Goal: Task Accomplishment & Management: Manage account settings

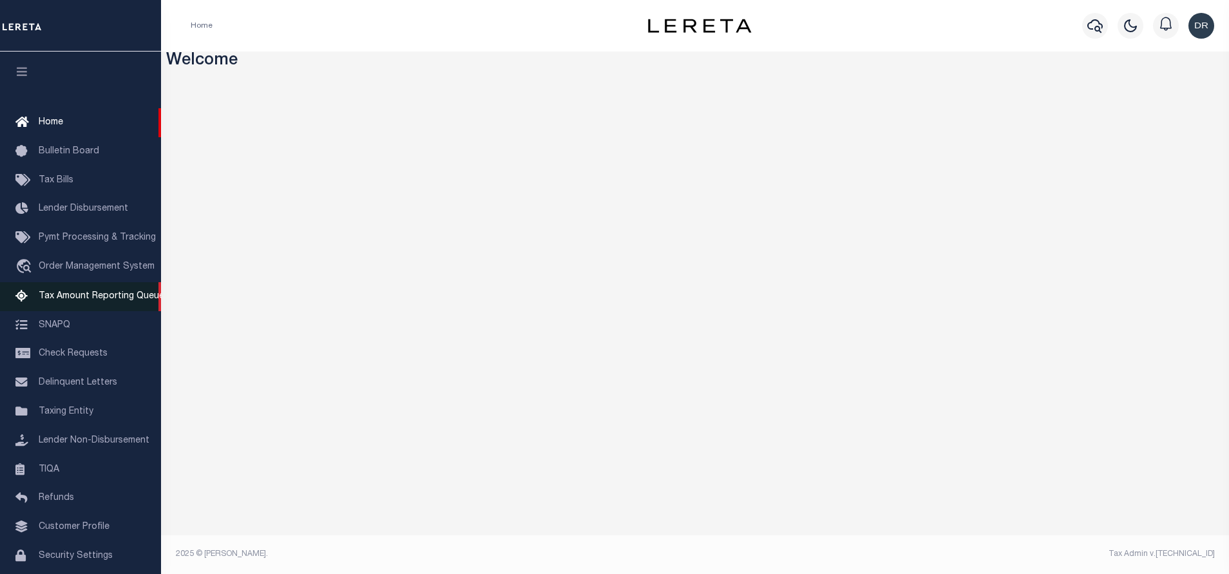
click at [99, 301] on span "Tax Amount Reporting Queue" at bounding box center [102, 296] width 126 height 9
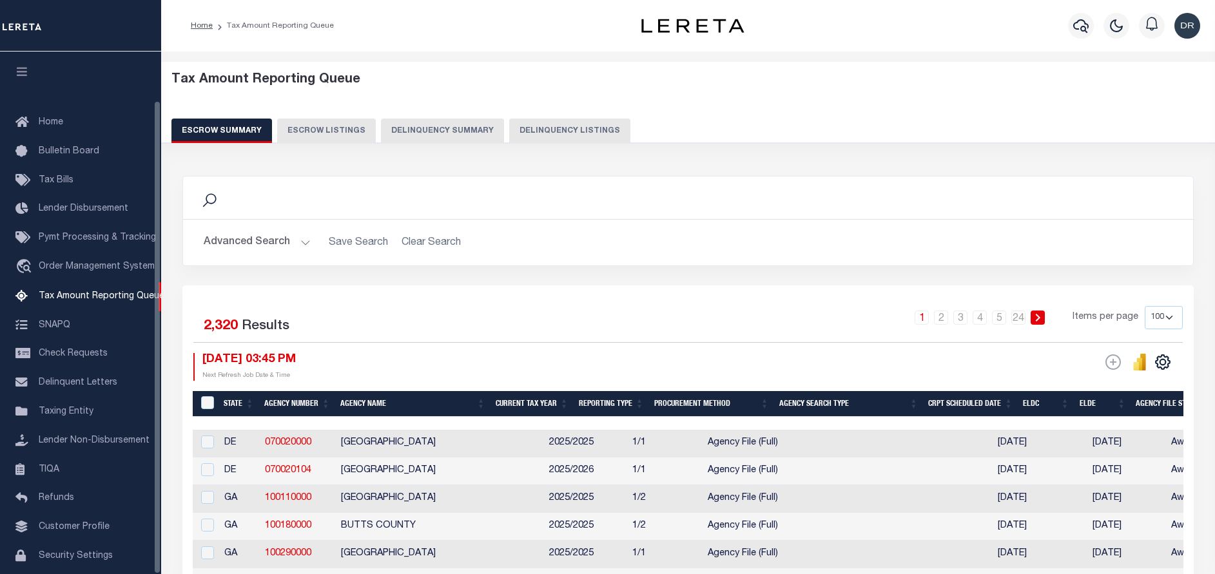
click at [562, 131] on button "Delinquency Listings" at bounding box center [569, 131] width 121 height 24
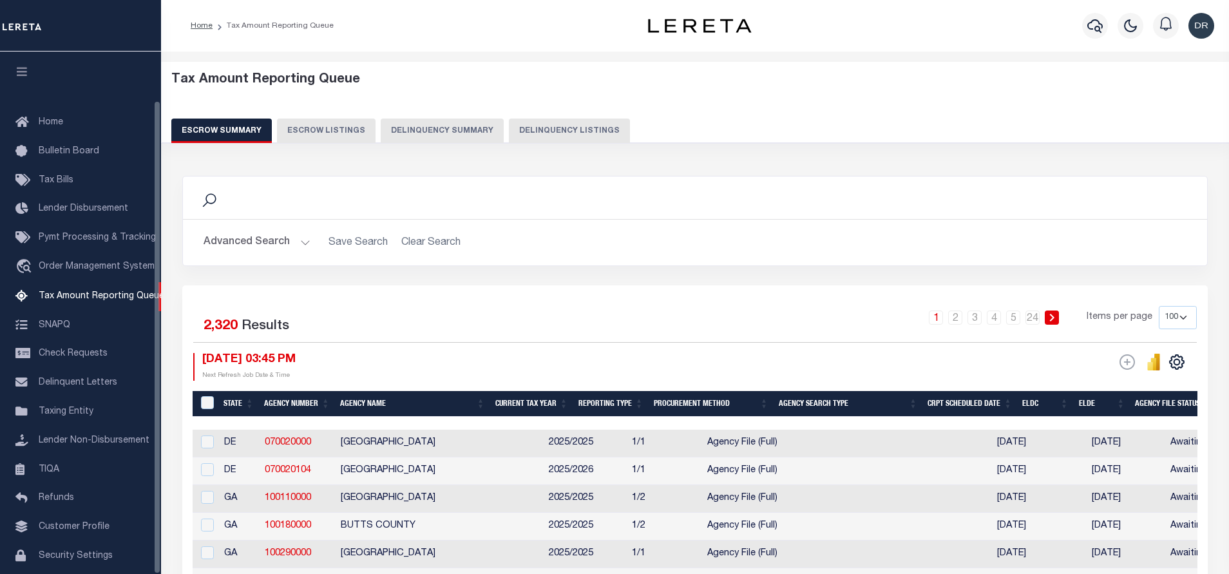
select select "NM"
select select "100"
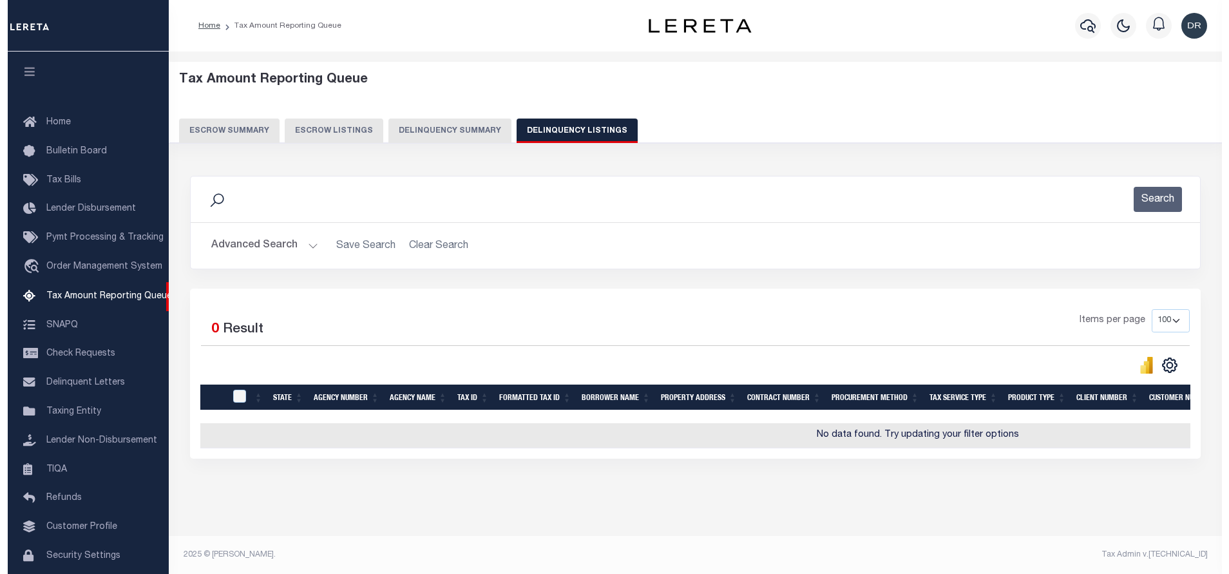
scroll to position [53, 0]
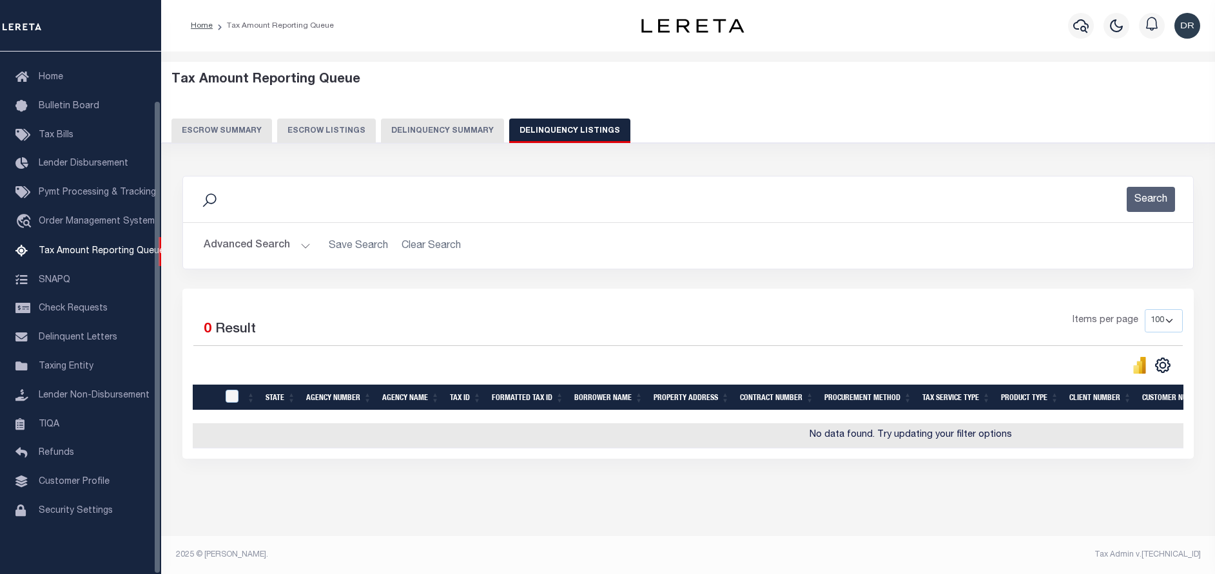
click at [239, 236] on button "Advanced Search" at bounding box center [257, 245] width 107 height 25
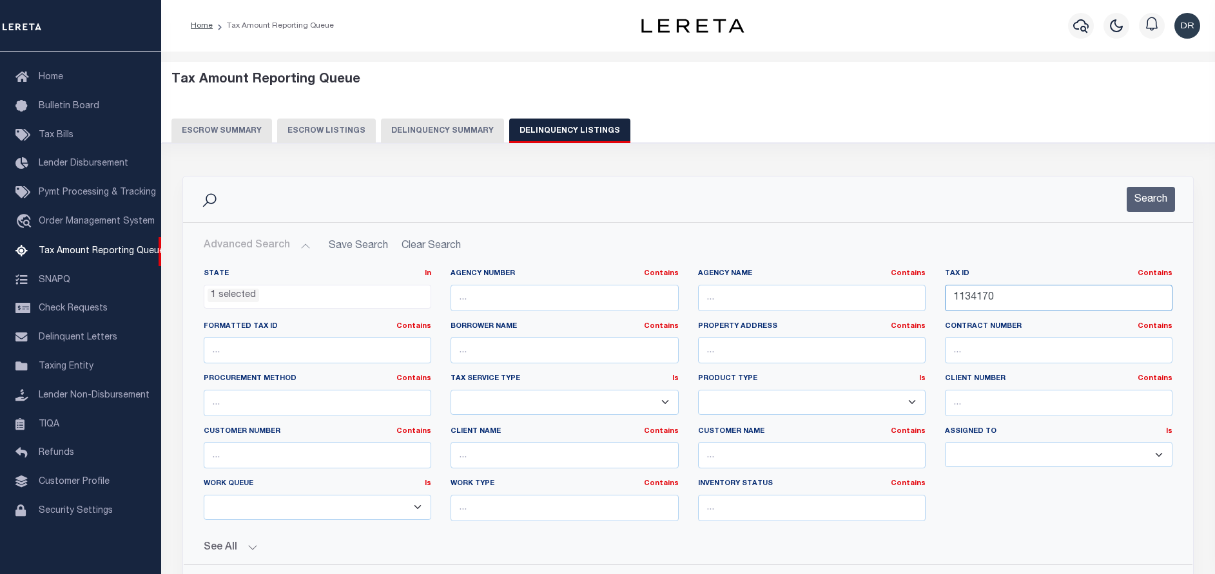
click at [1015, 295] on input "1134170" at bounding box center [1058, 298] width 227 height 26
paste input "030250136"
type input "030250136"
click at [1158, 200] on button "Search" at bounding box center [1150, 199] width 48 height 25
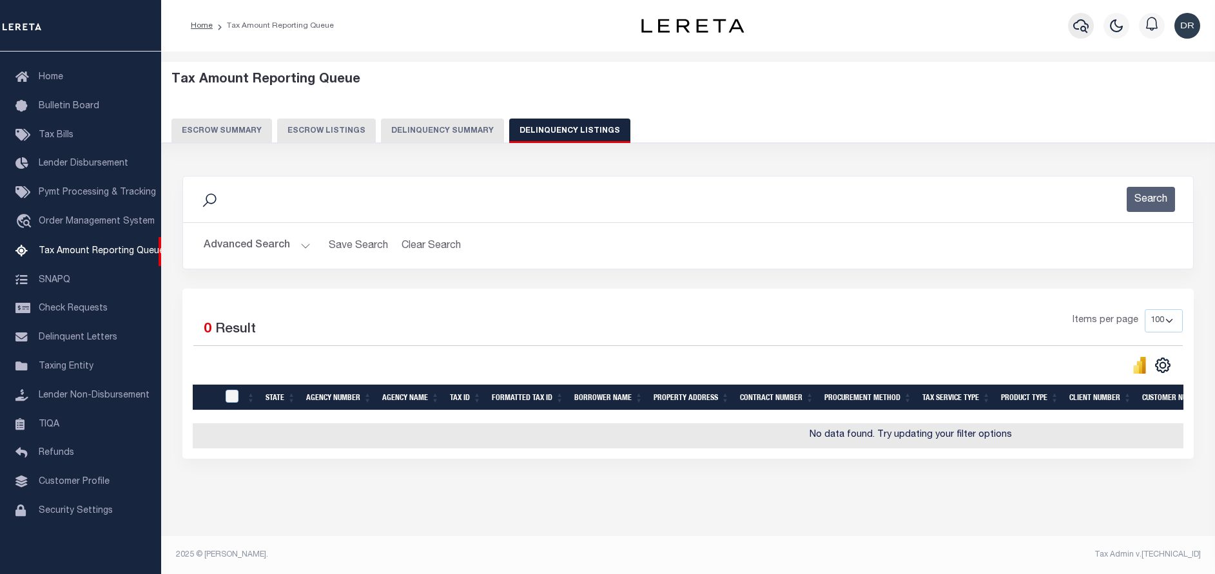
click at [1077, 23] on icon "button" at bounding box center [1080, 26] width 15 height 14
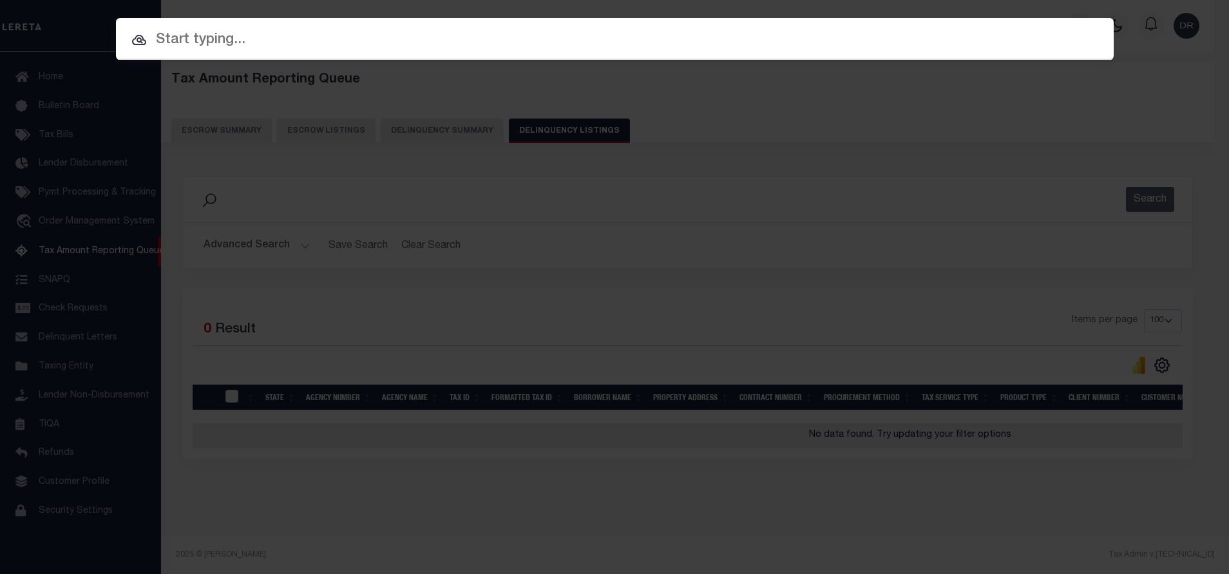
paste input "990012777"
type input "990012777"
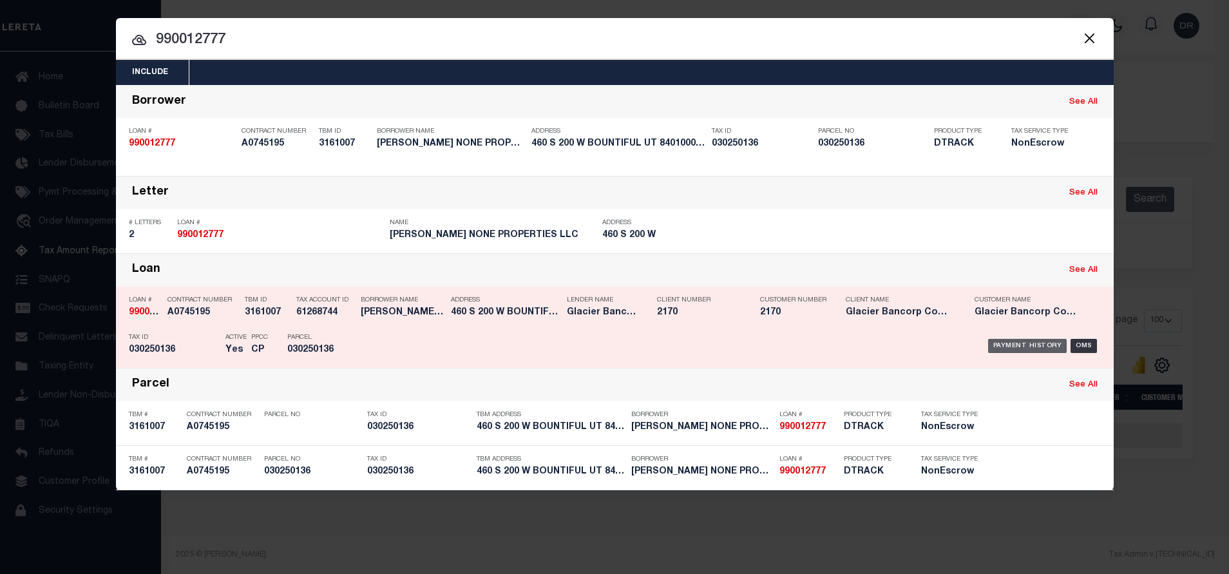
click at [1023, 350] on div "Payment History" at bounding box center [1027, 346] width 79 height 14
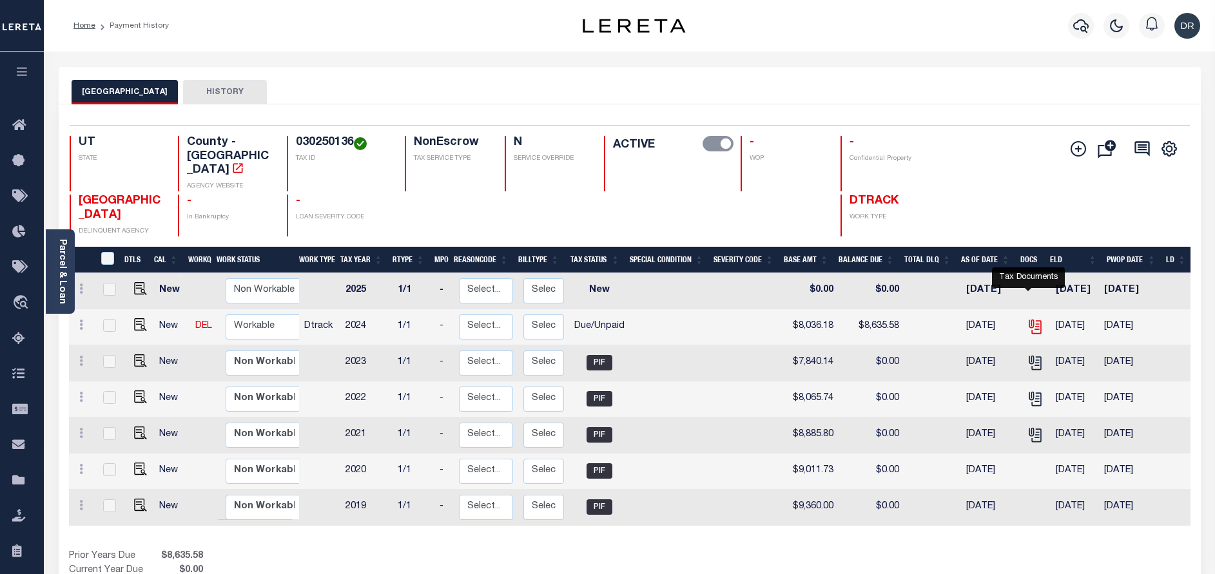
click at [1030, 318] on icon "" at bounding box center [1034, 326] width 17 height 17
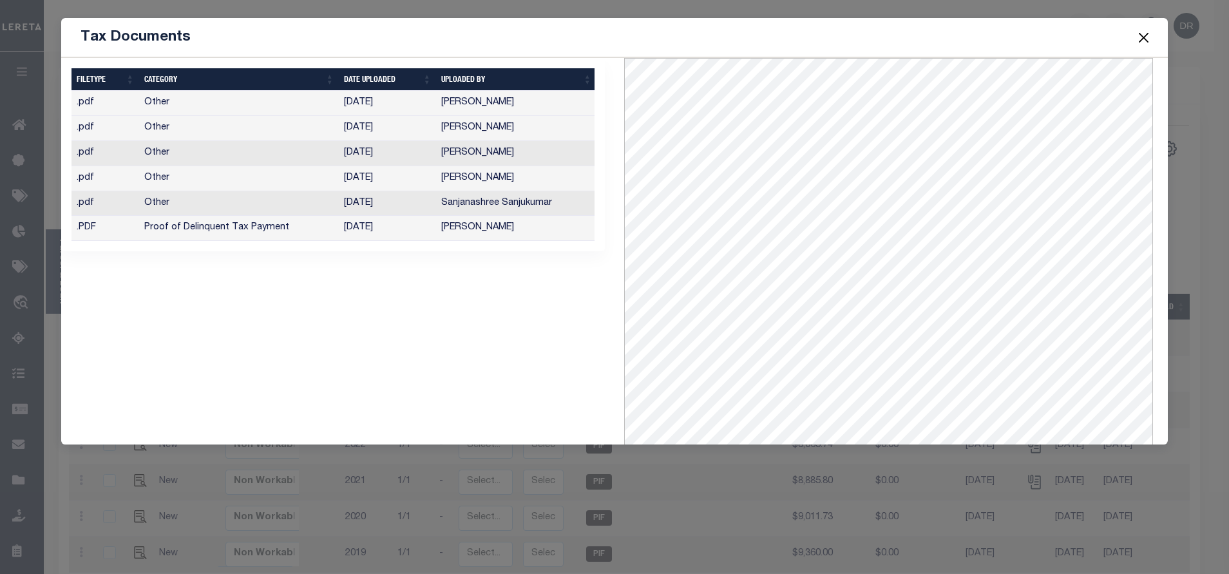
click at [1142, 39] on button "Close" at bounding box center [1143, 37] width 17 height 17
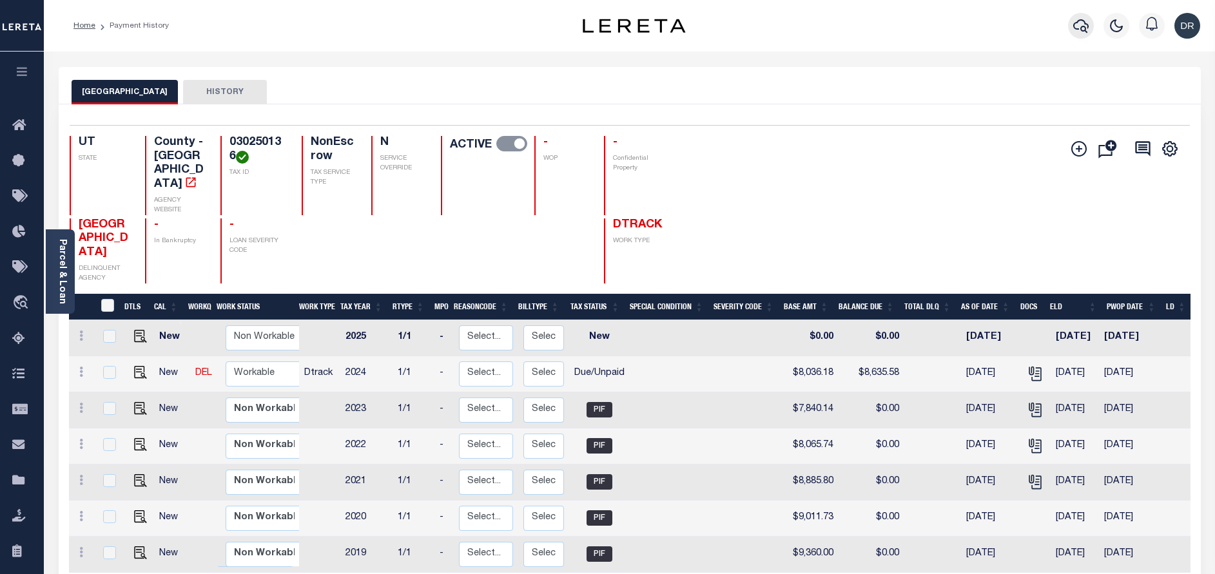
click at [1077, 32] on icon "button" at bounding box center [1080, 25] width 15 height 15
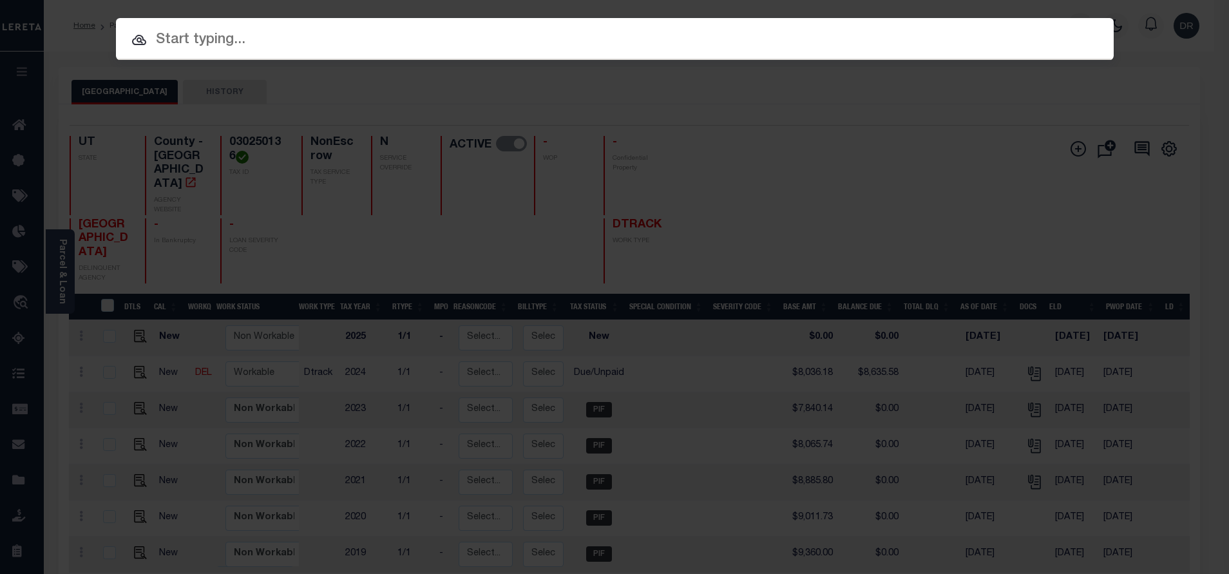
paste input "3411240003041"
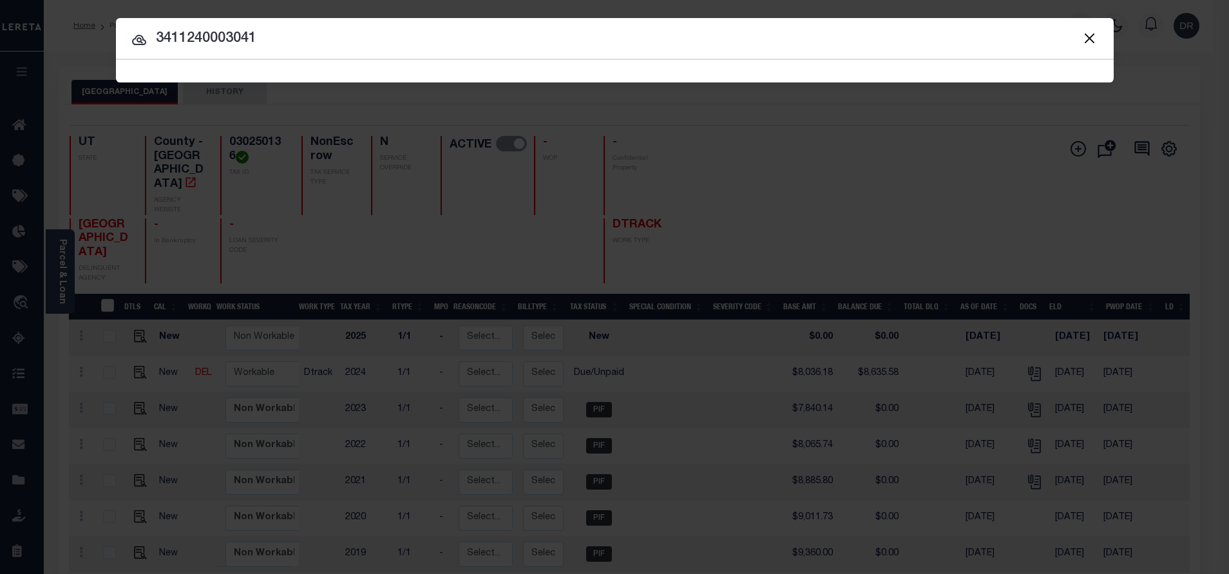
type input "3411240003041"
click at [135, 38] on icon at bounding box center [139, 40] width 14 height 10
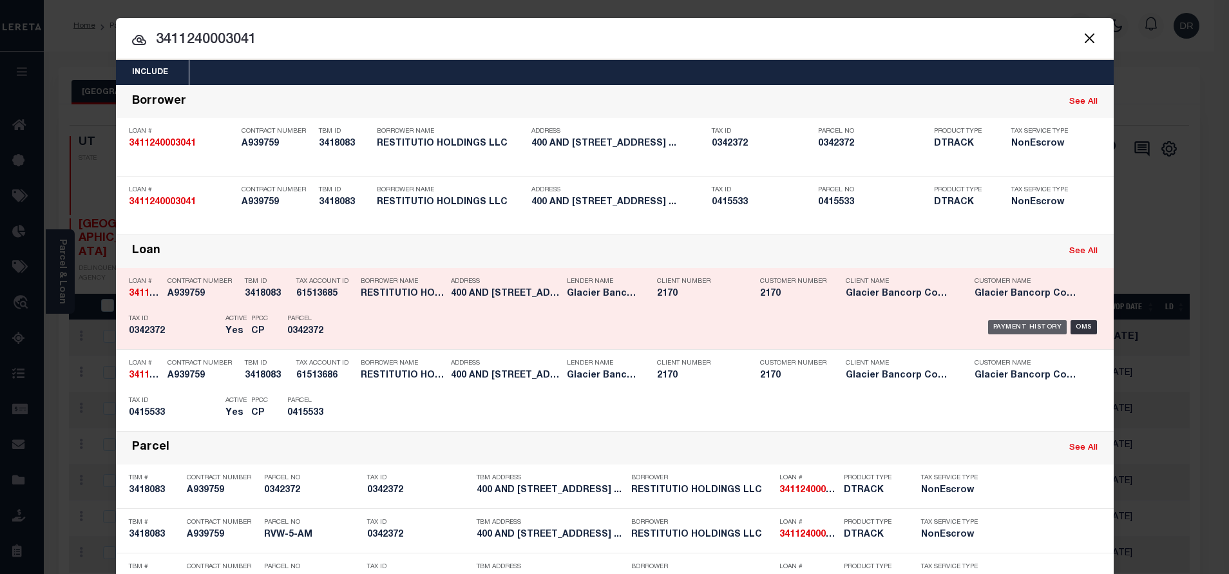
click at [1008, 322] on div "Payment History" at bounding box center [1027, 327] width 79 height 14
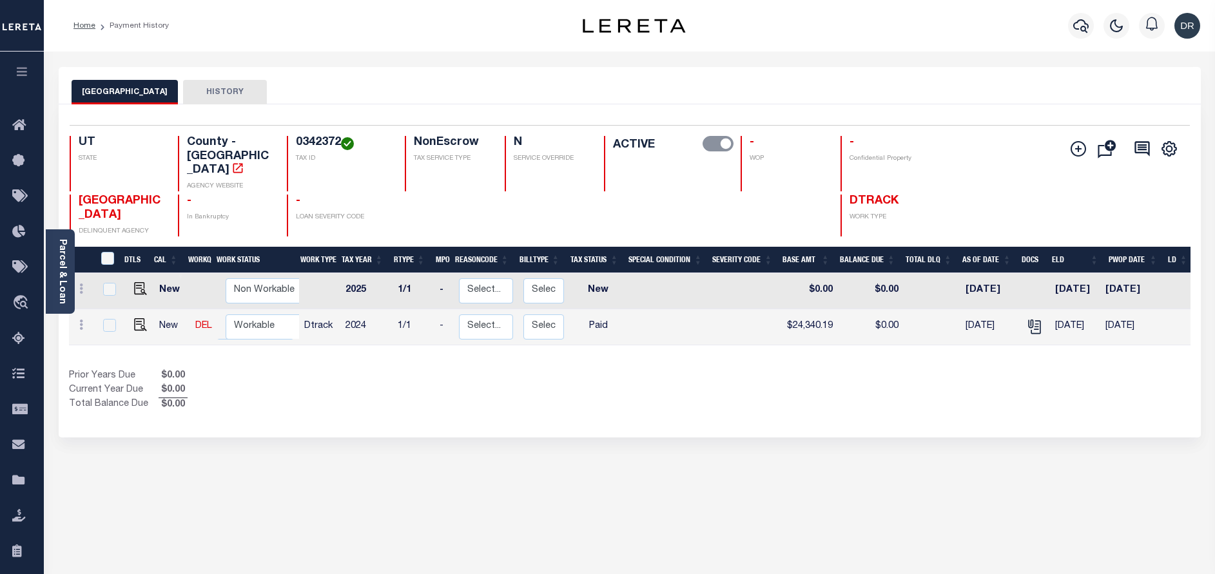
click at [606, 369] on div "Prior Years Due $0.00 Current Year Due $0.00 Total Balance Due $0.00" at bounding box center [349, 390] width 561 height 43
click at [79, 320] on icon at bounding box center [81, 325] width 4 height 10
click at [113, 314] on img at bounding box center [112, 320] width 13 height 13
checkbox input "true"
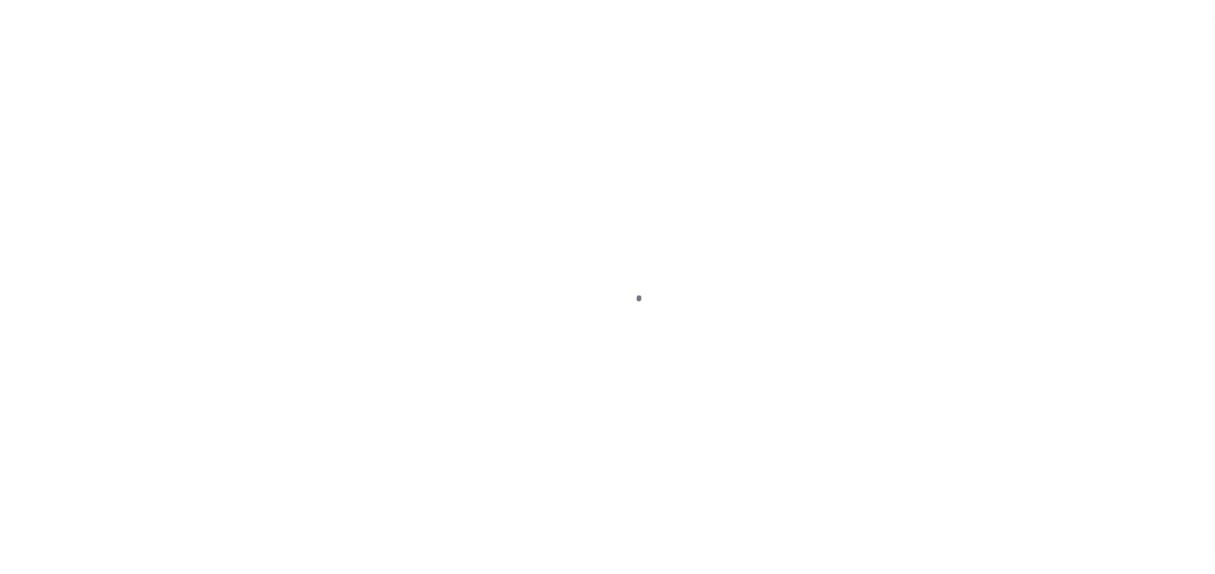
select select "PYD"
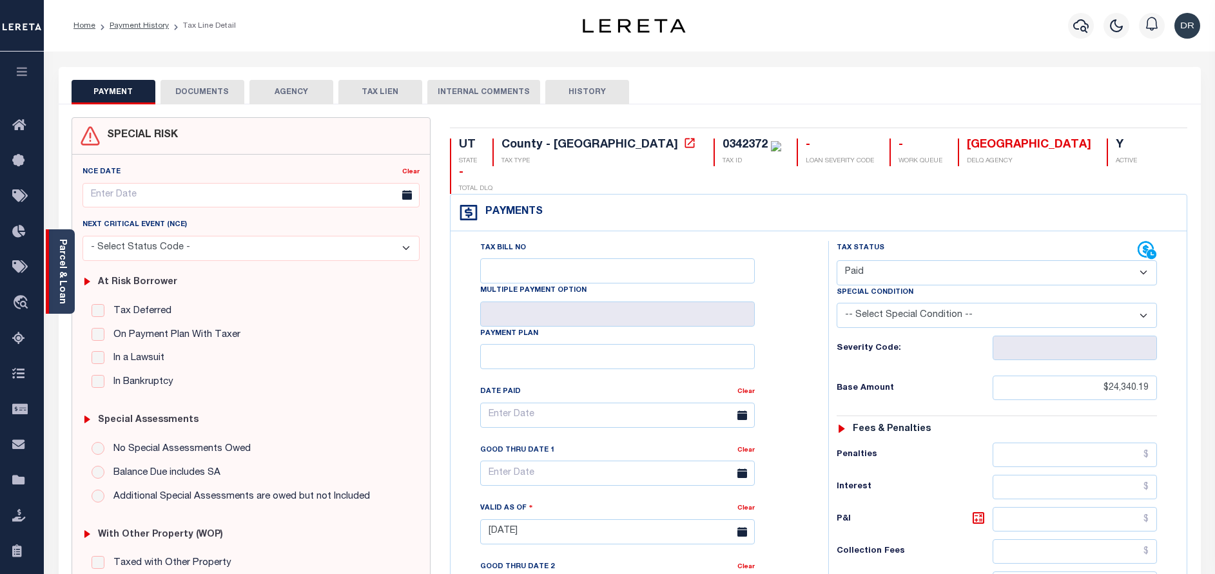
click at [62, 276] on link "Parcel & Loan" at bounding box center [61, 271] width 9 height 65
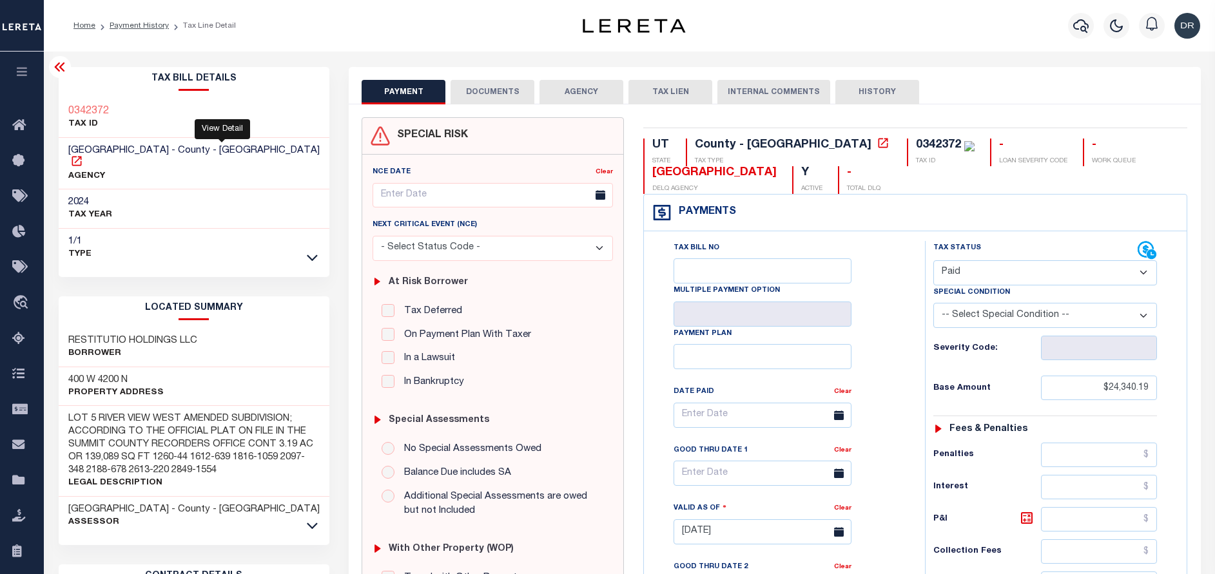
click at [83, 155] on icon at bounding box center [76, 161] width 13 height 13
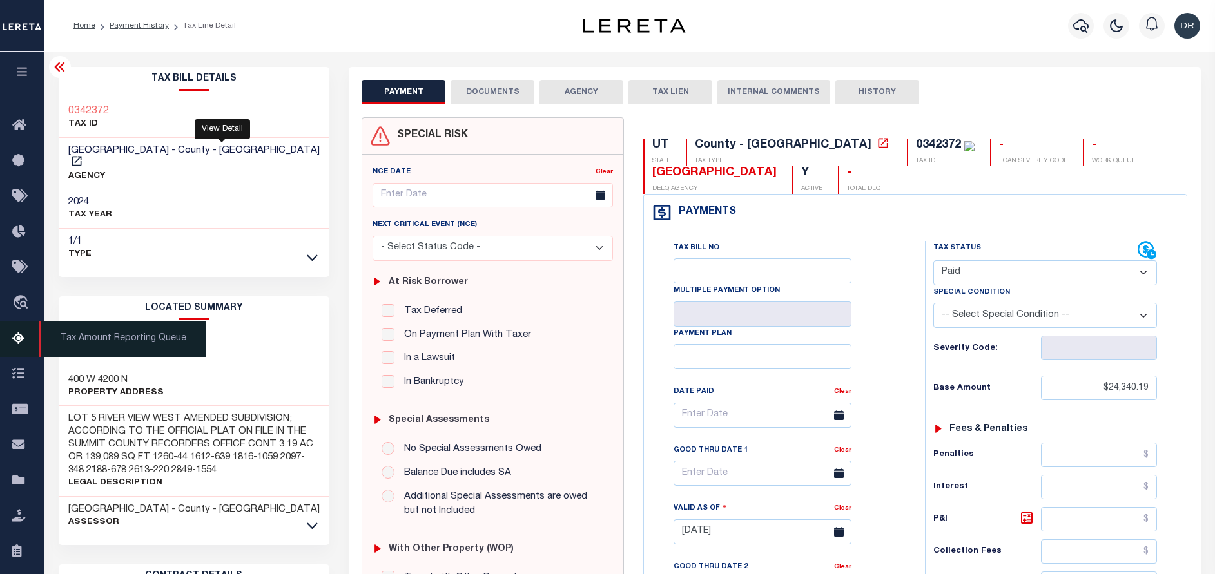
click at [12, 338] on link "Tax Amount Reporting Queue" at bounding box center [22, 339] width 44 height 35
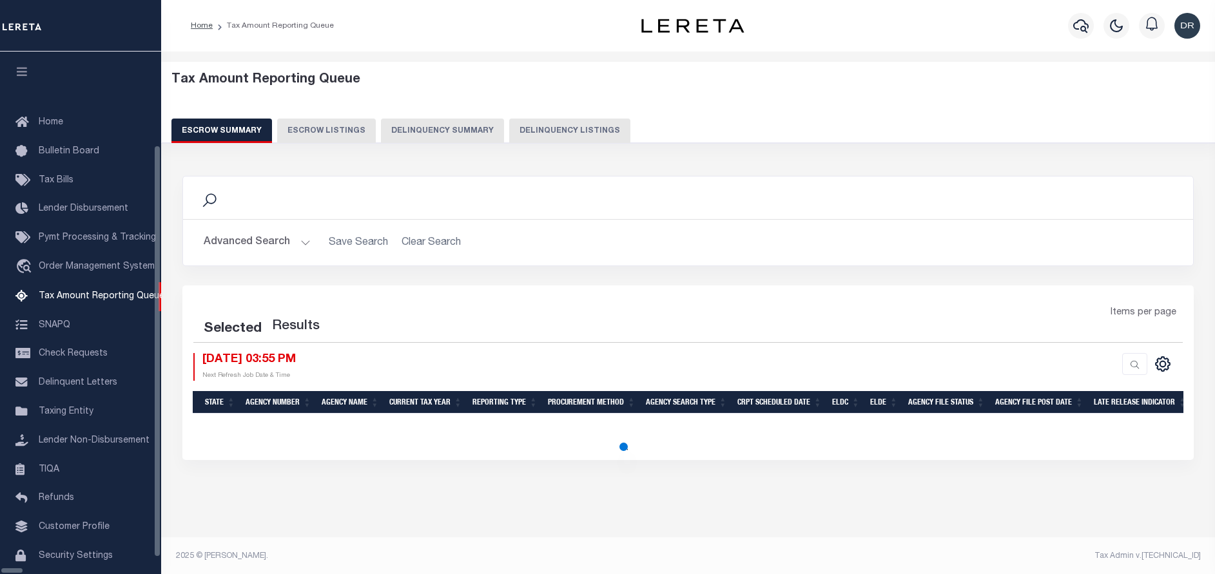
click at [509, 126] on button "Delinquency Listings" at bounding box center [569, 131] width 121 height 24
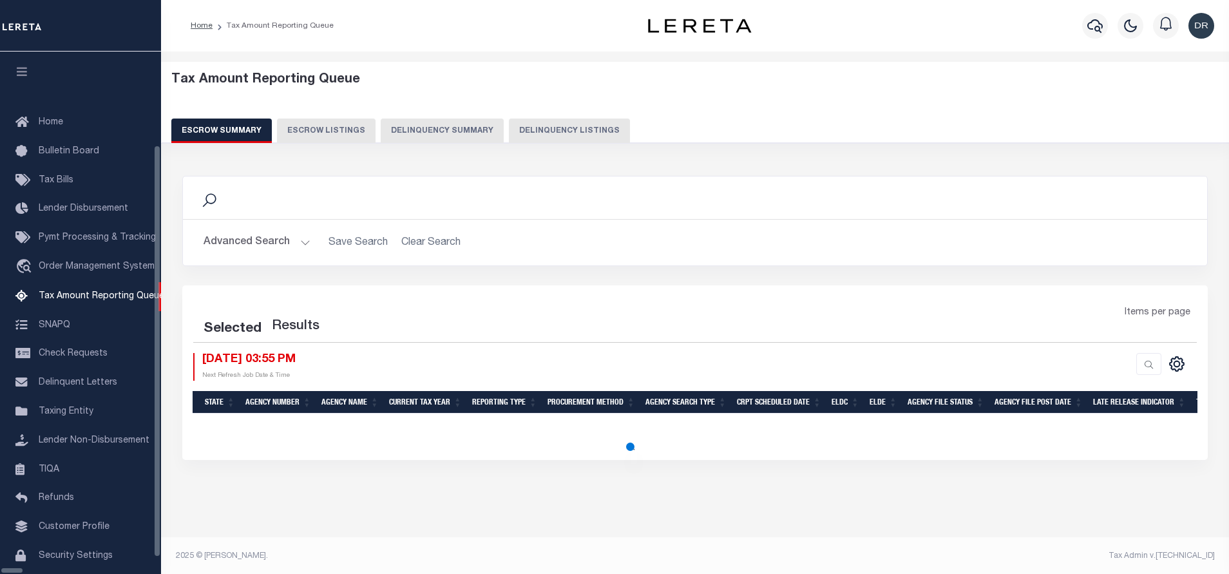
scroll to position [39, 0]
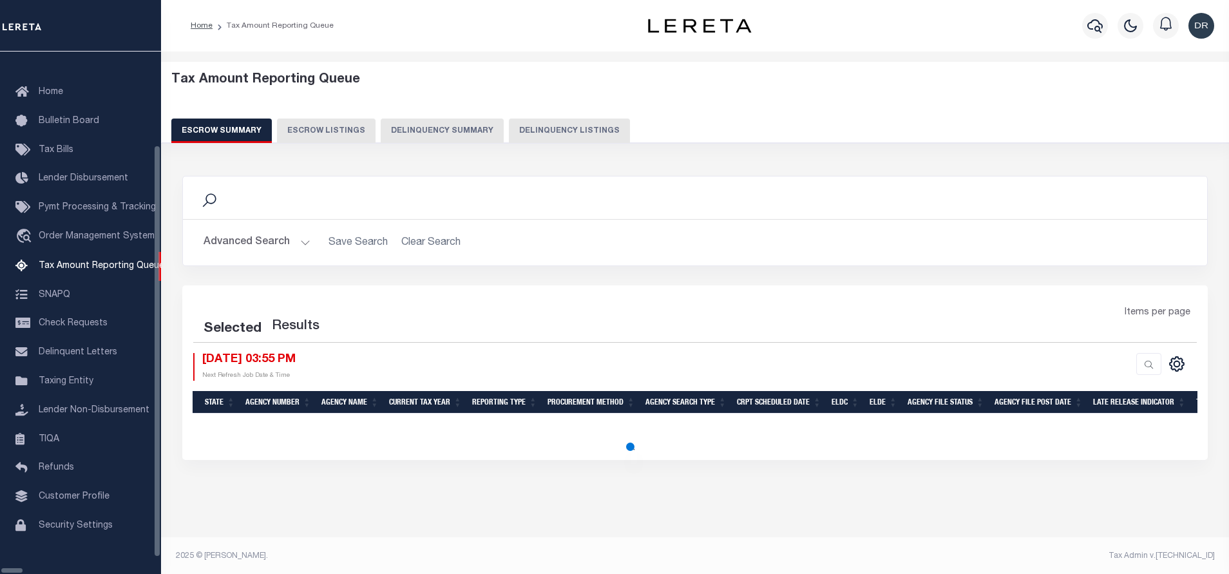
select select "NM"
select select "100"
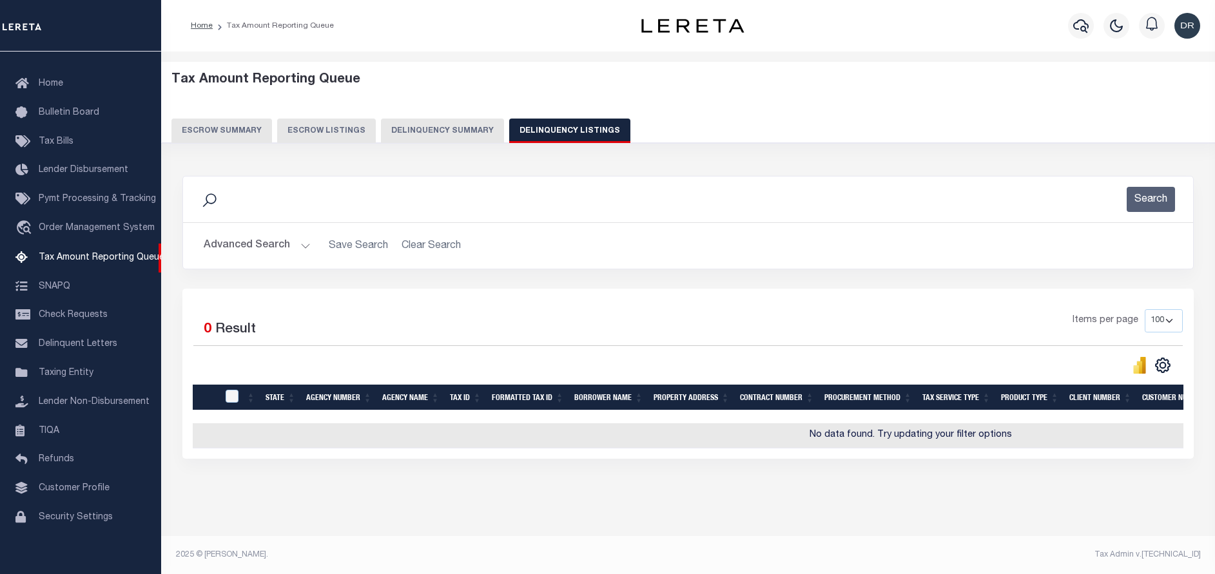
click at [254, 245] on button "Advanced Search" at bounding box center [257, 245] width 107 height 25
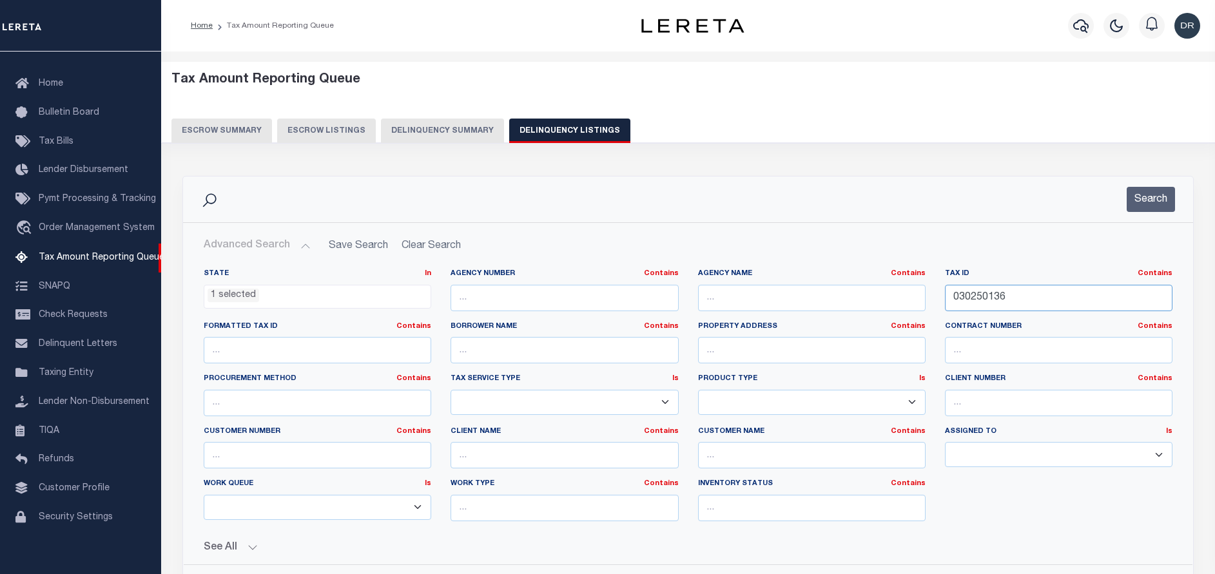
click at [1032, 294] on input "030250136" at bounding box center [1058, 298] width 227 height 26
paste input "45-17-07-132-010.000-047"
type input "45-17-07-132-010.000-047"
click at [1149, 201] on button "Search" at bounding box center [1150, 199] width 48 height 25
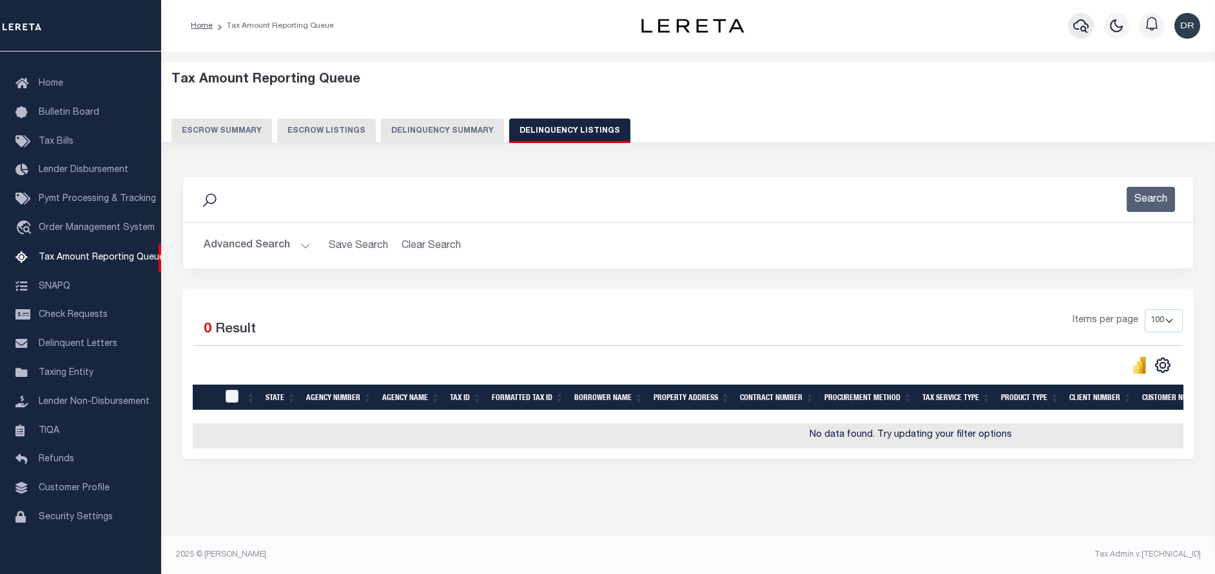
click at [1087, 35] on button "button" at bounding box center [1081, 26] width 26 height 26
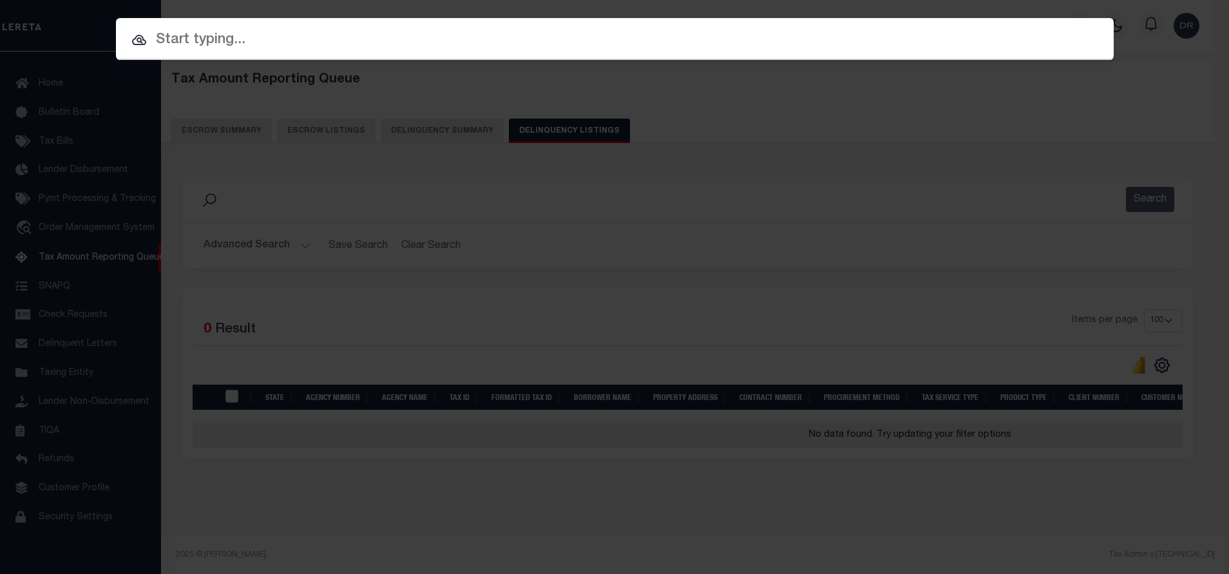
paste input "90000325"
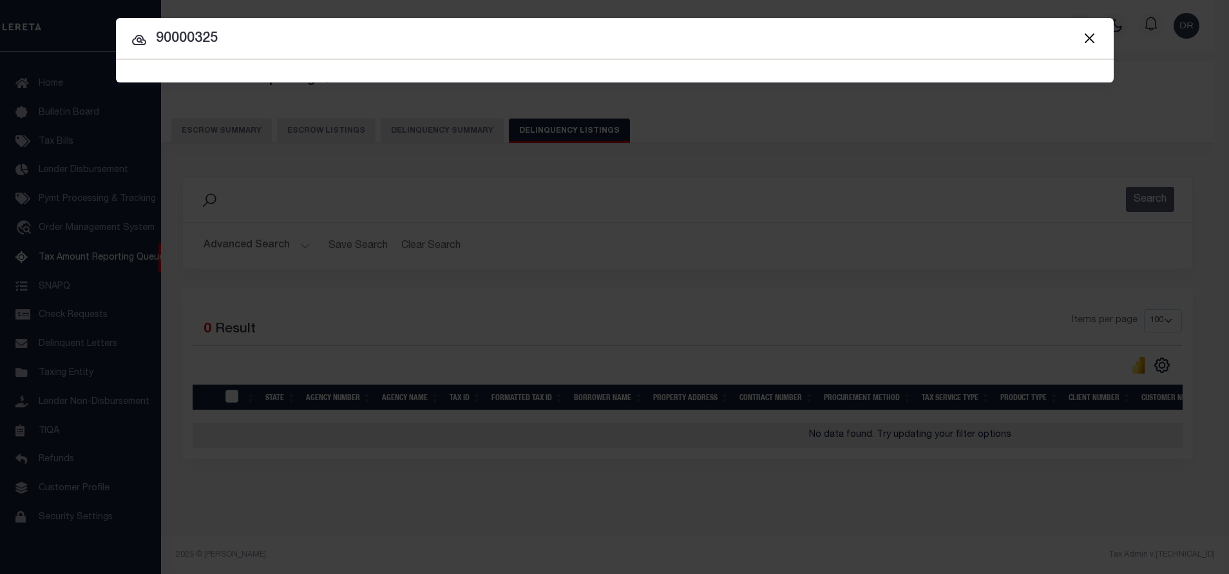
type input "90000325"
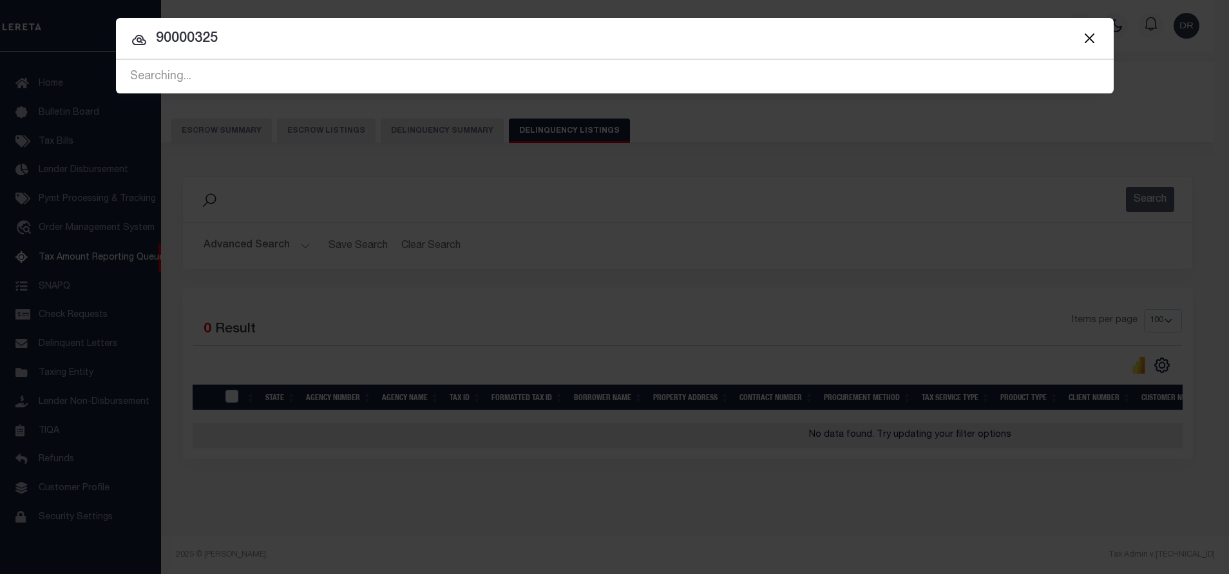
click at [145, 41] on icon at bounding box center [139, 40] width 14 height 10
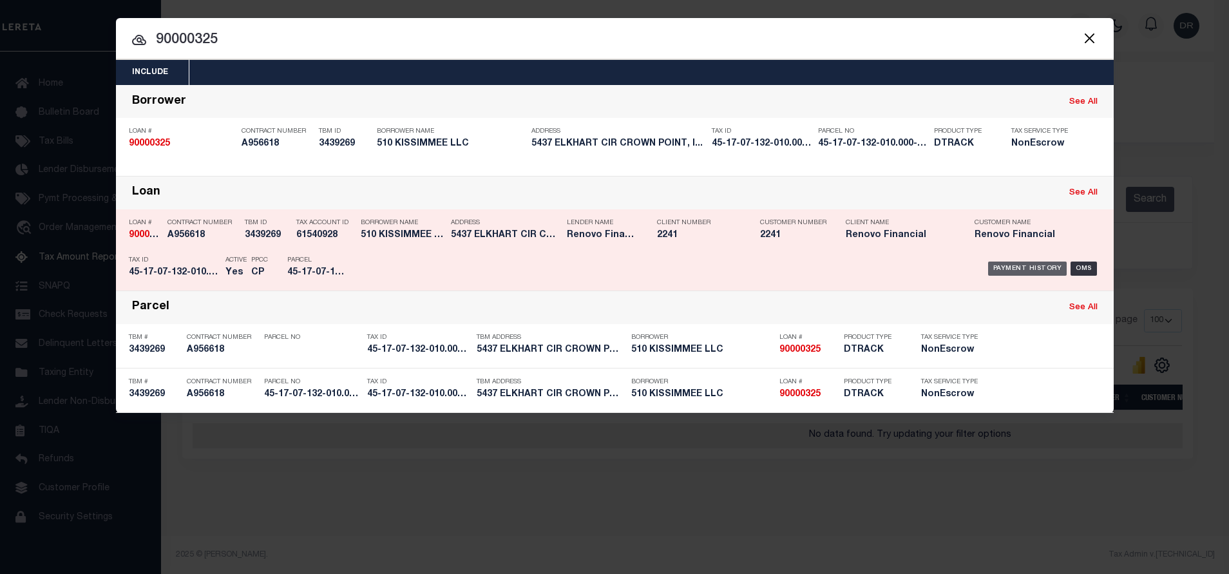
click at [1012, 274] on div "Payment History" at bounding box center [1027, 269] width 79 height 14
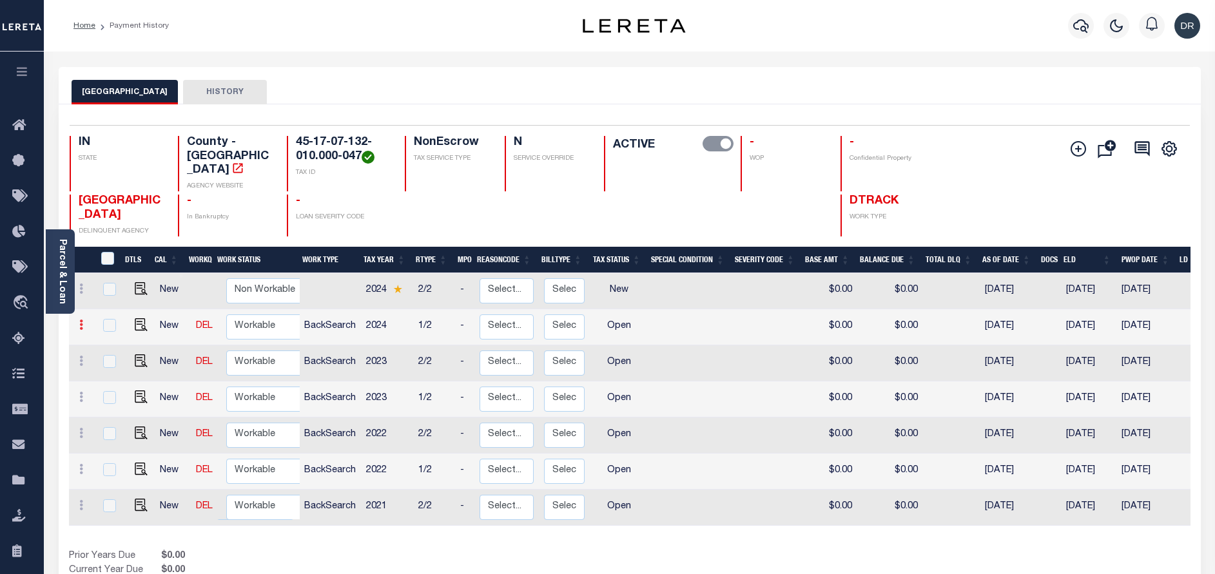
click at [79, 320] on icon at bounding box center [81, 325] width 4 height 10
click at [115, 341] on img at bounding box center [112, 347] width 13 height 13
checkbox input "true"
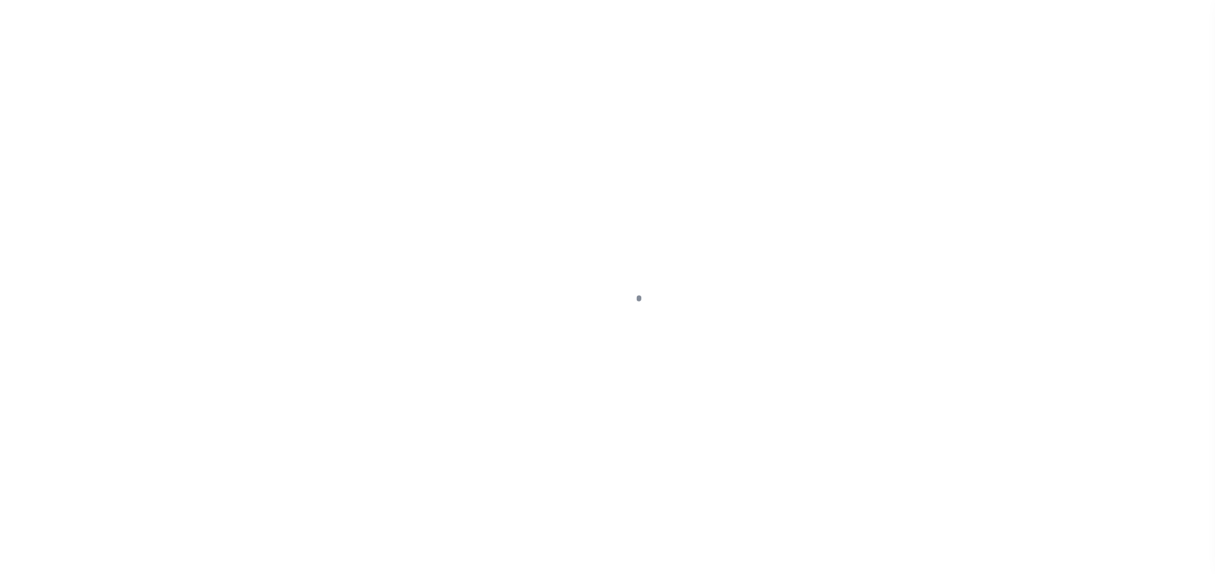
select select "OP2"
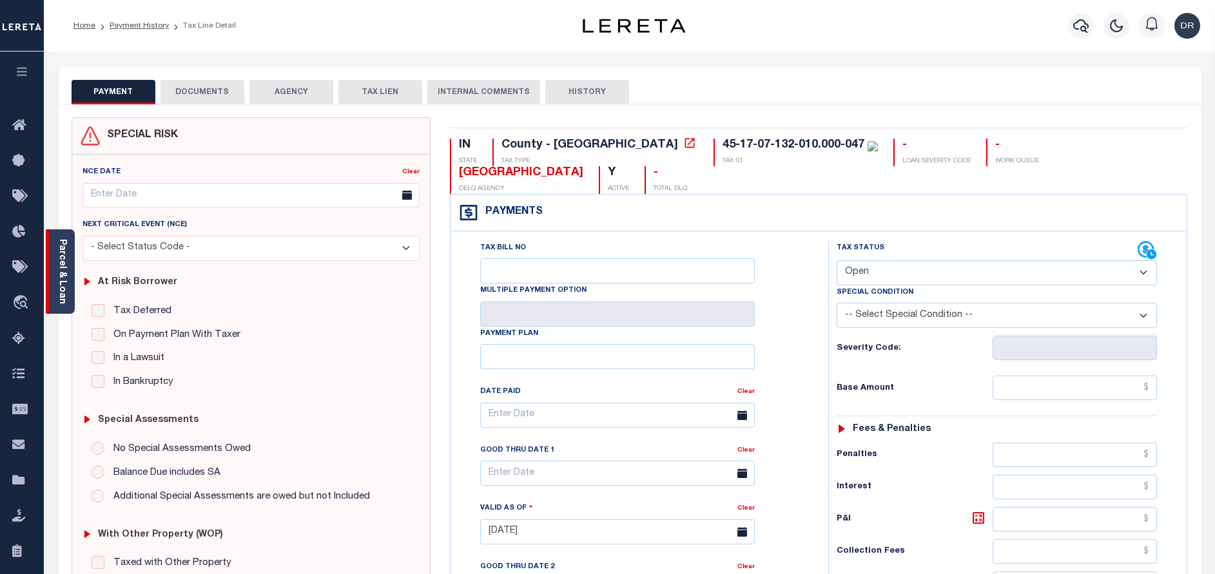
click at [70, 274] on div "Parcel & Loan" at bounding box center [60, 271] width 29 height 84
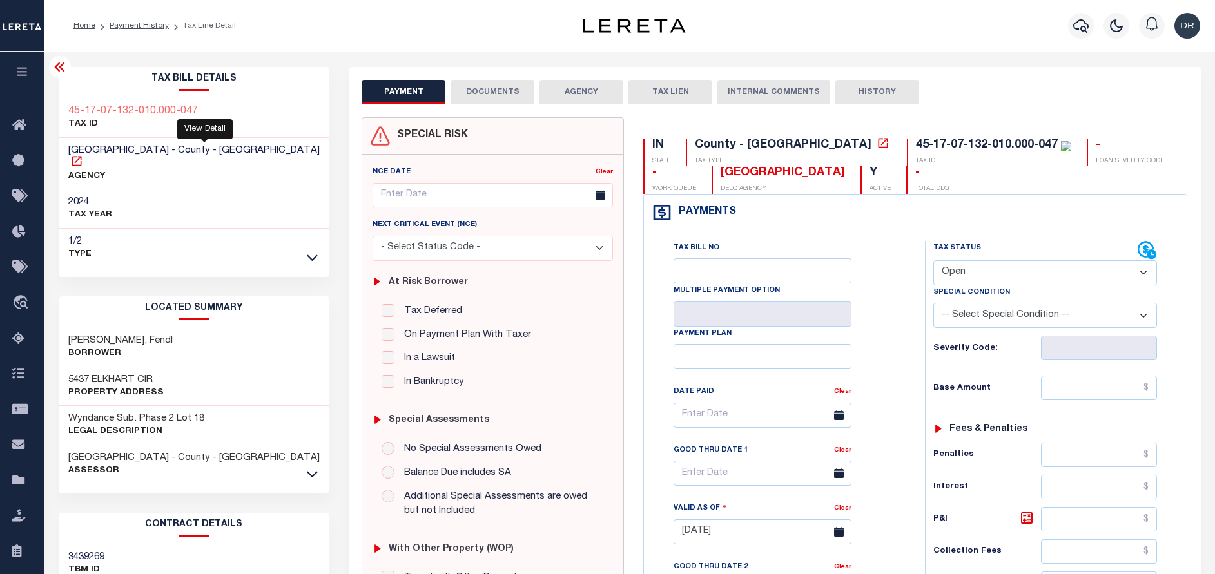
click at [83, 155] on icon at bounding box center [76, 161] width 13 height 13
drag, startPoint x: 203, startPoint y: 102, endPoint x: 68, endPoint y: 110, distance: 135.5
click at [68, 110] on div "45-17-07-132-010.000-047 TAX ID" at bounding box center [194, 118] width 271 height 39
copy h3 "45-17-07-132-010.000-047"
click at [143, 27] on link "Payment History" at bounding box center [139, 26] width 59 height 8
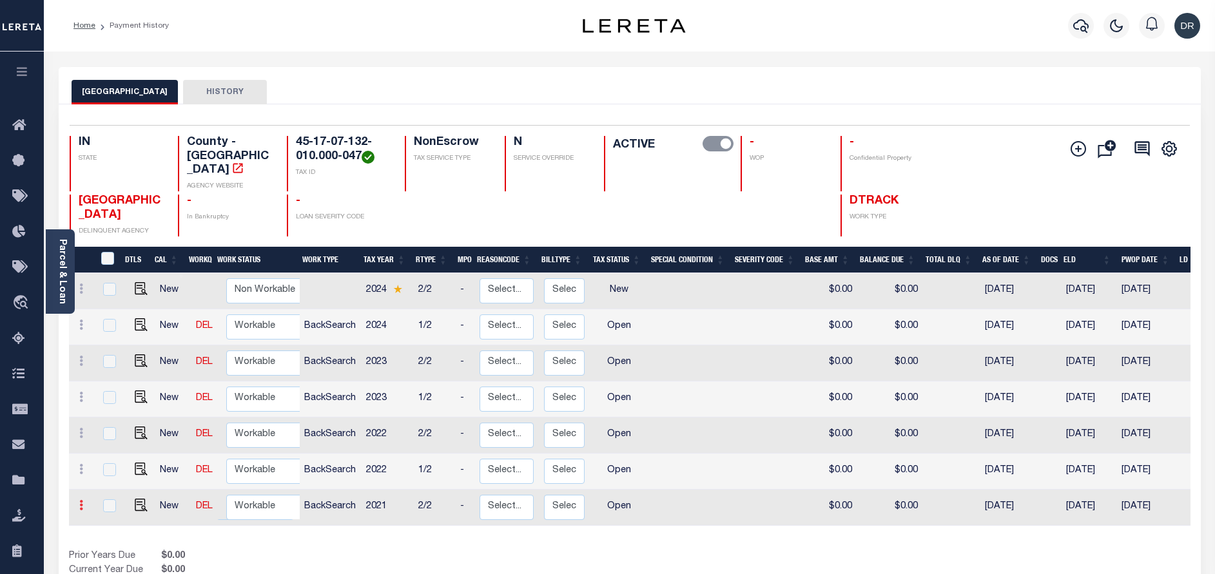
click at [79, 500] on icon at bounding box center [81, 505] width 4 height 10
click at [106, 473] on img at bounding box center [112, 480] width 13 height 14
select select "OP2"
type input "$0.00"
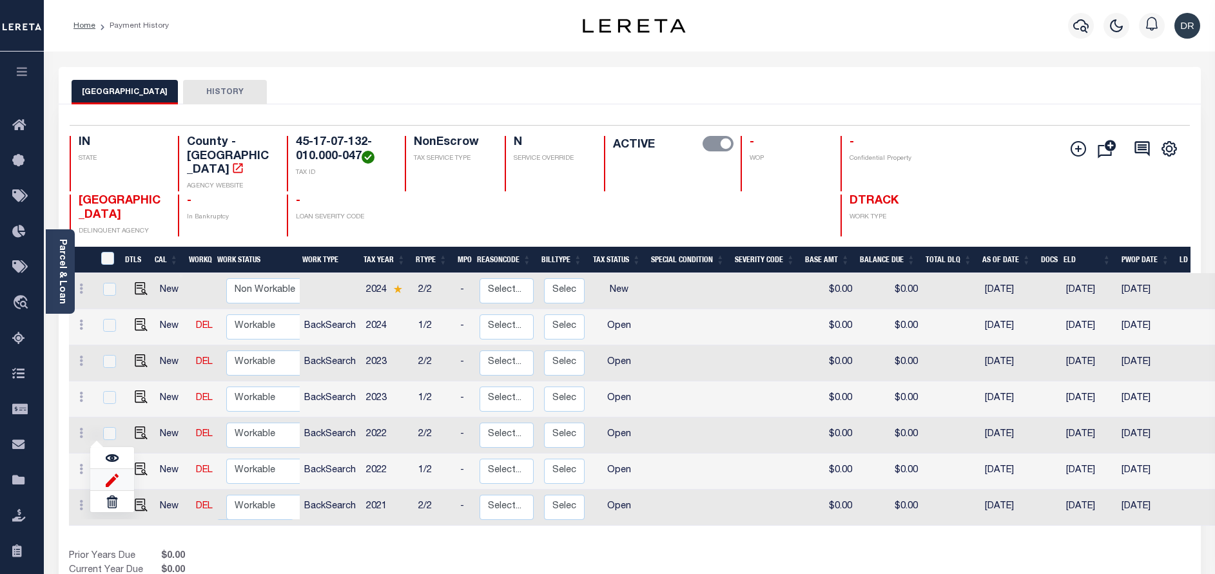
type input "[DATE]"
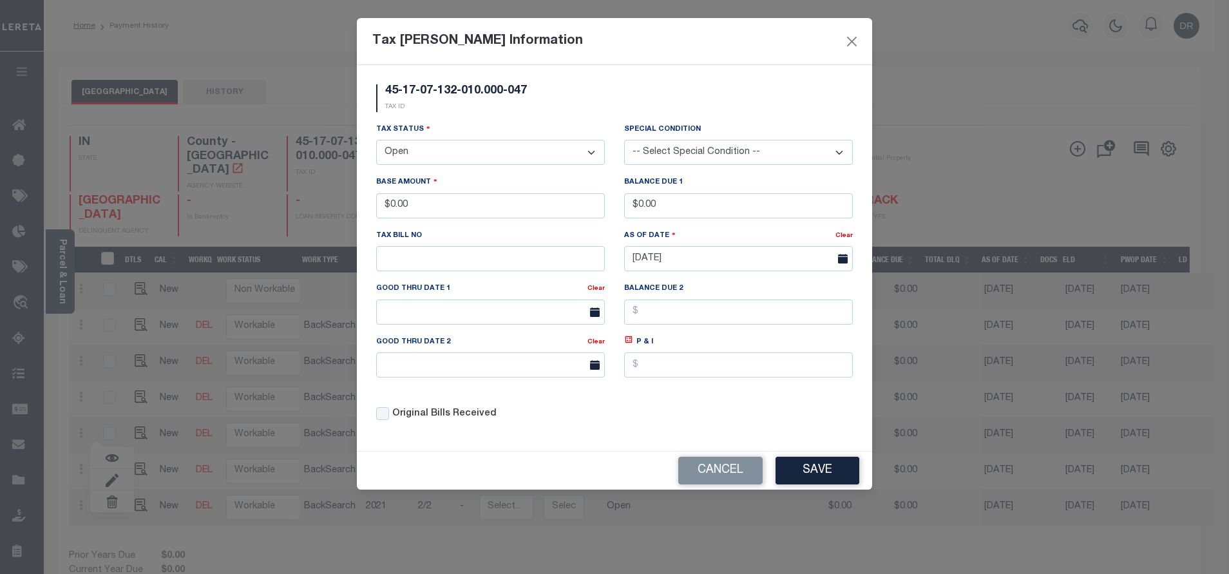
click at [419, 149] on select "- Select Status - Open Due/Unpaid Paid Incomplete No Tax Due Internal Refund Pr…" at bounding box center [490, 152] width 229 height 25
click at [428, 154] on select "- Select Status - Open Due/Unpaid Paid Incomplete No Tax Due Internal Refund Pr…" at bounding box center [490, 152] width 229 height 25
select select "PYD"
click at [376, 140] on select "- Select Status - Open Due/Unpaid Paid Incomplete No Tax Due Internal Refund Pr…" at bounding box center [490, 152] width 229 height 25
click at [829, 465] on button "Save" at bounding box center [818, 471] width 84 height 28
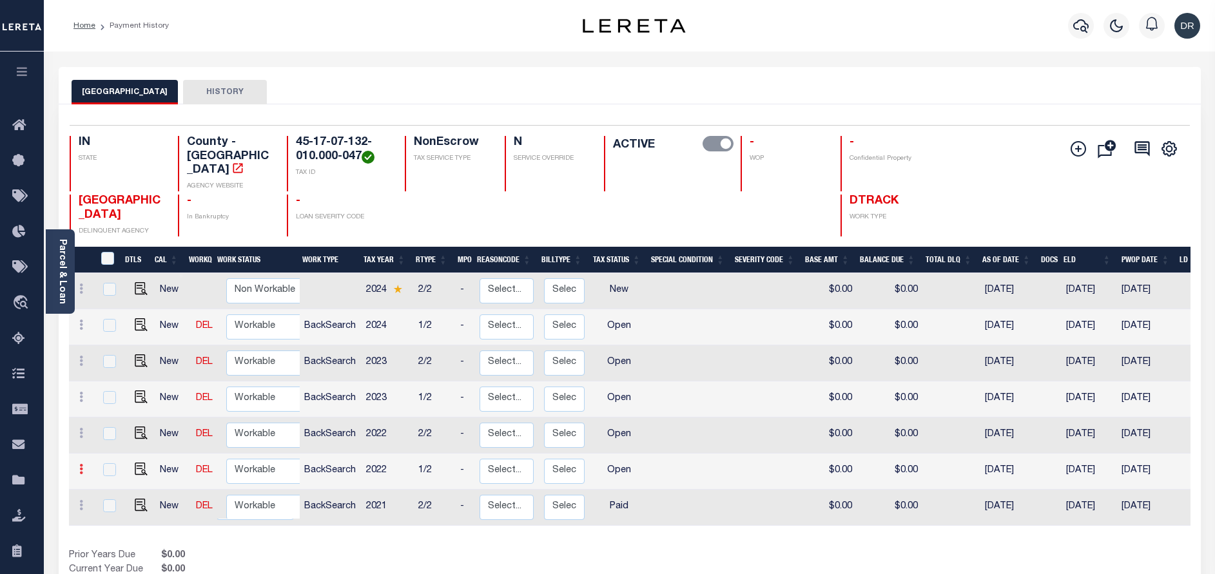
click at [81, 464] on icon at bounding box center [81, 469] width 4 height 10
click at [114, 437] on img at bounding box center [112, 444] width 13 height 14
type input "$0.00"
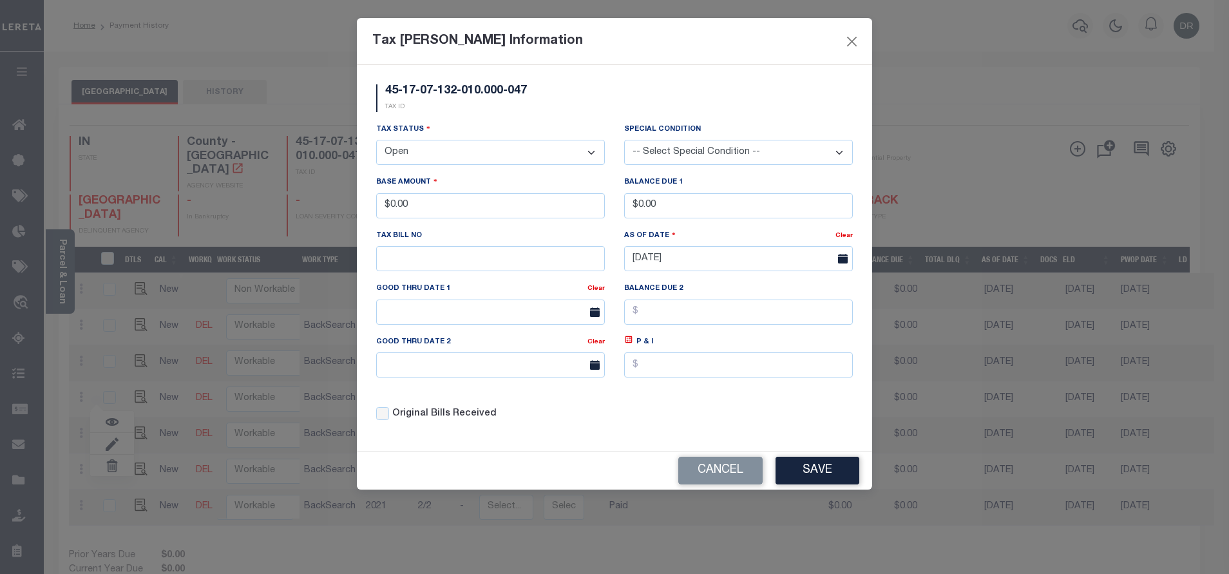
click at [524, 152] on select "- Select Status - Open Due/Unpaid Paid Incomplete No Tax Due Internal Refund Pr…" at bounding box center [490, 152] width 229 height 25
click at [453, 153] on select "- Select Status - Open Due/Unpaid Paid Incomplete No Tax Due Internal Refund Pr…" at bounding box center [490, 152] width 229 height 25
select select "PYD"
click at [376, 140] on select "- Select Status - Open Due/Unpaid Paid Incomplete No Tax Due Internal Refund Pr…" at bounding box center [490, 152] width 229 height 25
click at [841, 468] on button "Save" at bounding box center [818, 471] width 84 height 28
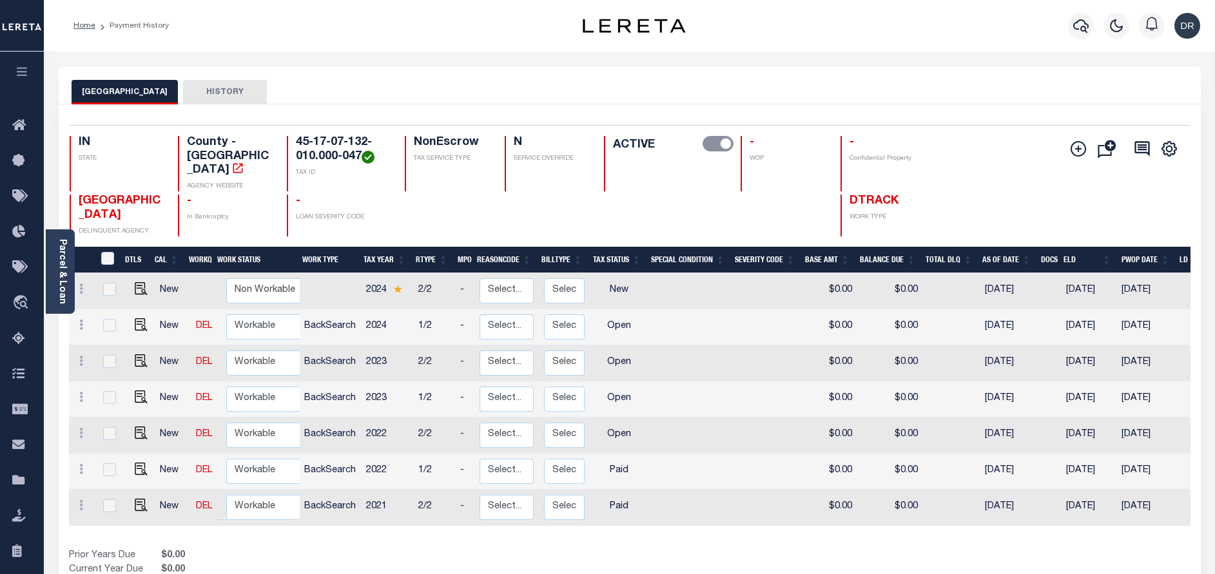
click at [81, 427] on div at bounding box center [81, 434] width 15 height 15
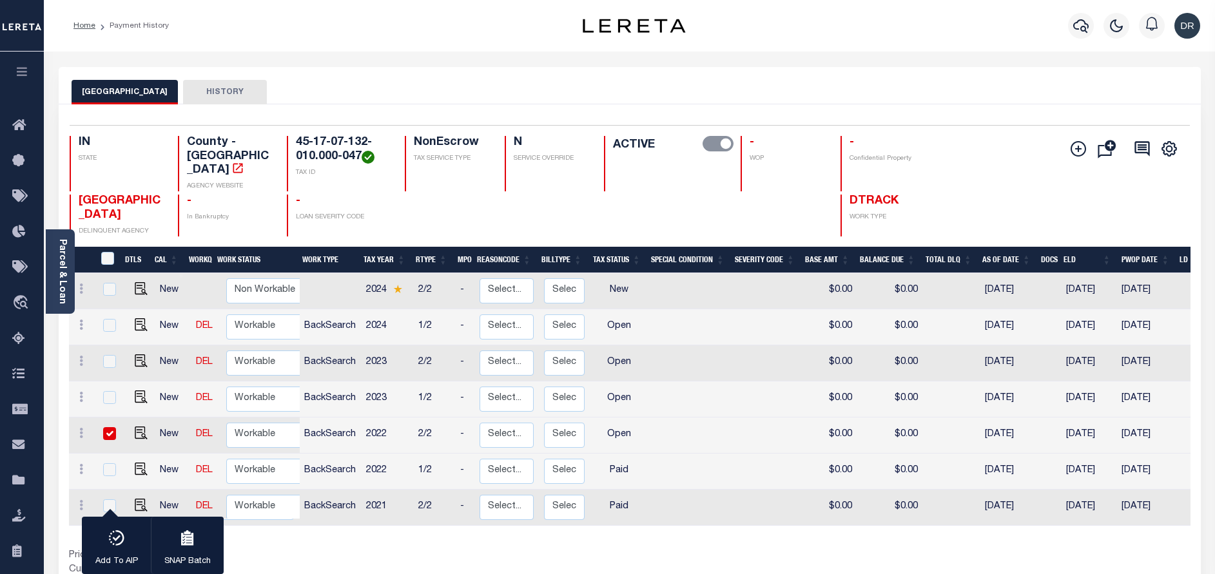
checkbox input "true"
click at [105, 427] on input "checkbox" at bounding box center [109, 433] width 13 height 13
checkbox input "false"
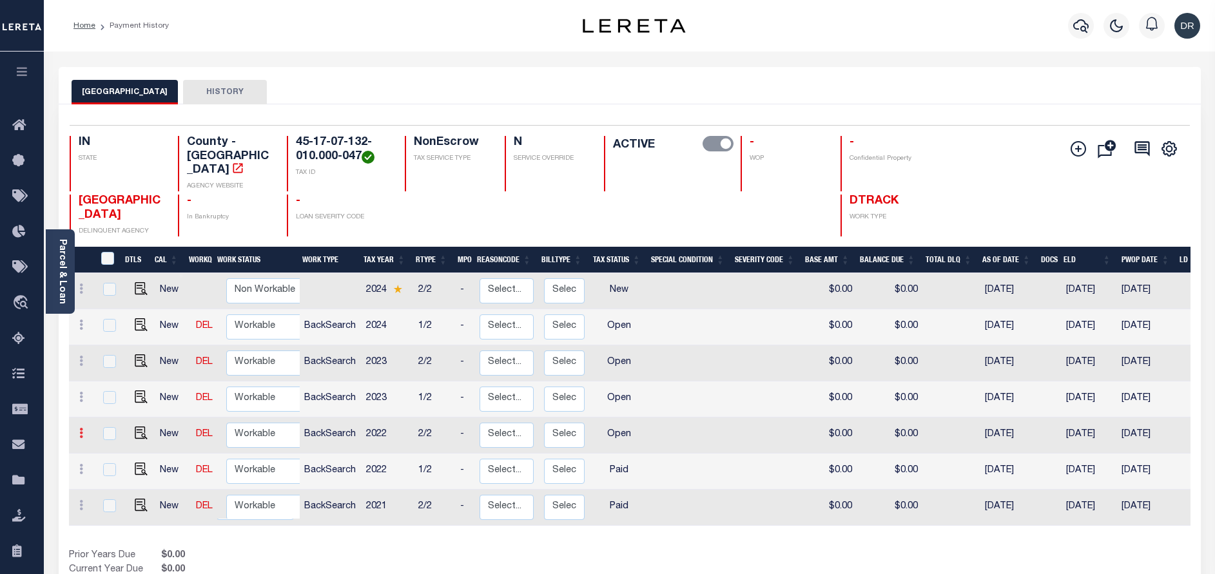
click at [77, 430] on link at bounding box center [81, 435] width 14 height 10
click at [111, 471] on img at bounding box center [112, 478] width 13 height 14
type input "$0.00"
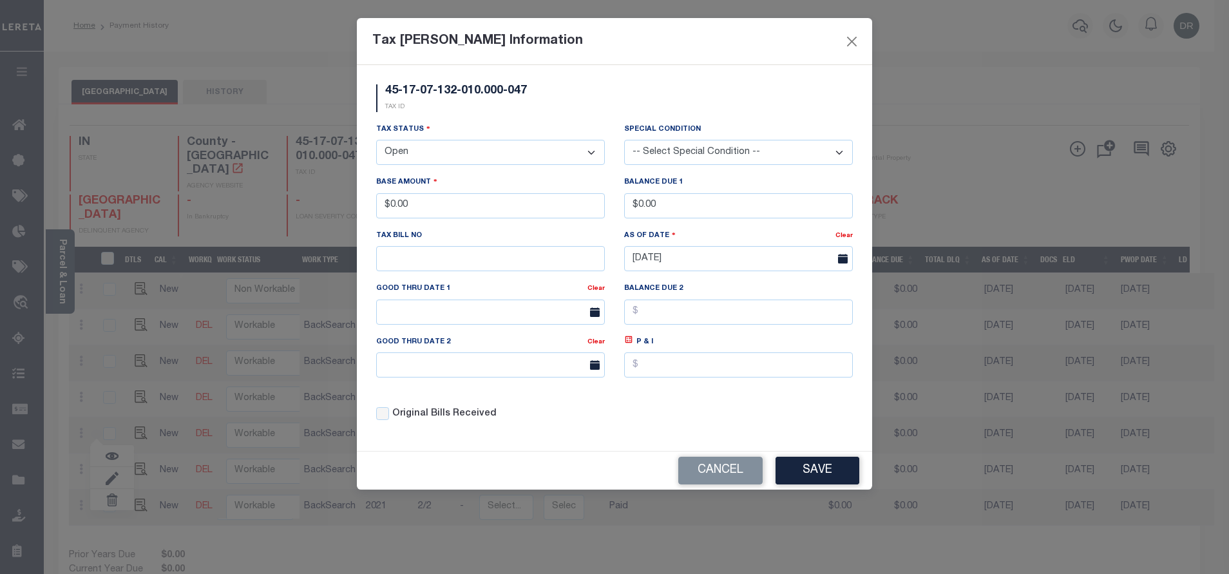
click at [472, 149] on select "- Select Status - Open Due/Unpaid Paid Incomplete No Tax Due Internal Refund Pr…" at bounding box center [490, 152] width 229 height 25
click at [448, 159] on select "- Select Status - Open Due/Unpaid Paid Incomplete No Tax Due Internal Refund Pr…" at bounding box center [490, 152] width 229 height 25
select select "PYD"
click at [376, 140] on select "- Select Status - Open Due/Unpaid Paid Incomplete No Tax Due Internal Refund Pr…" at bounding box center [490, 152] width 229 height 25
click at [814, 483] on button "Save" at bounding box center [818, 471] width 84 height 28
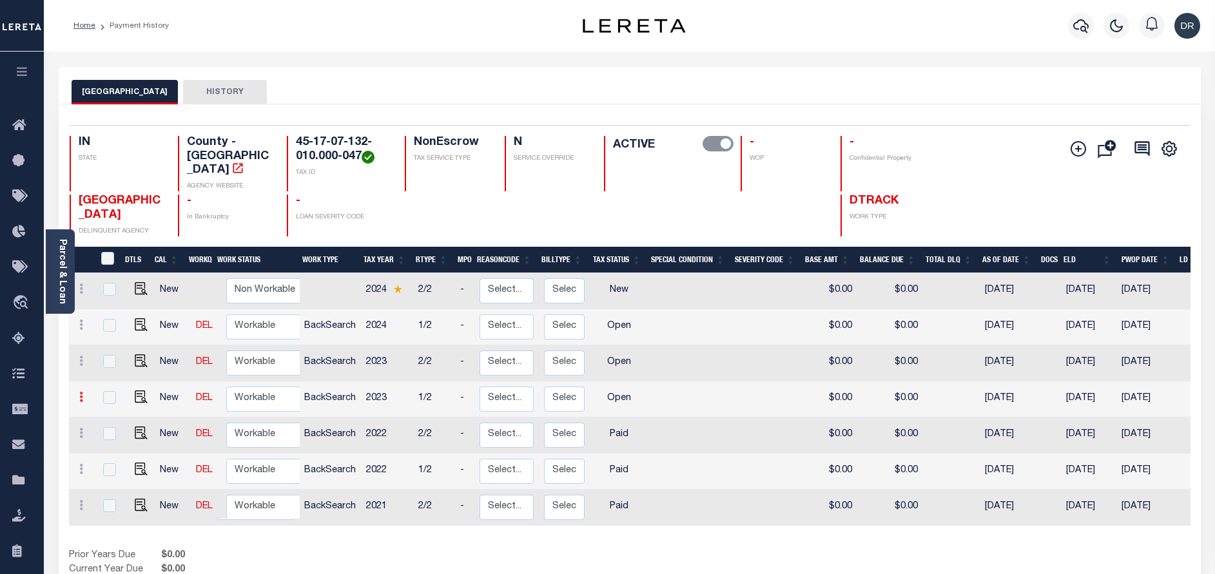
click at [78, 394] on link at bounding box center [81, 399] width 14 height 10
click at [116, 435] on img at bounding box center [112, 442] width 13 height 14
type input "$0.00"
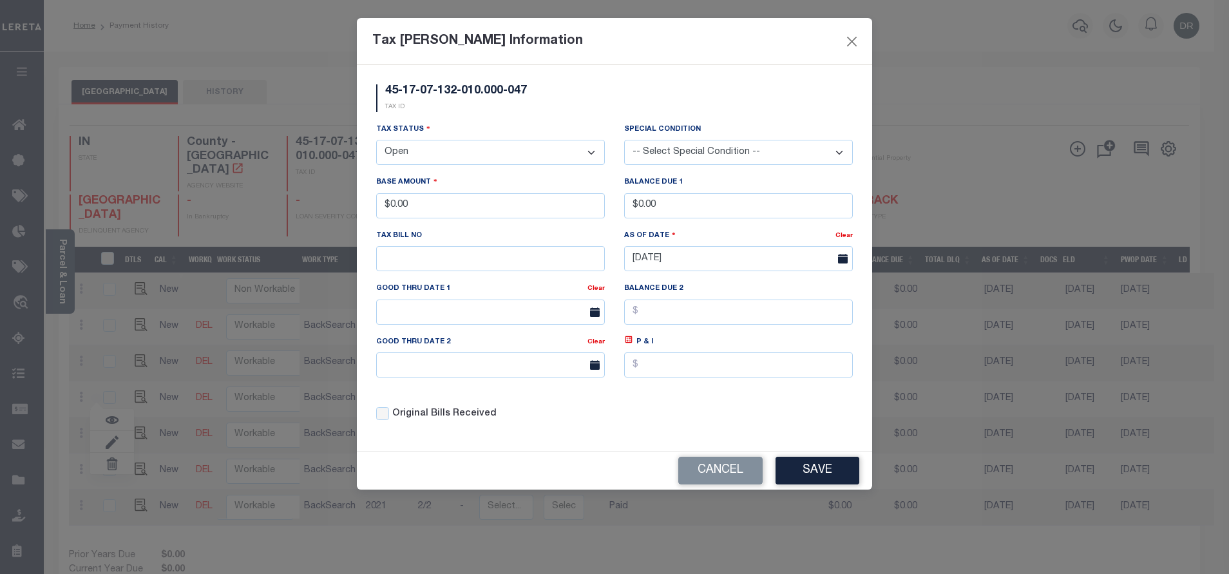
click at [515, 157] on select "- Select Status - Open Due/Unpaid Paid Incomplete No Tax Due Internal Refund Pr…" at bounding box center [490, 152] width 229 height 25
click at [476, 148] on select "- Select Status - Open Due/Unpaid Paid Incomplete No Tax Due Internal Refund Pr…" at bounding box center [490, 152] width 229 height 25
click at [376, 140] on select "- Select Status - Open Due/Unpaid Paid Incomplete No Tax Due Internal Refund Pr…" at bounding box center [490, 152] width 229 height 25
click at [812, 467] on button "Save" at bounding box center [818, 471] width 84 height 28
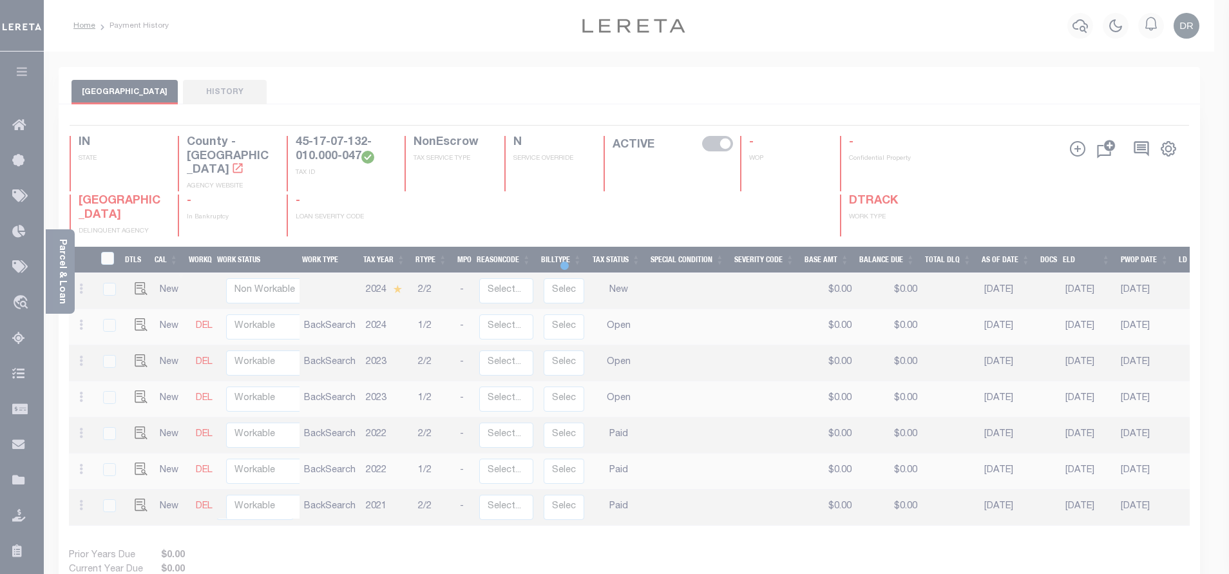
select select "OP2"
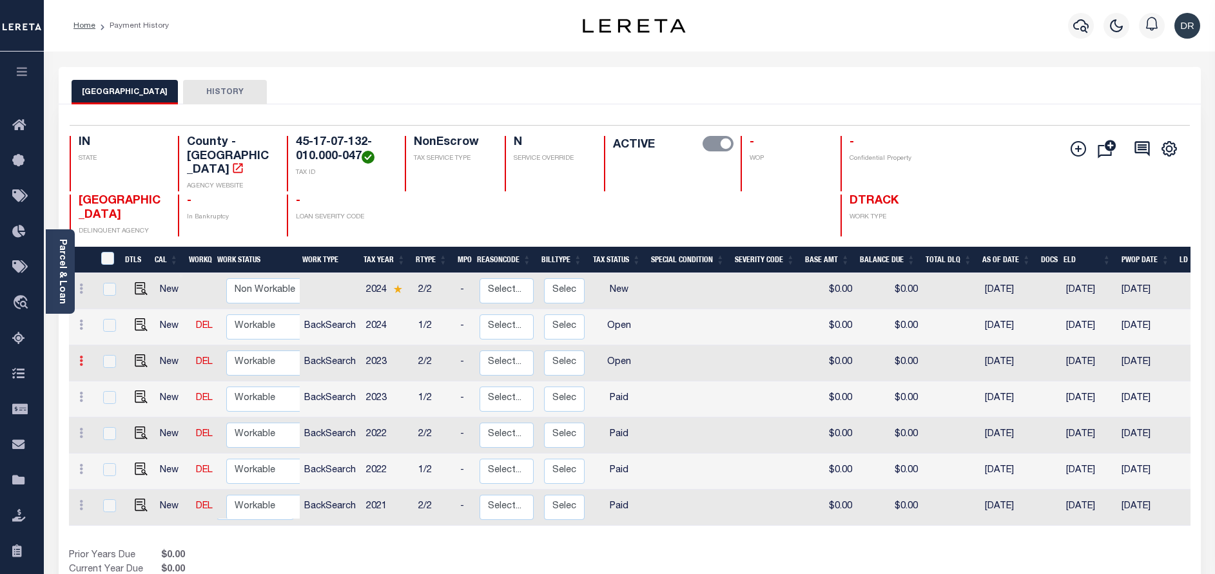
click at [81, 356] on icon at bounding box center [81, 361] width 4 height 10
click at [111, 395] on link at bounding box center [112, 405] width 44 height 21
type input "$0.00"
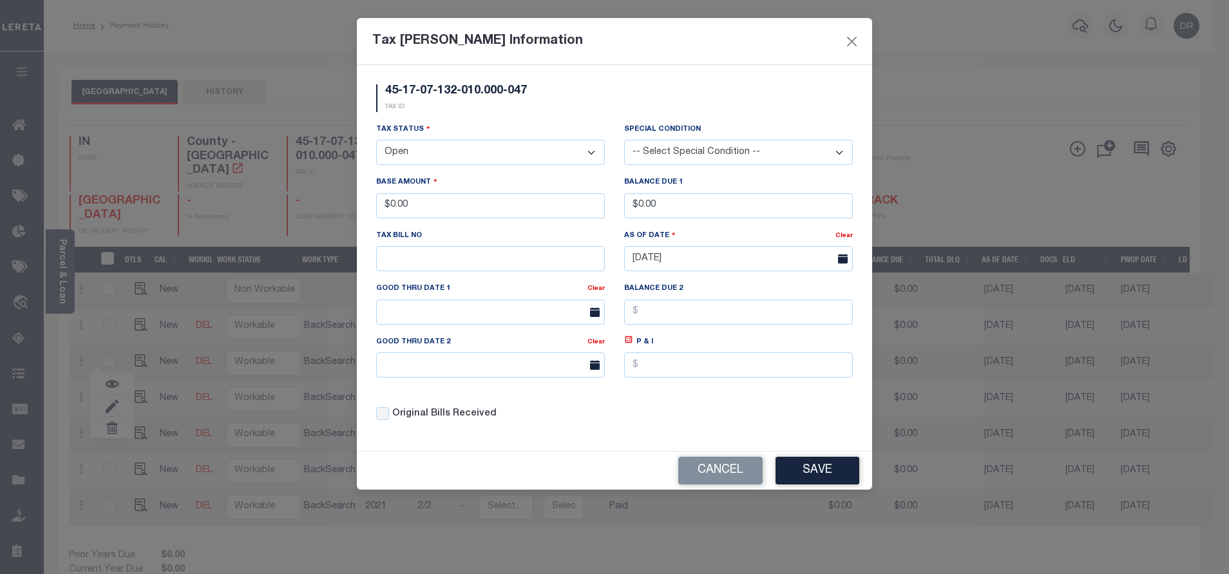
click at [494, 160] on select "- Select Status - Open Due/Unpaid Paid Incomplete No Tax Due Internal Refund Pr…" at bounding box center [490, 152] width 229 height 25
click at [473, 156] on select "- Select Status - Open Due/Unpaid Paid Incomplete No Tax Due Internal Refund Pr…" at bounding box center [490, 152] width 229 height 25
select select "PYD"
click at [376, 140] on select "- Select Status - Open Due/Unpaid Paid Incomplete No Tax Due Internal Refund Pr…" at bounding box center [490, 152] width 229 height 25
click at [798, 474] on button "Save" at bounding box center [818, 471] width 84 height 28
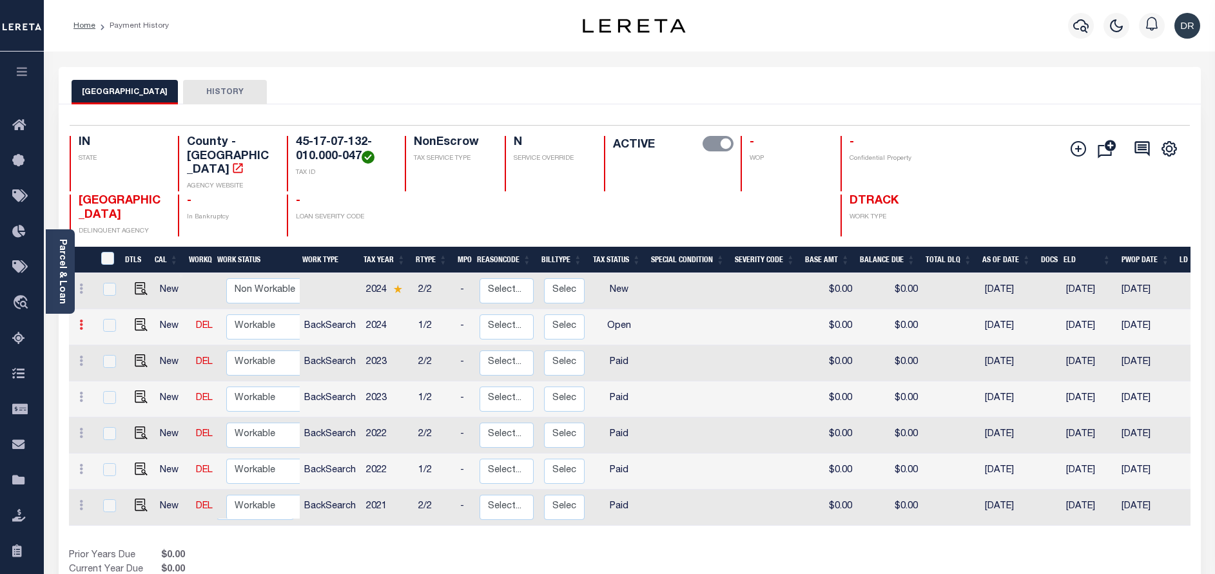
click at [79, 320] on icon at bounding box center [81, 325] width 4 height 10
click at [112, 363] on img at bounding box center [112, 370] width 13 height 14
type input "$0.00"
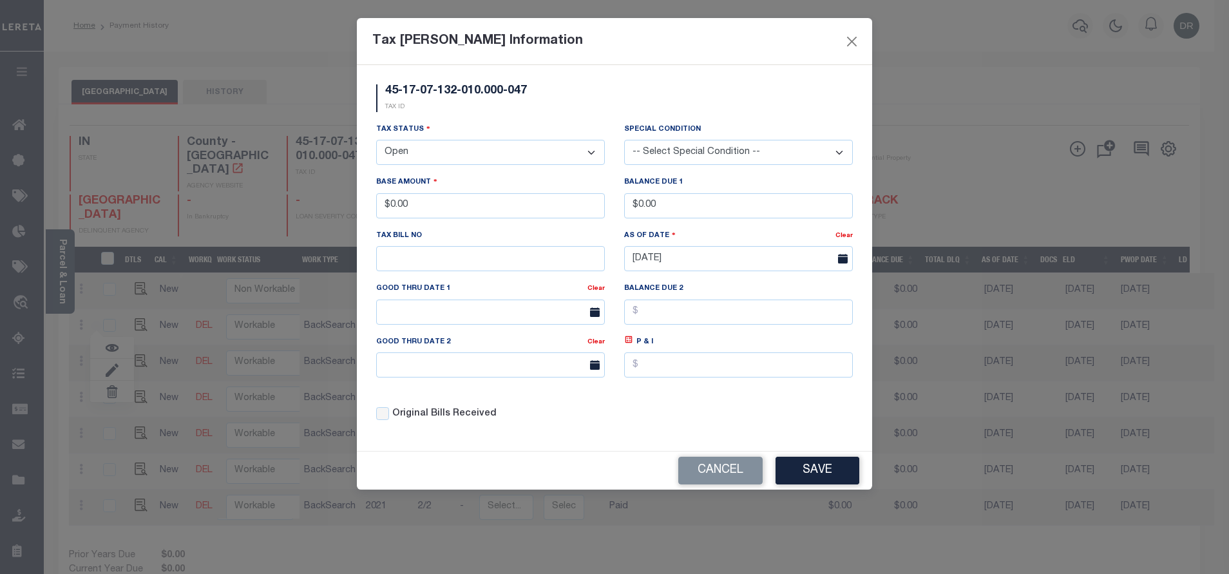
click at [530, 145] on select "- Select Status - Open Due/Unpaid Paid Incomplete No Tax Due Internal Refund Pr…" at bounding box center [490, 152] width 229 height 25
click at [856, 41] on button "Close" at bounding box center [852, 41] width 17 height 17
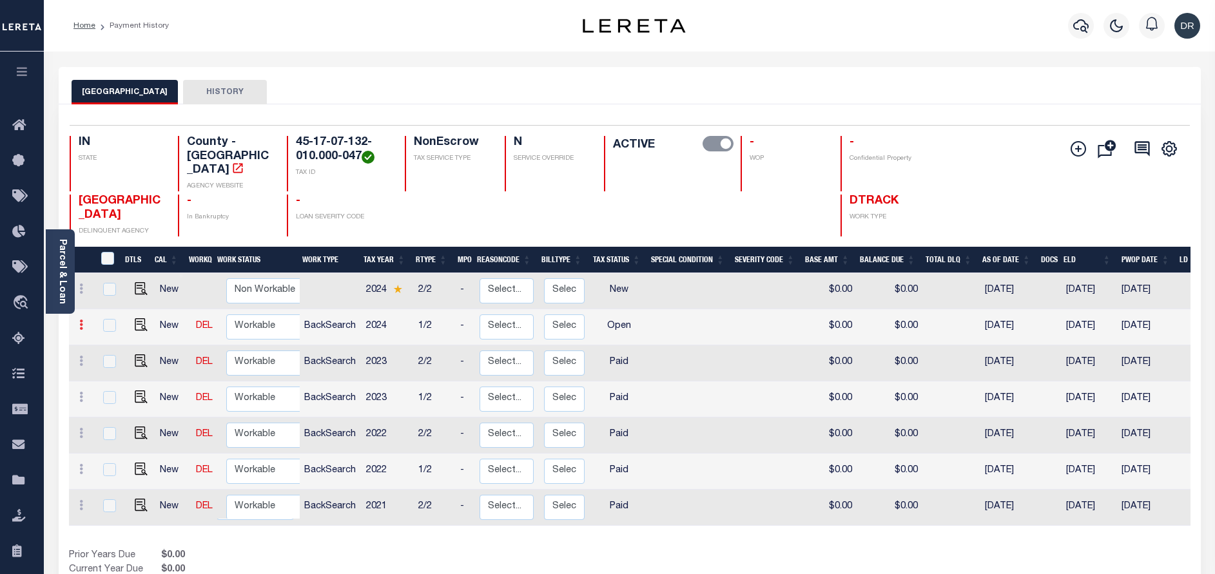
click at [83, 322] on link at bounding box center [81, 327] width 14 height 10
click at [110, 341] on img at bounding box center [112, 347] width 13 height 13
checkbox input "true"
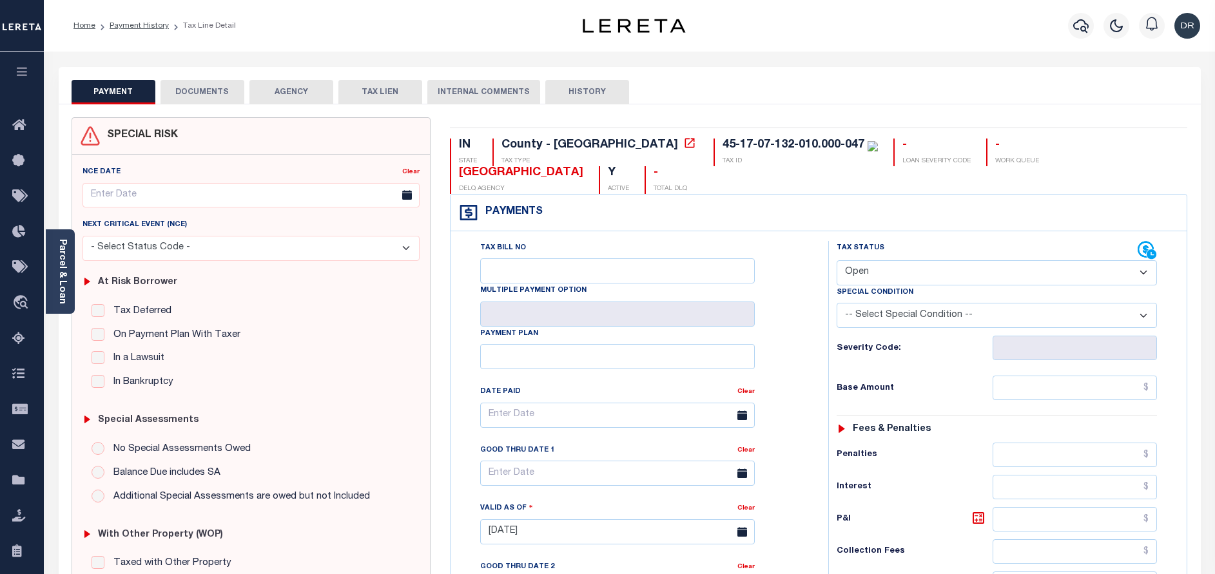
click at [1008, 260] on select "- Select Status Code - Open Due/Unpaid Paid Incomplete No Tax Due Internal Refu…" at bounding box center [996, 272] width 320 height 25
select select "PYD"
click at [836, 260] on select "- Select Status Code - Open Due/Unpaid Paid Incomplete No Tax Due Internal Refu…" at bounding box center [996, 272] width 320 height 25
type input "[DATE]"
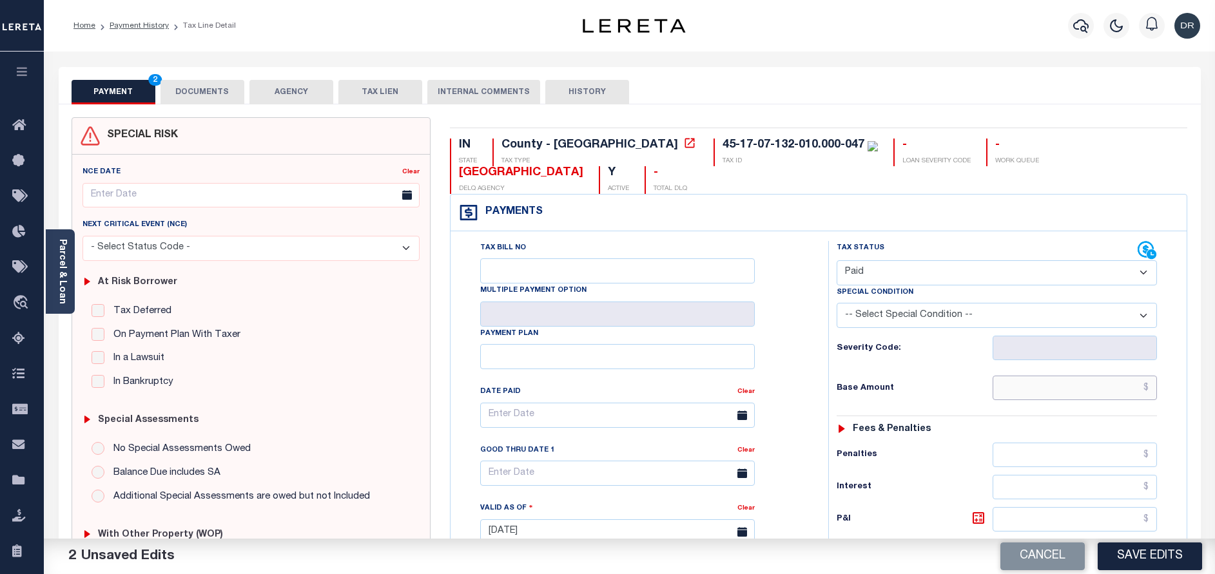
click at [1061, 376] on input "text" at bounding box center [1074, 388] width 164 height 24
paste input "2,436.18"
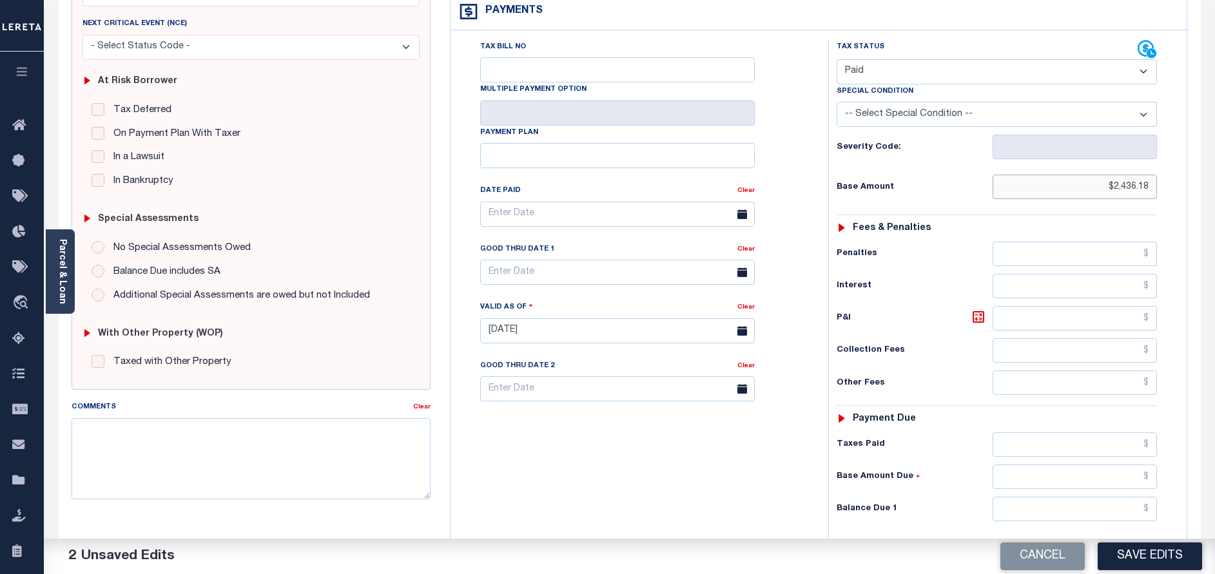
scroll to position [374, 0]
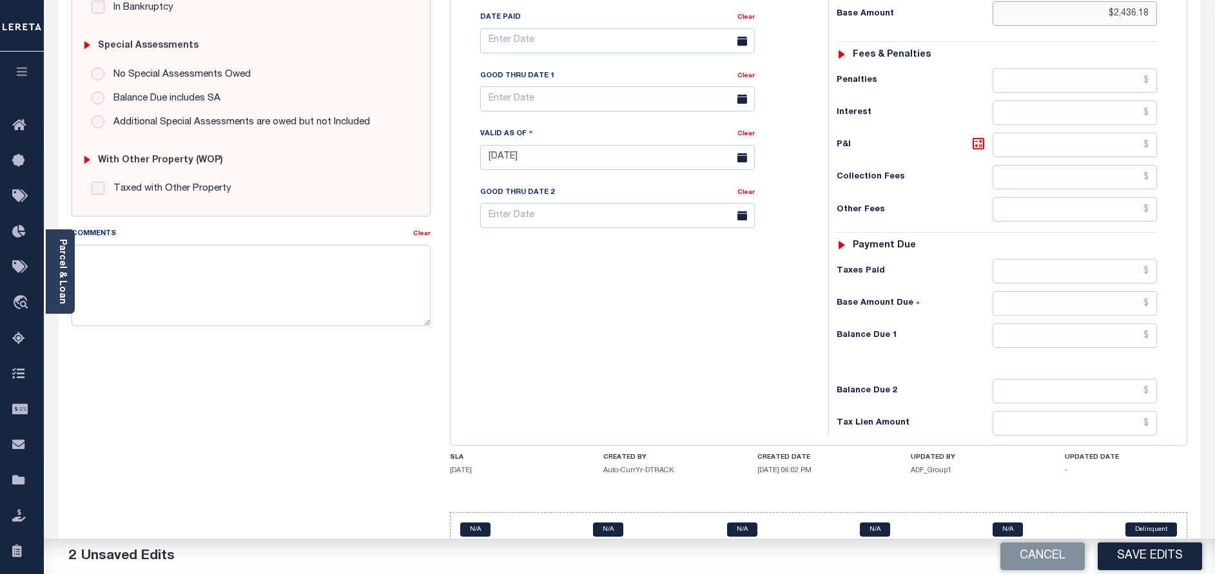
type input "$2,436.18"
click at [1062, 323] on input "text" at bounding box center [1074, 335] width 164 height 24
type input "$0.00"
click at [1140, 555] on button "Save Edits" at bounding box center [1149, 557] width 104 height 28
checkbox input "false"
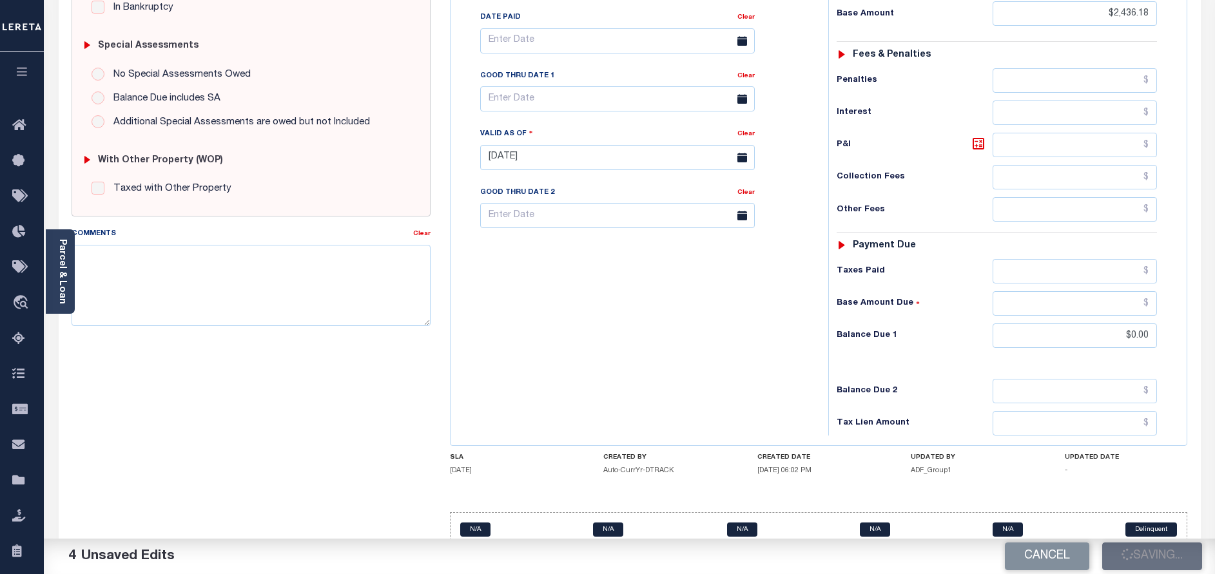
checkbox input "false"
type input "$2,436.18"
type input "$0"
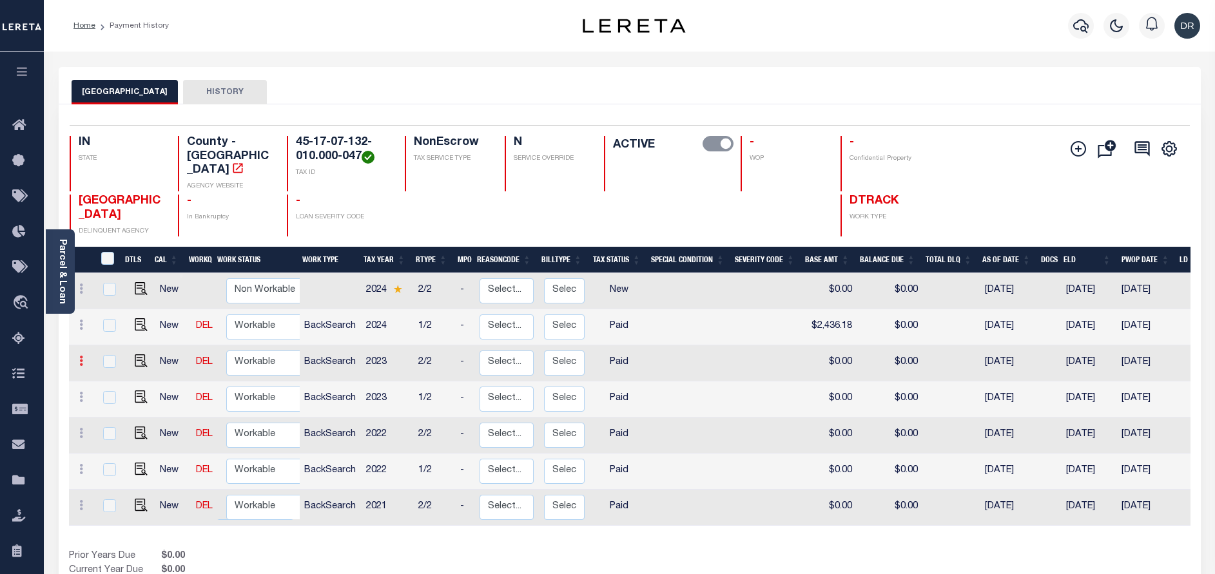
click at [81, 356] on icon at bounding box center [81, 361] width 4 height 10
click at [108, 378] on img at bounding box center [112, 384] width 13 height 13
checkbox input "true"
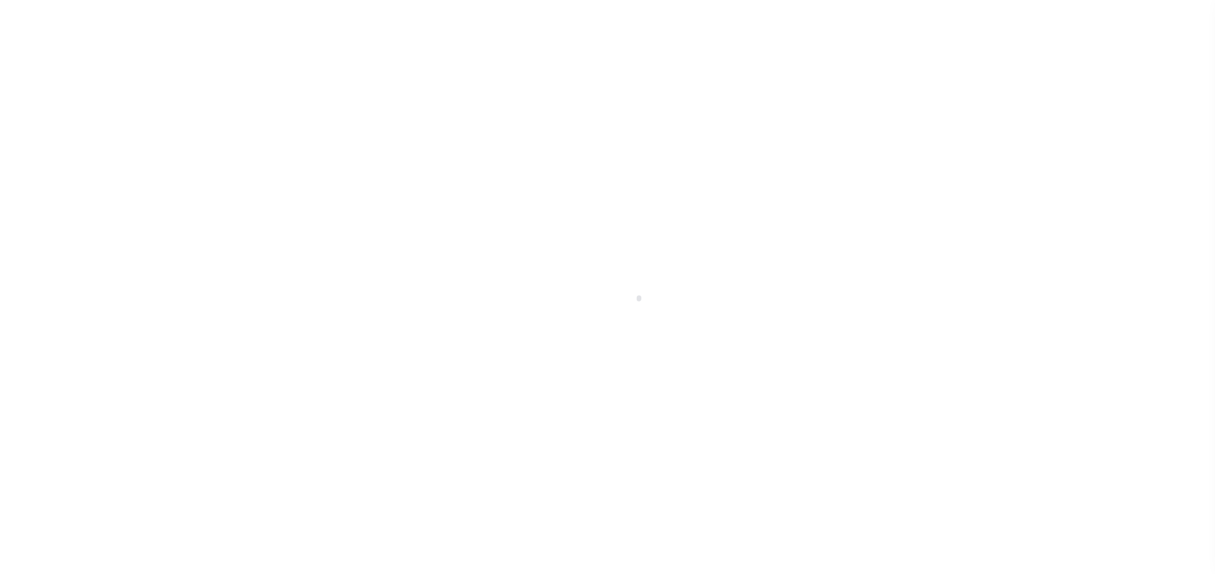
select select "PYD"
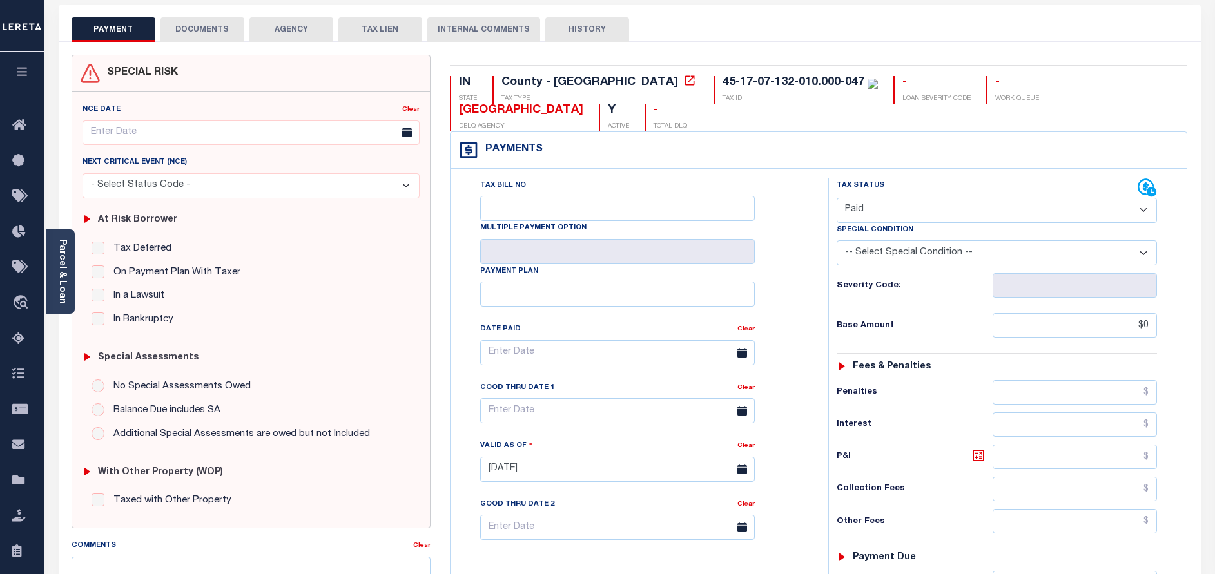
scroll to position [374, 0]
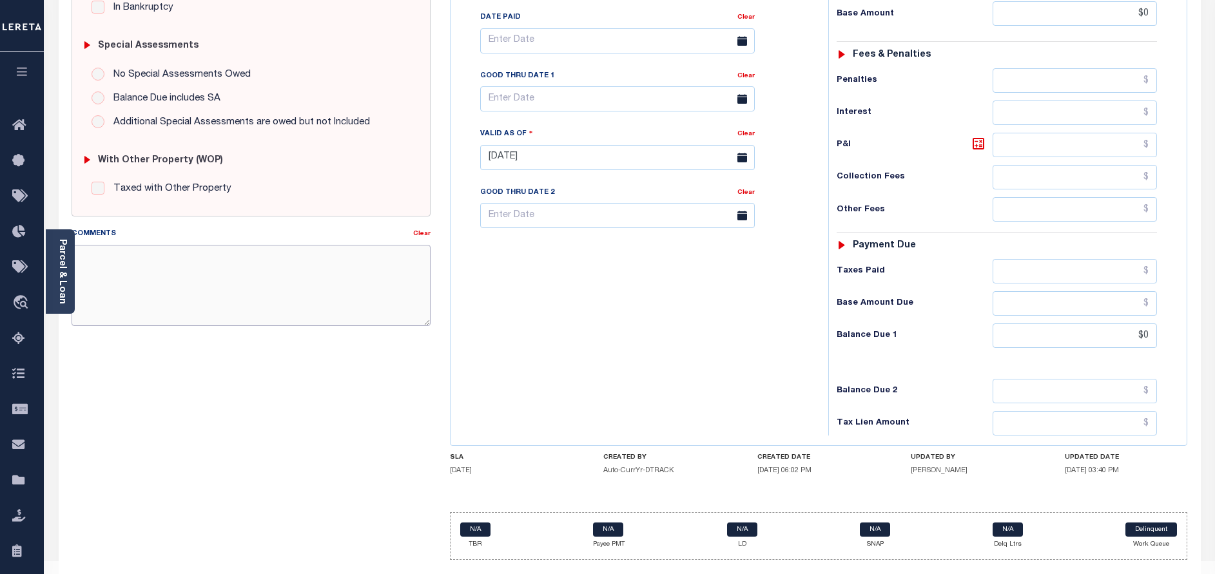
click at [244, 267] on textarea "Comments" at bounding box center [251, 285] width 359 height 81
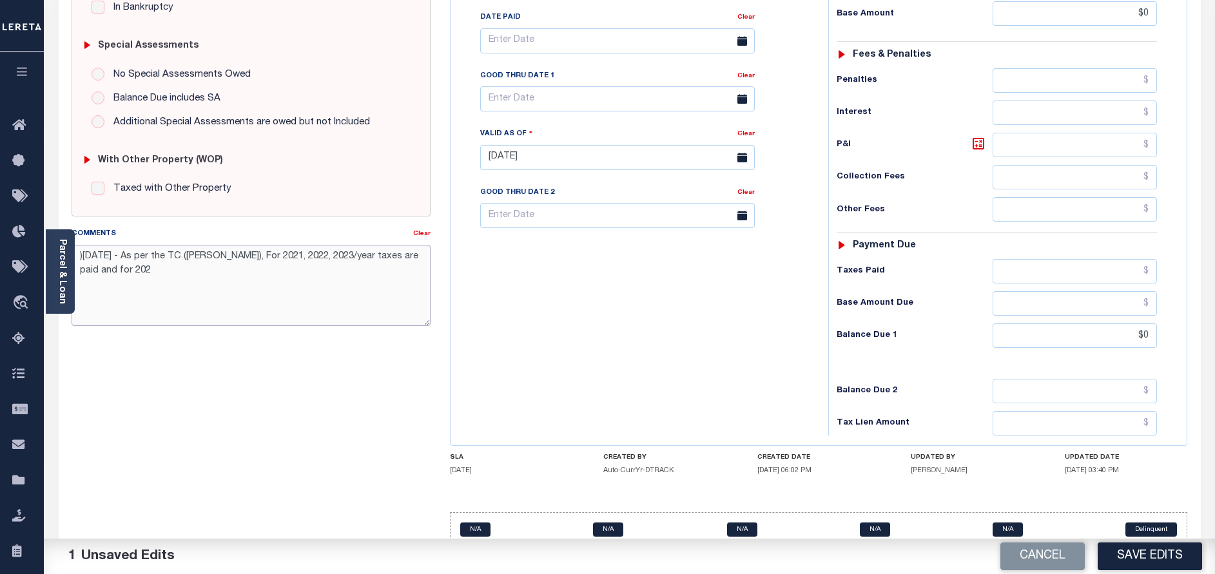
drag, startPoint x: 114, startPoint y: 274, endPoint x: 316, endPoint y: 256, distance: 202.5
click at [316, 256] on textarea ")8/14/2025 - As per the TC (GAIL), For 2021, 2022, 2023/year taxes are paid and…" at bounding box center [251, 285] width 359 height 81
click at [101, 273] on textarea ")8/14/2025 - As per the TC (GAIL), For 2021, 2022, 2023 and 2024/year taxes are…" at bounding box center [251, 285] width 359 height 81
type textarea ")8/14/2025 - As per the TC (GAIL), For 2021, 2022, 2023 and 2024/year taxes are…"
click at [1122, 553] on button "Save Edits" at bounding box center [1149, 557] width 104 height 28
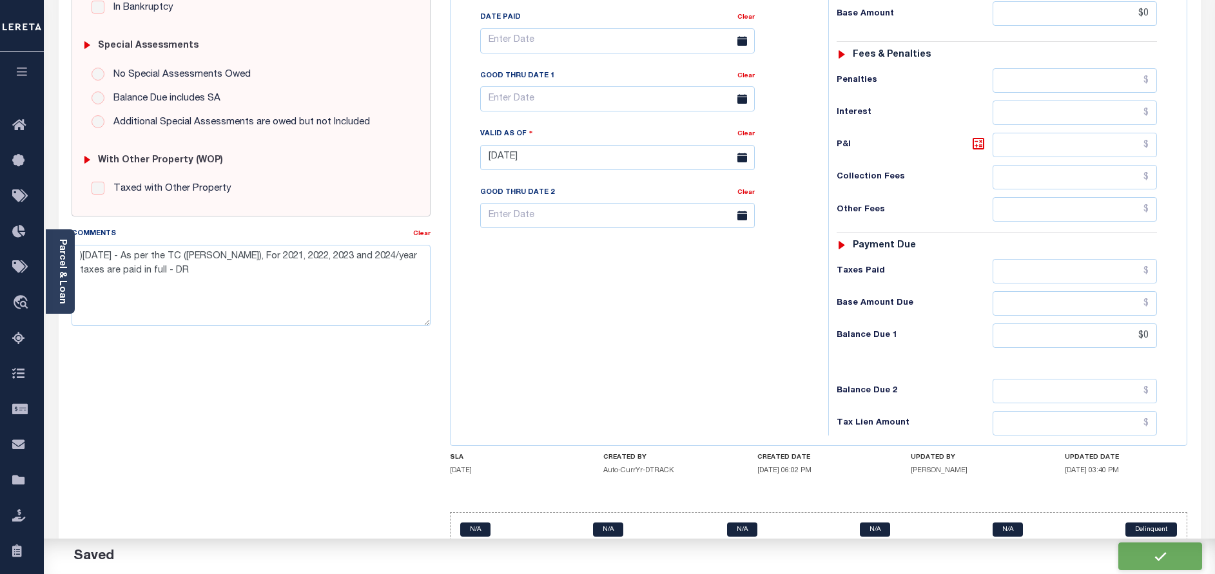
checkbox input "false"
type input "$0"
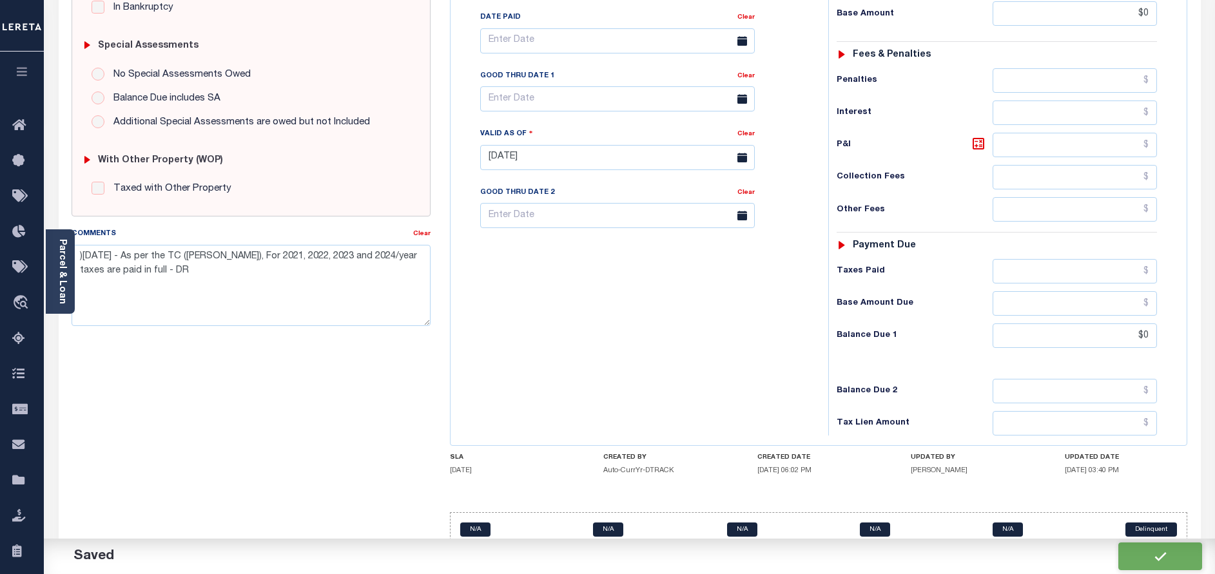
type input "$0"
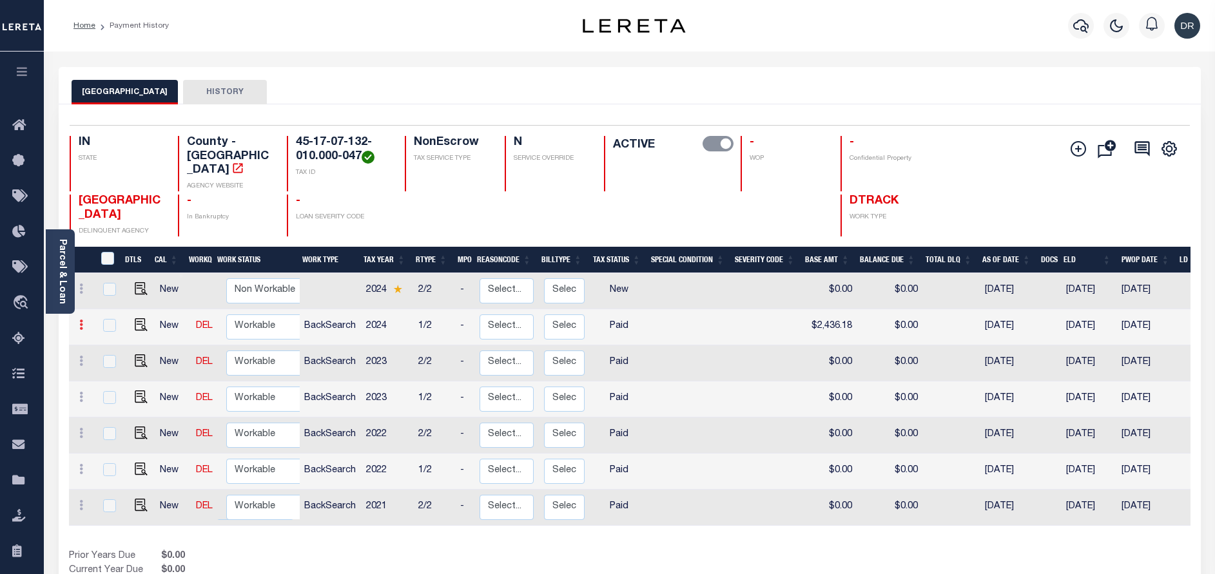
click at [83, 322] on link at bounding box center [81, 327] width 14 height 10
click at [109, 341] on img at bounding box center [112, 347] width 13 height 13
checkbox input "true"
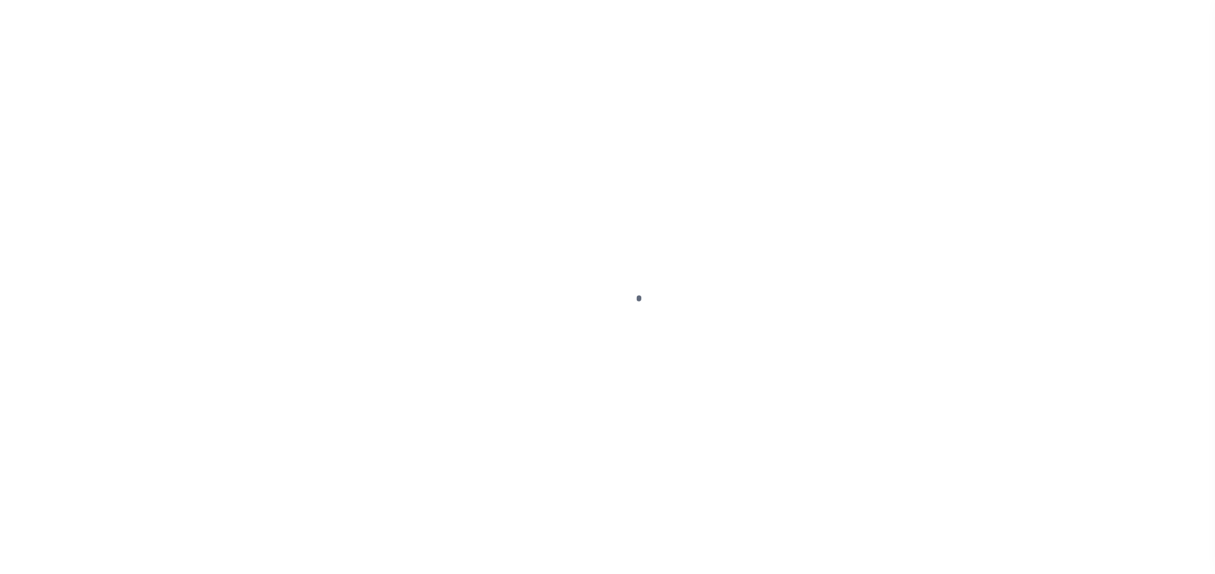
select select "PYD"
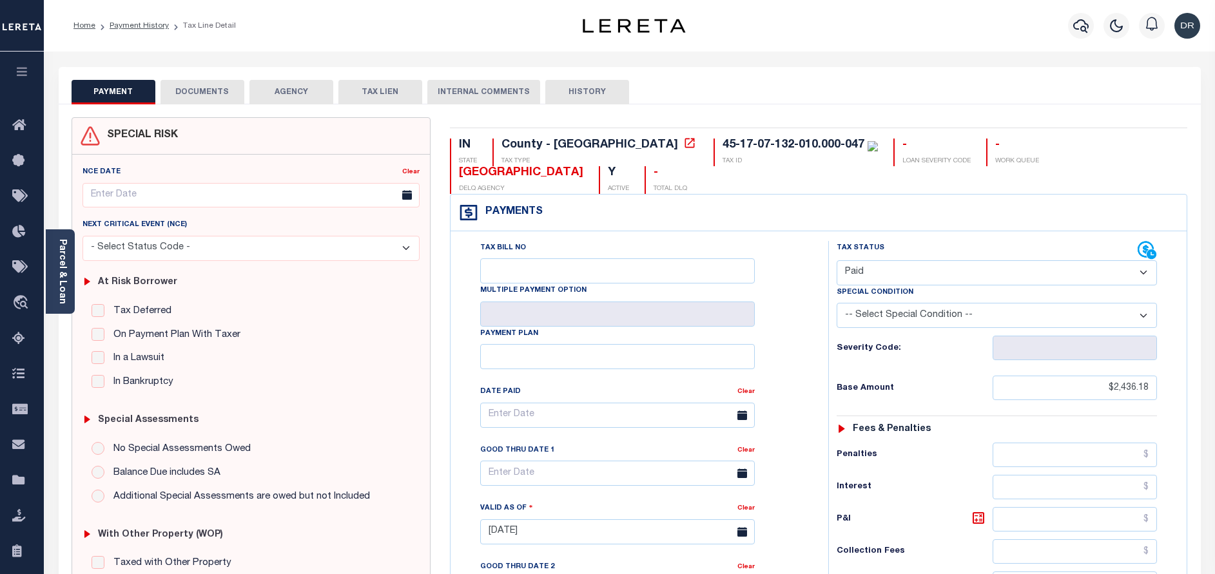
click at [205, 85] on button "DOCUMENTS" at bounding box center [202, 92] width 84 height 24
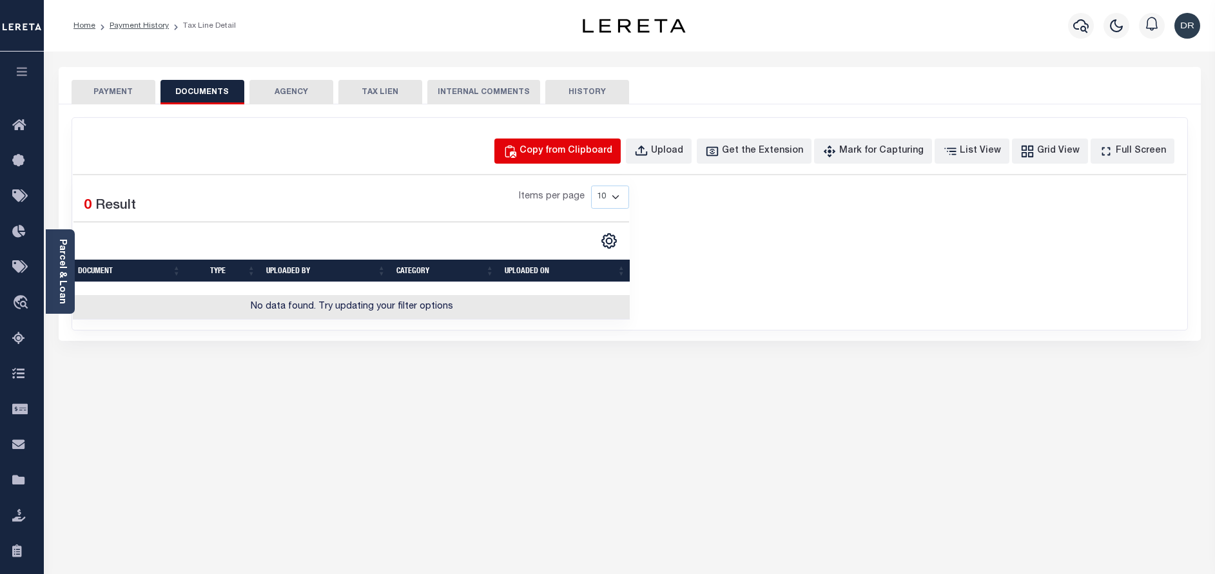
click at [558, 157] on div "Copy from Clipboard" at bounding box center [565, 151] width 93 height 14
select select "POP"
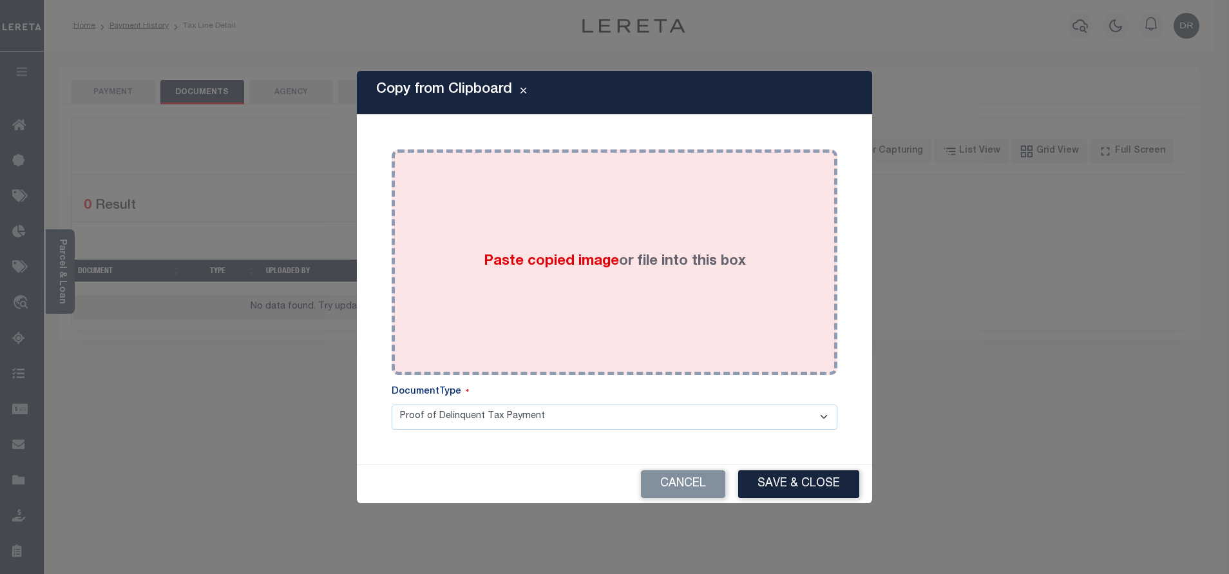
click at [573, 205] on div "Paste copied image or file into this box" at bounding box center [614, 262] width 427 height 206
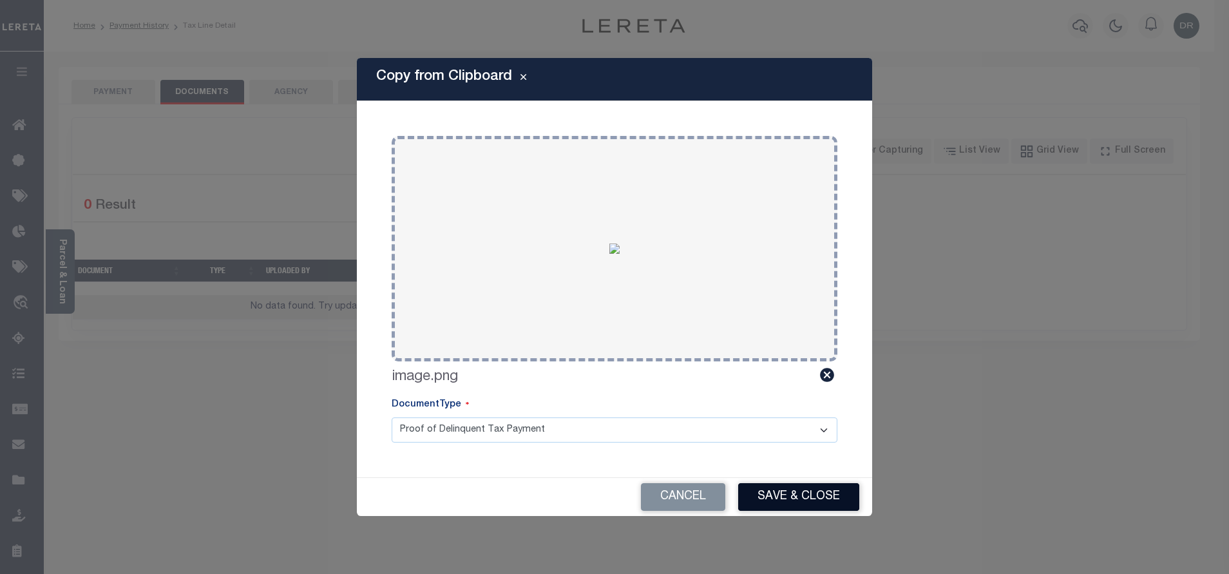
click at [764, 503] on button "Save & Close" at bounding box center [798, 497] width 121 height 28
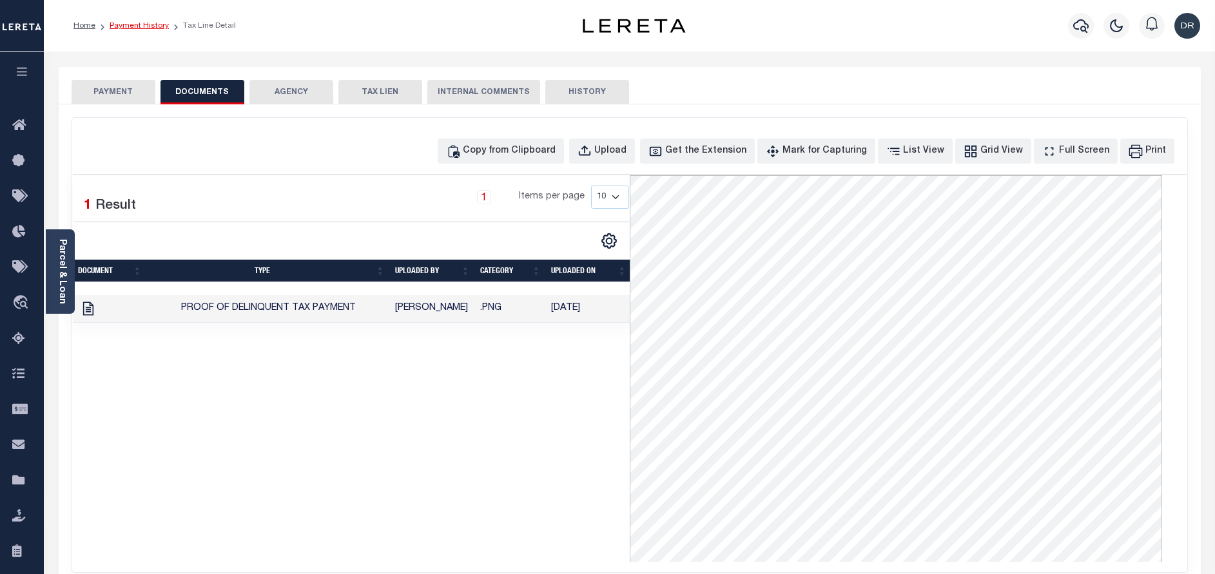
click at [127, 25] on link "Payment History" at bounding box center [139, 26] width 59 height 8
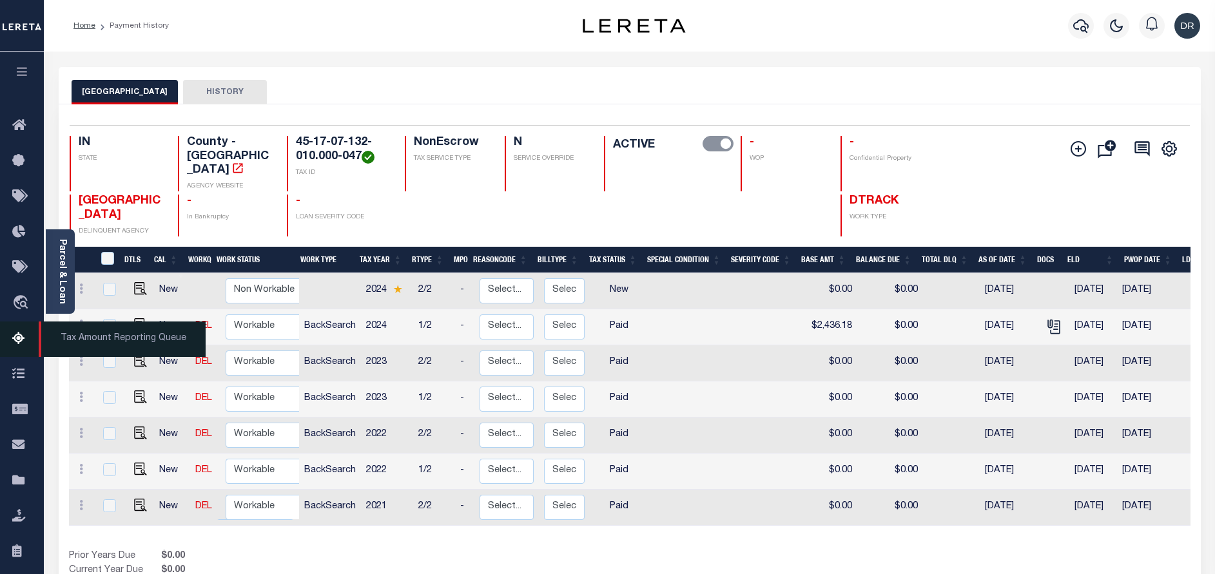
click at [24, 337] on icon at bounding box center [22, 339] width 21 height 16
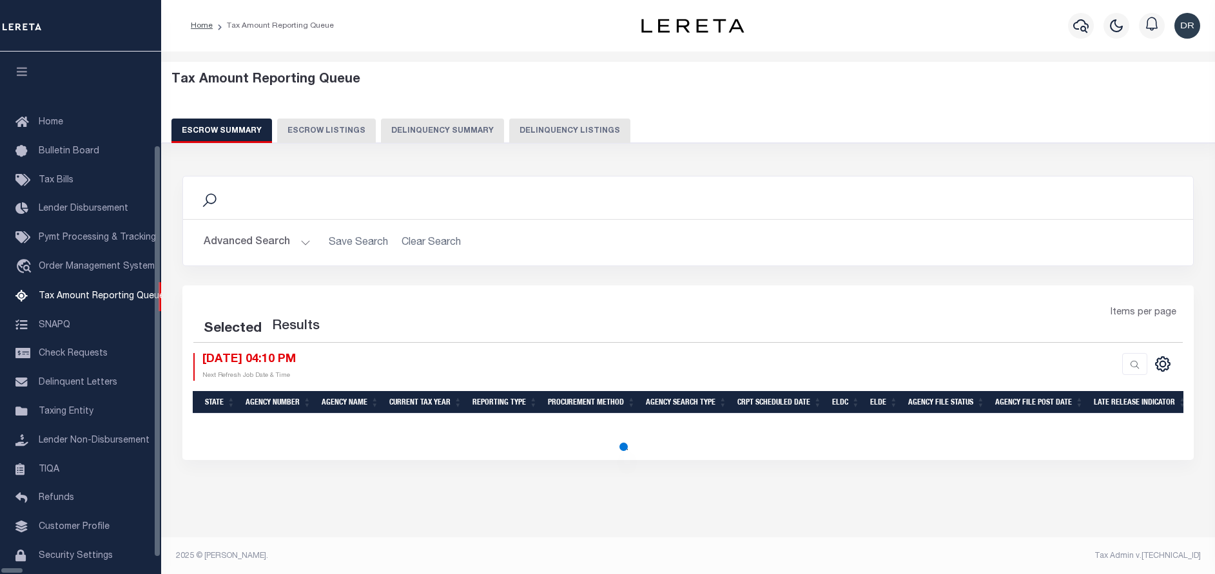
select select "100"
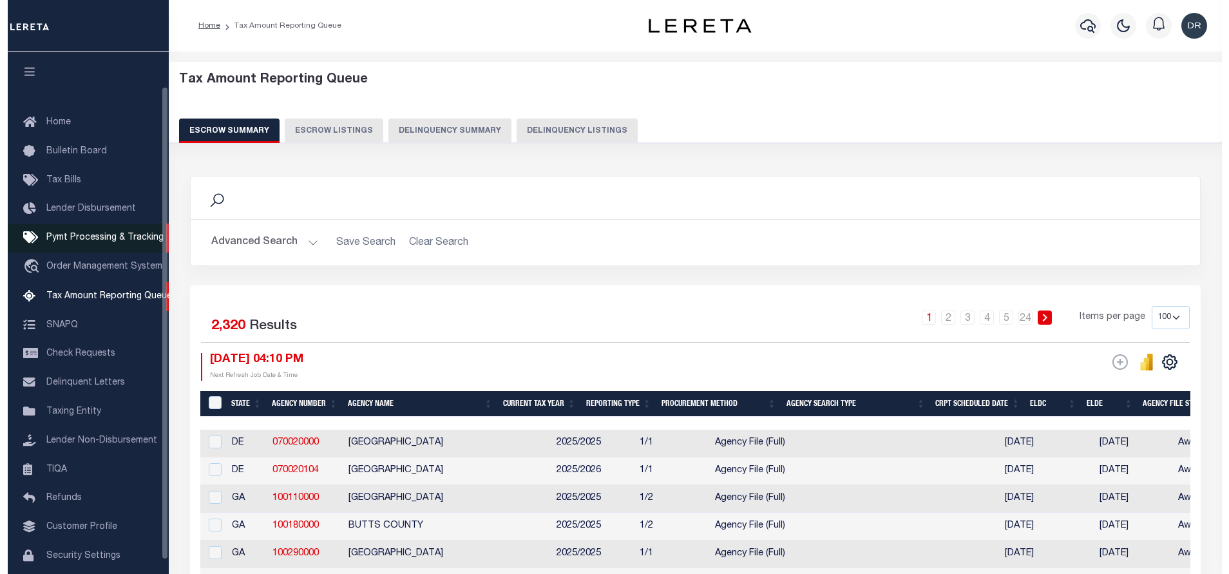
scroll to position [39, 0]
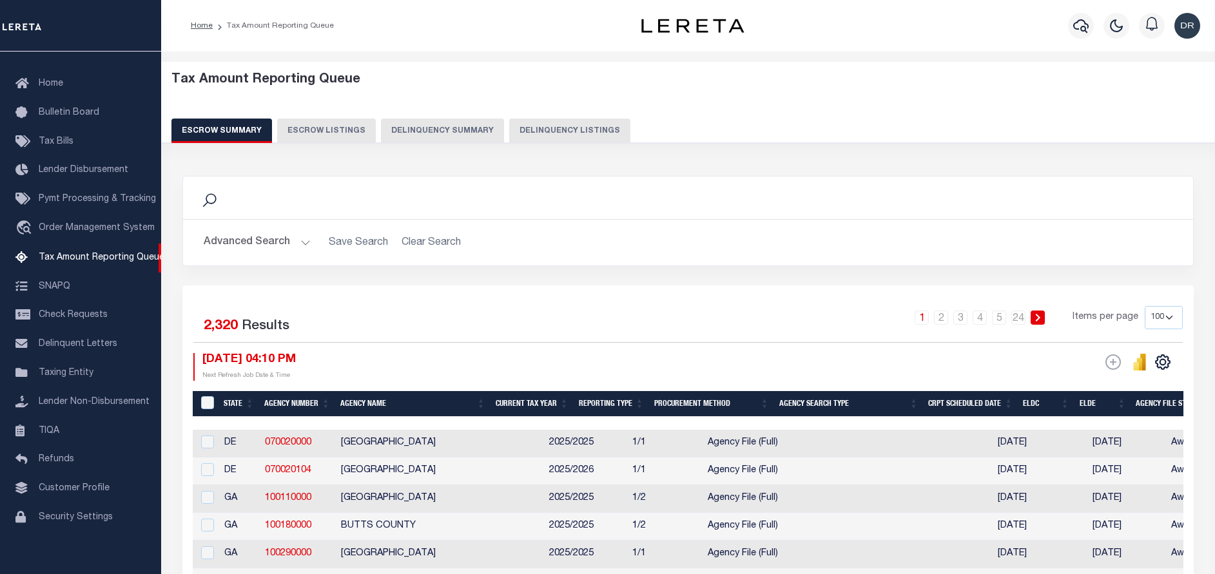
click at [580, 130] on button "Delinquency Listings" at bounding box center [569, 131] width 121 height 24
select select "100"
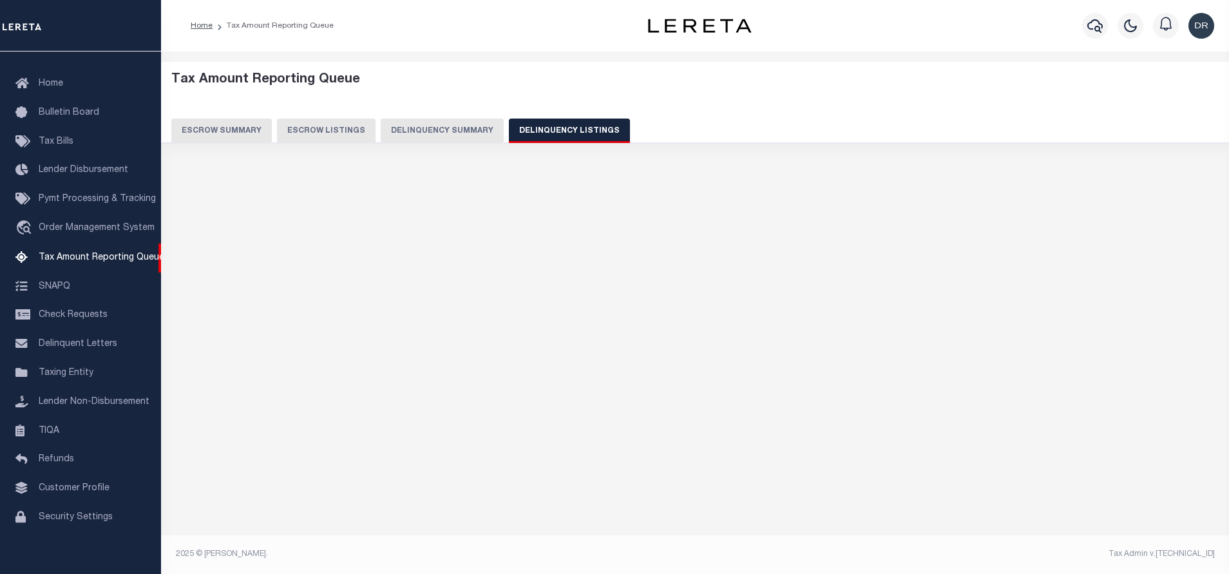
select select "100"
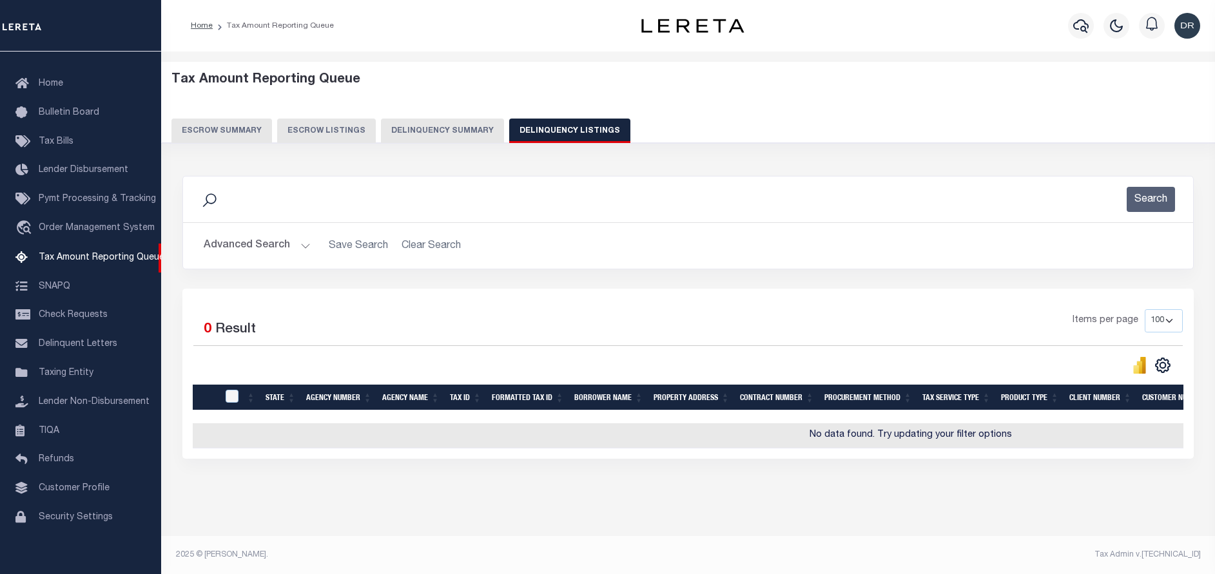
click at [283, 244] on button "Advanced Search" at bounding box center [257, 245] width 107 height 25
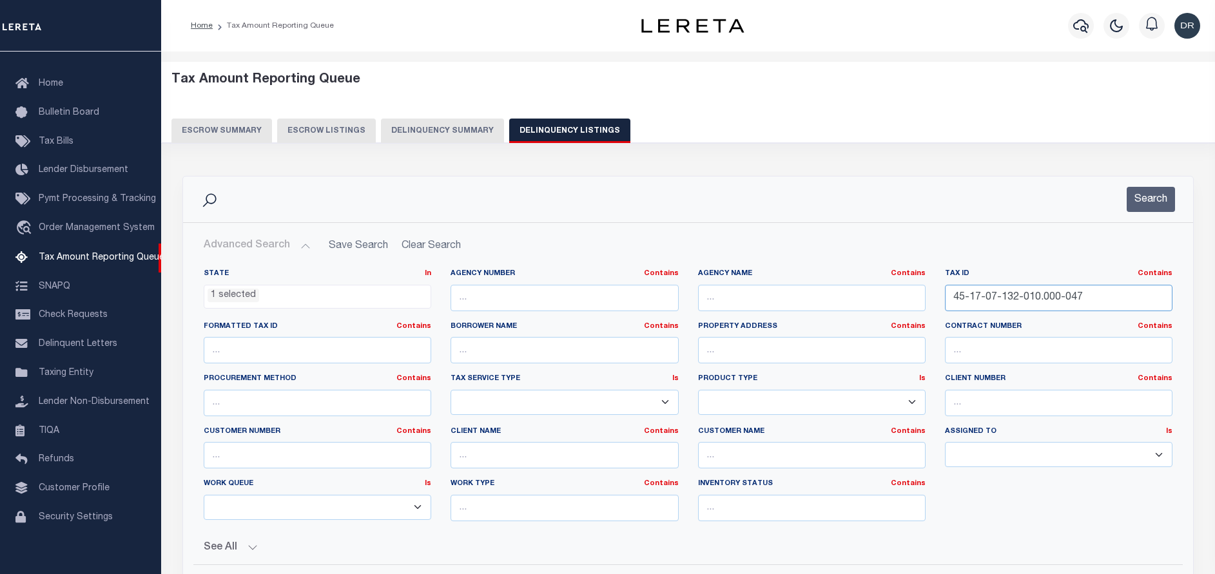
click at [1070, 299] on input "45-17-07-132-010.000-047" at bounding box center [1058, 298] width 227 height 26
paste input "50-42-29-303-008.000-019"
type input "50-42-29-303-008.000-019"
click at [1159, 193] on button "Search" at bounding box center [1150, 199] width 48 height 25
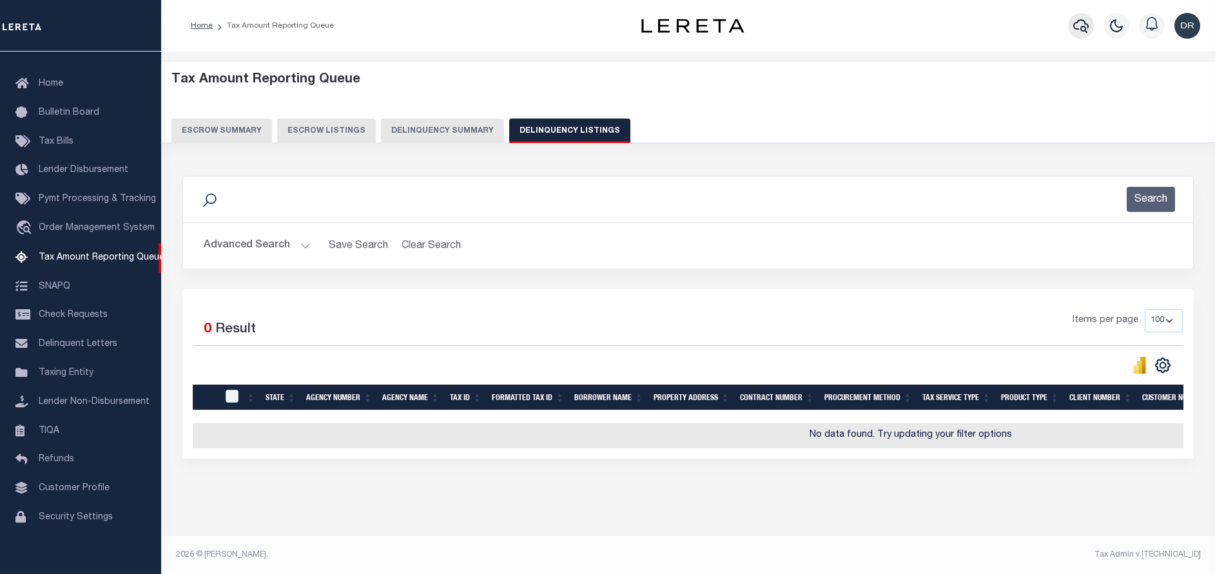
click at [1081, 24] on icon "button" at bounding box center [1080, 25] width 15 height 15
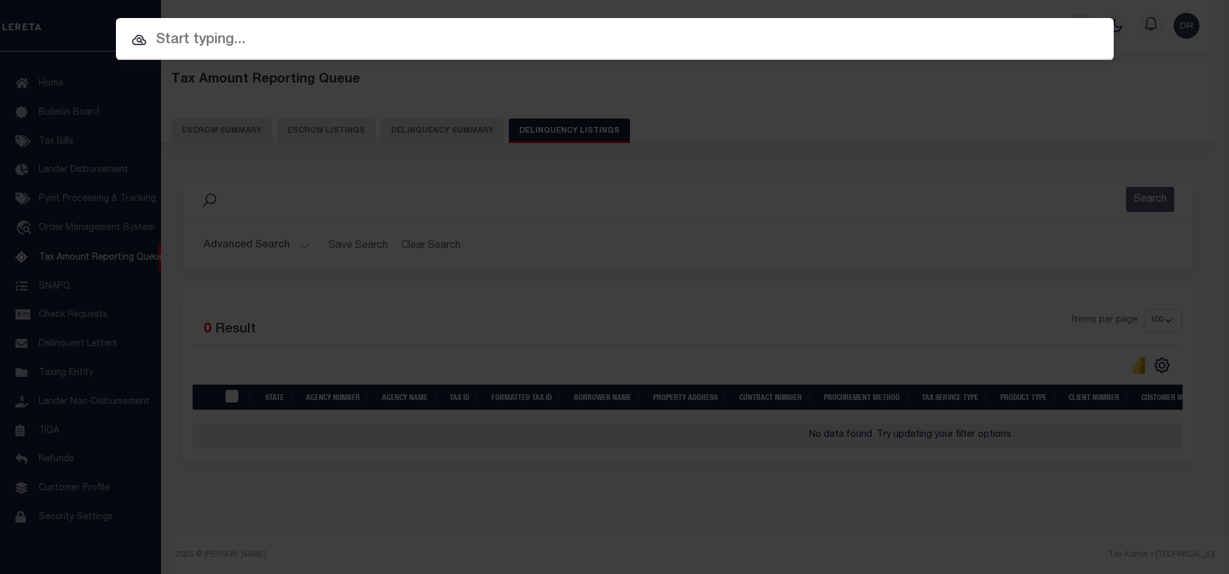
paste input "15804256"
type input "15804256"
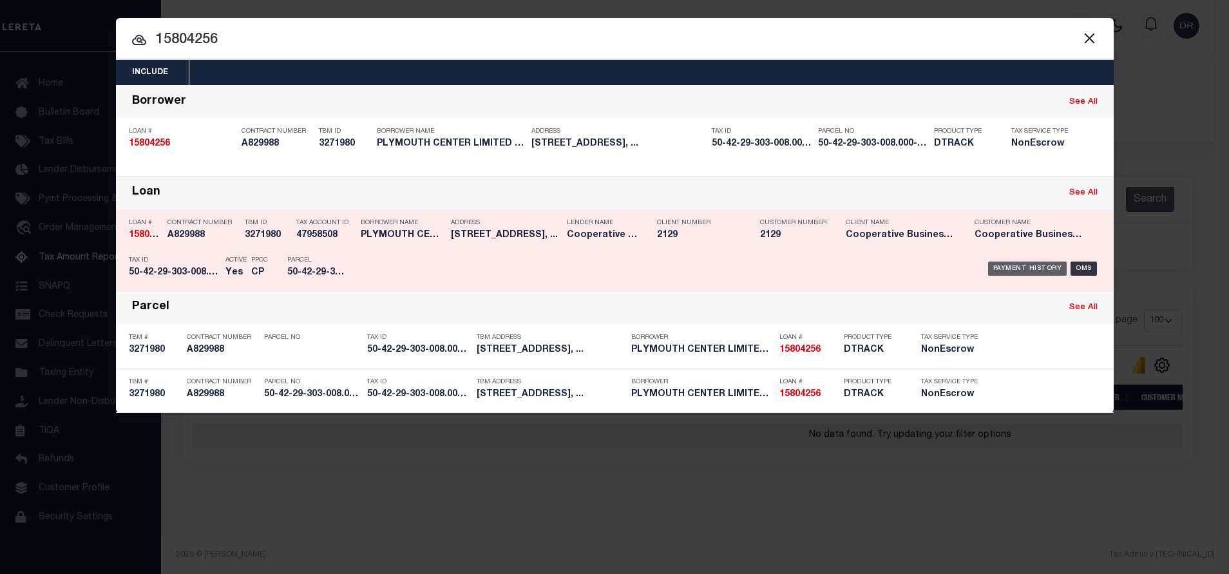
click at [1002, 269] on div "Payment History" at bounding box center [1027, 269] width 79 height 14
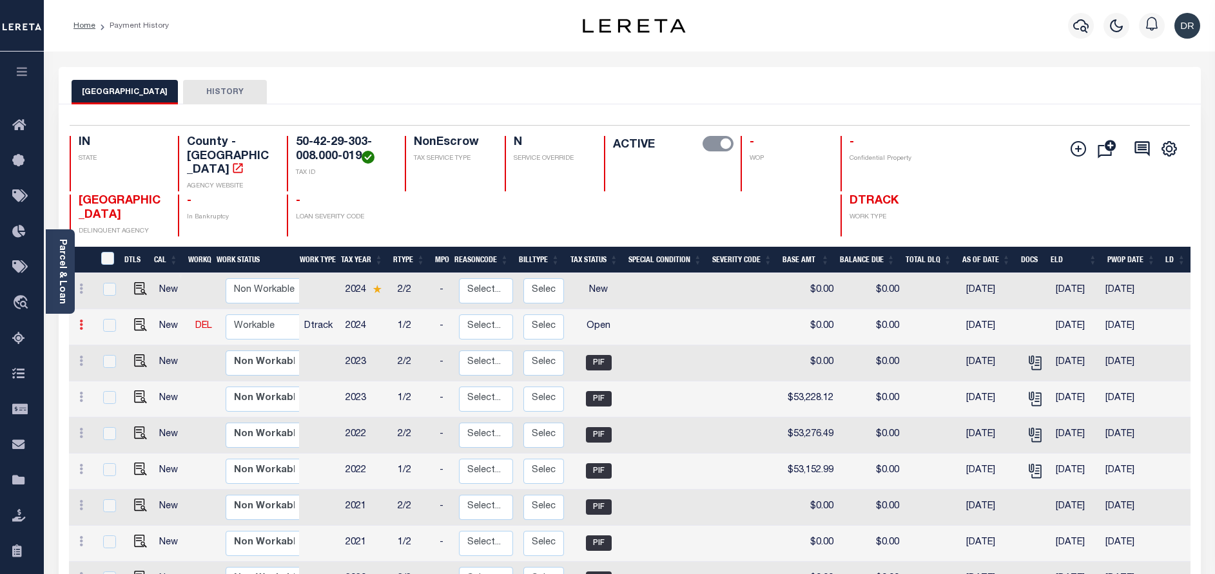
click at [79, 320] on icon at bounding box center [81, 325] width 4 height 10
click at [108, 343] on img at bounding box center [112, 347] width 13 height 13
checkbox input "true"
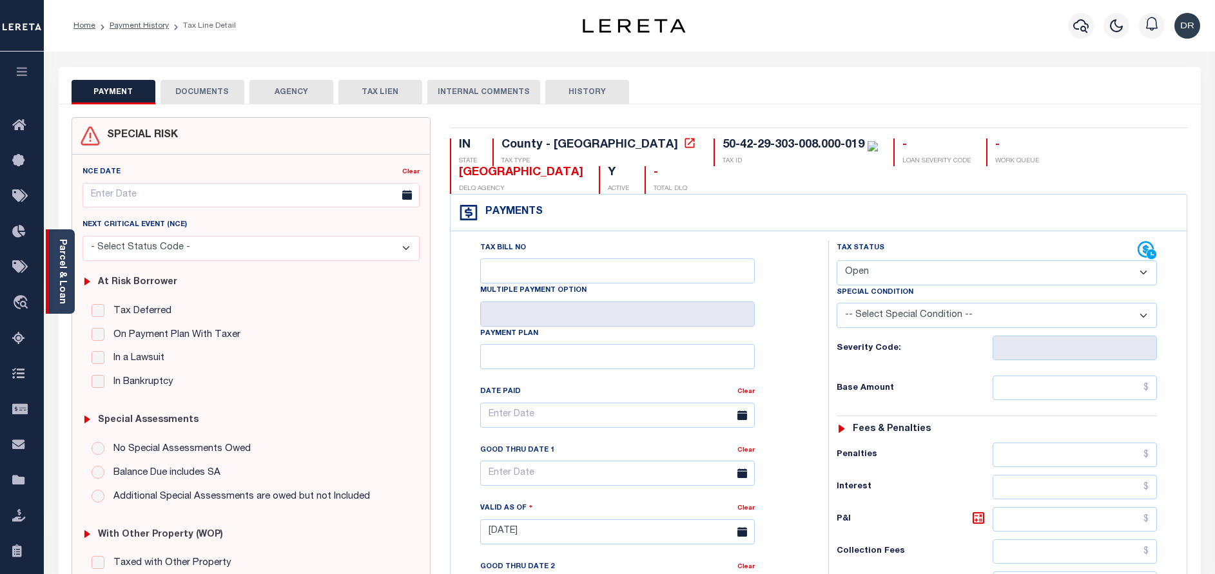
click at [64, 287] on link "Parcel & Loan" at bounding box center [61, 271] width 9 height 65
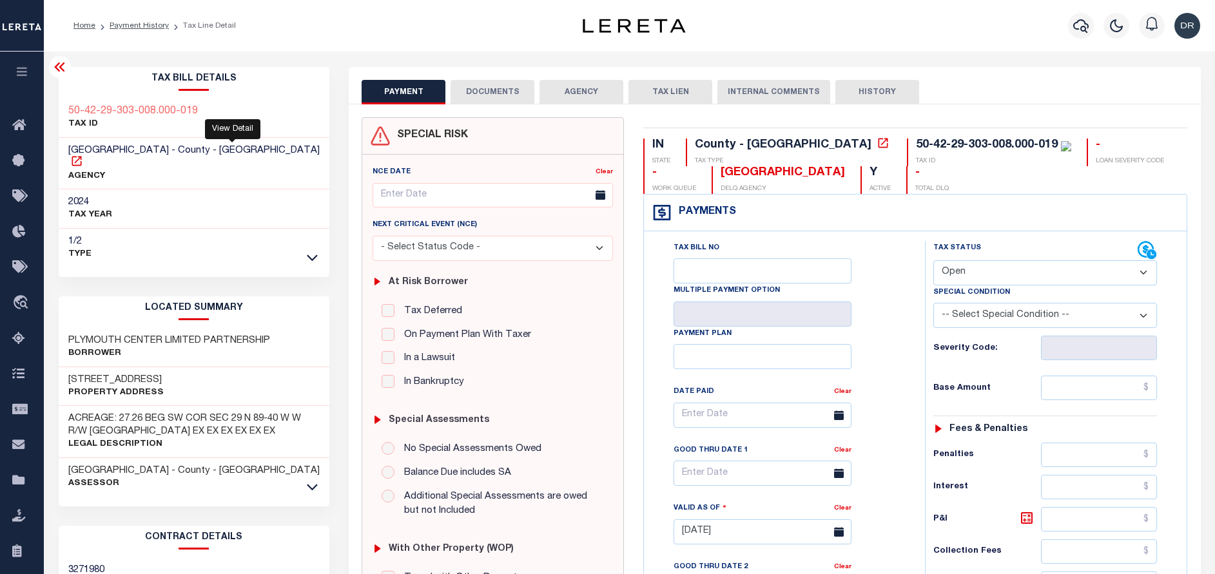
click at [83, 155] on icon at bounding box center [76, 161] width 13 height 13
drag, startPoint x: 202, startPoint y: 111, endPoint x: 64, endPoint y: 110, distance: 138.5
click at [64, 110] on div "50-42-29-303-008.000-019 TAX ID" at bounding box center [194, 118] width 271 height 39
copy h3 "50-42-29-303-008.000-019"
click at [1053, 275] on select "- Select Status Code - Open Due/Unpaid Paid Incomplete No Tax Due Internal Refu…" at bounding box center [1045, 272] width 224 height 25
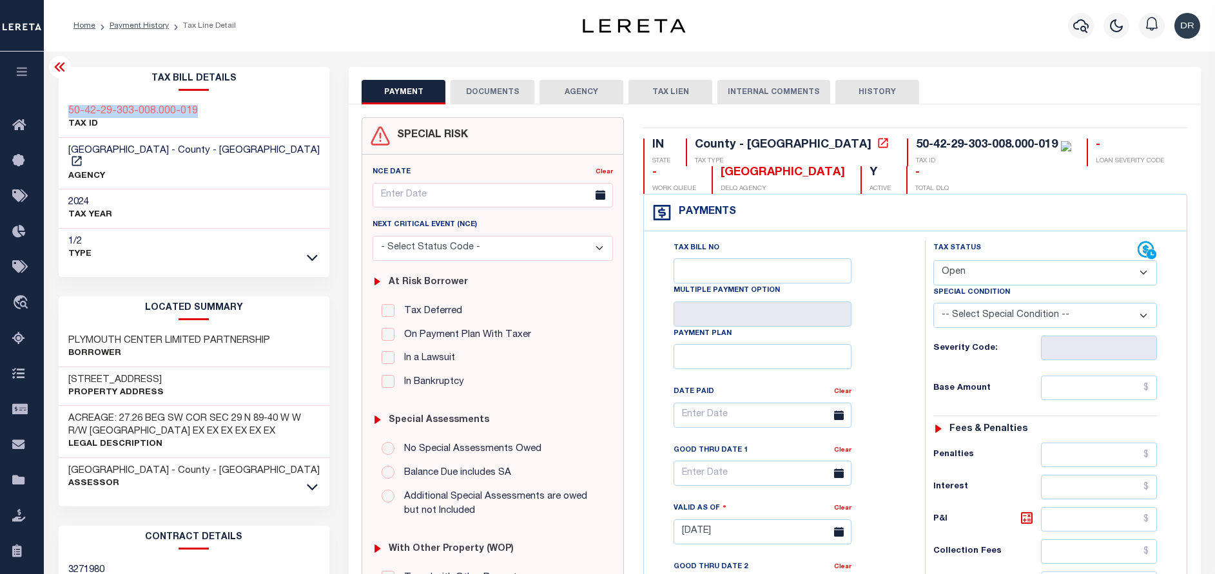
select select "PYD"
click at [933, 261] on select "- Select Status Code - Open Due/Unpaid Paid Incomplete No Tax Due Internal Refu…" at bounding box center [1045, 272] width 224 height 25
type input "[DATE]"
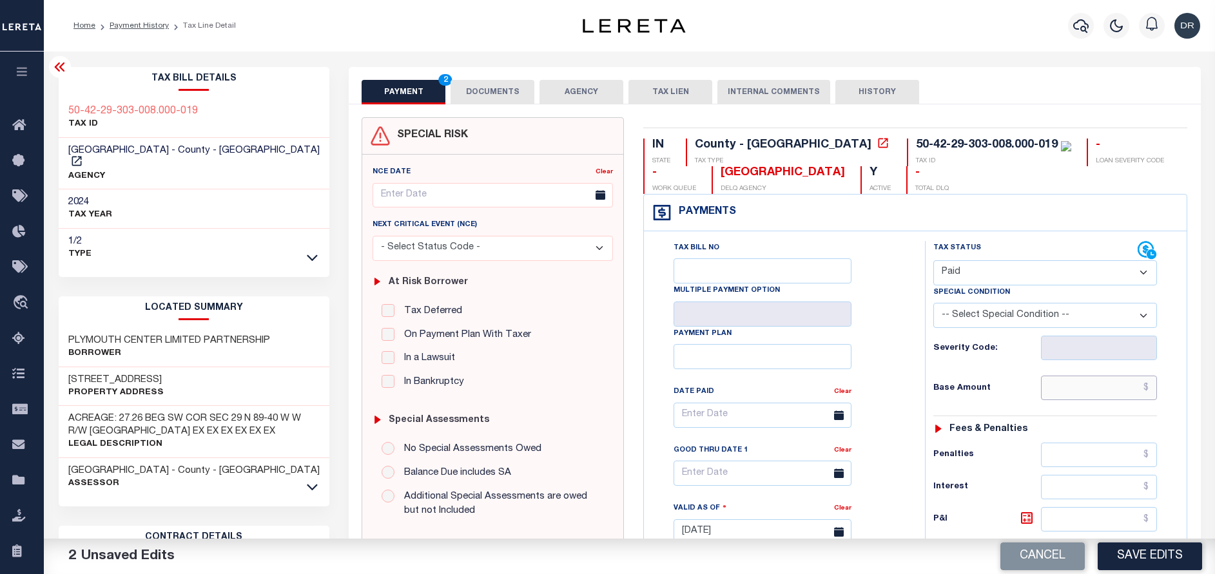
click at [1076, 390] on input "text" at bounding box center [1099, 388] width 116 height 24
paste input "53,070.00"
type input "$53,070.00"
click at [1089, 458] on input "text" at bounding box center [1099, 455] width 116 height 24
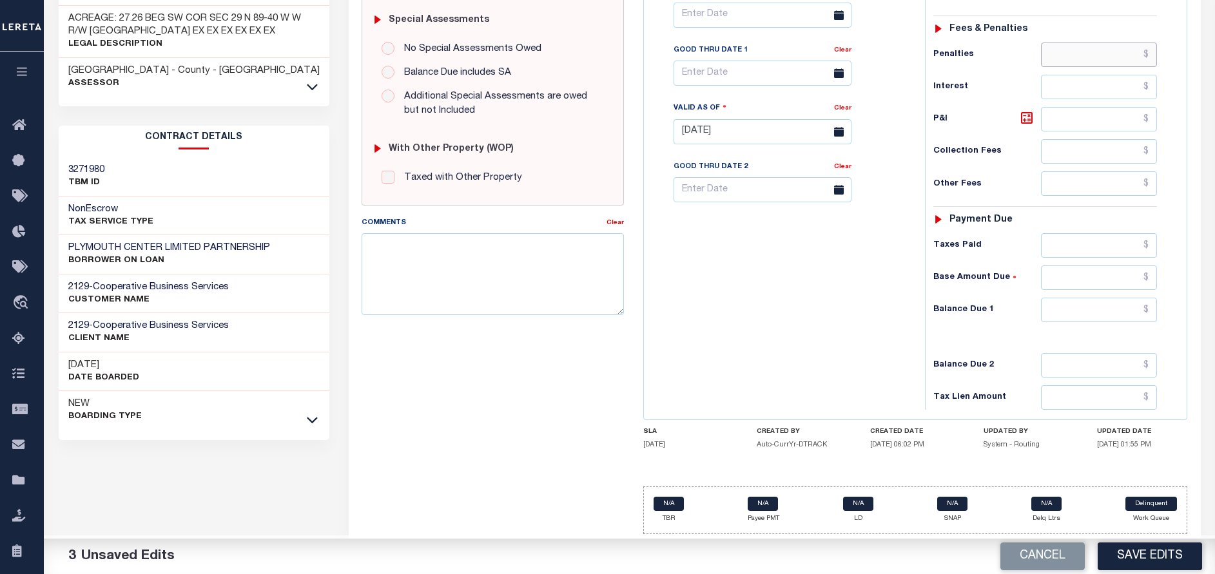
scroll to position [402, 0]
click at [1120, 311] on input "text" at bounding box center [1099, 310] width 116 height 24
type input "$0.00"
click at [1132, 548] on button "Save Edits" at bounding box center [1149, 557] width 104 height 28
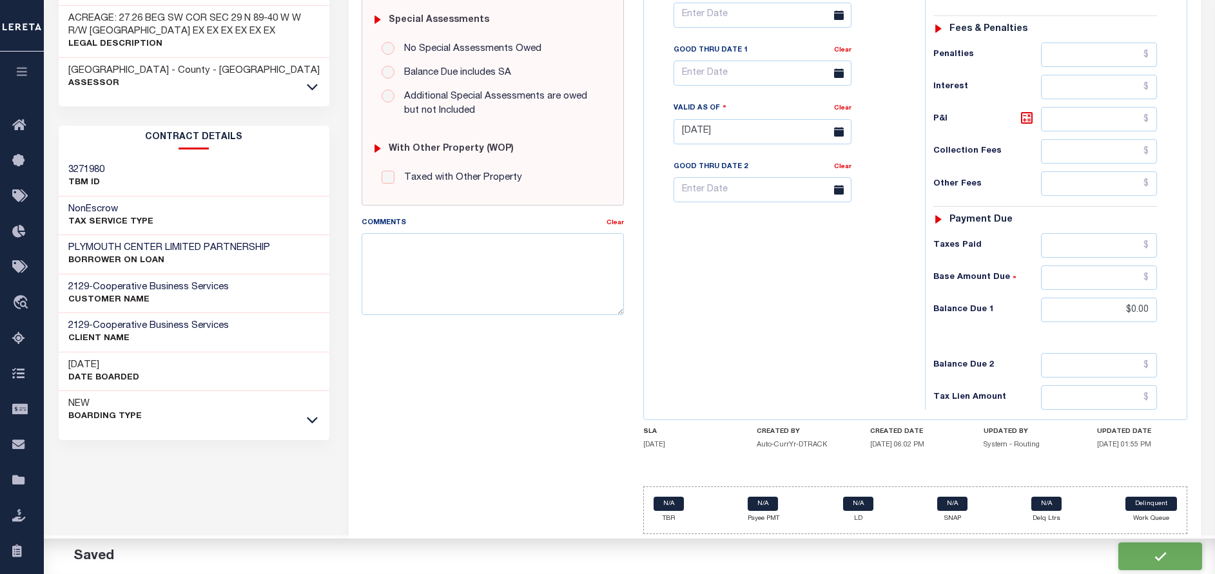
checkbox input "false"
type input "$53,070"
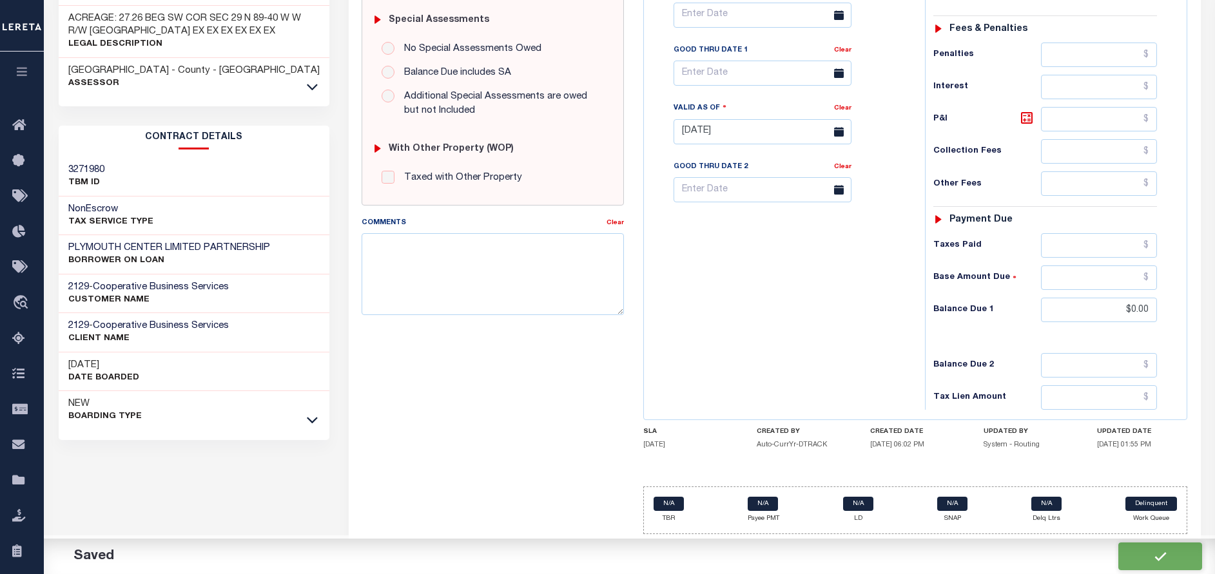
type input "$0"
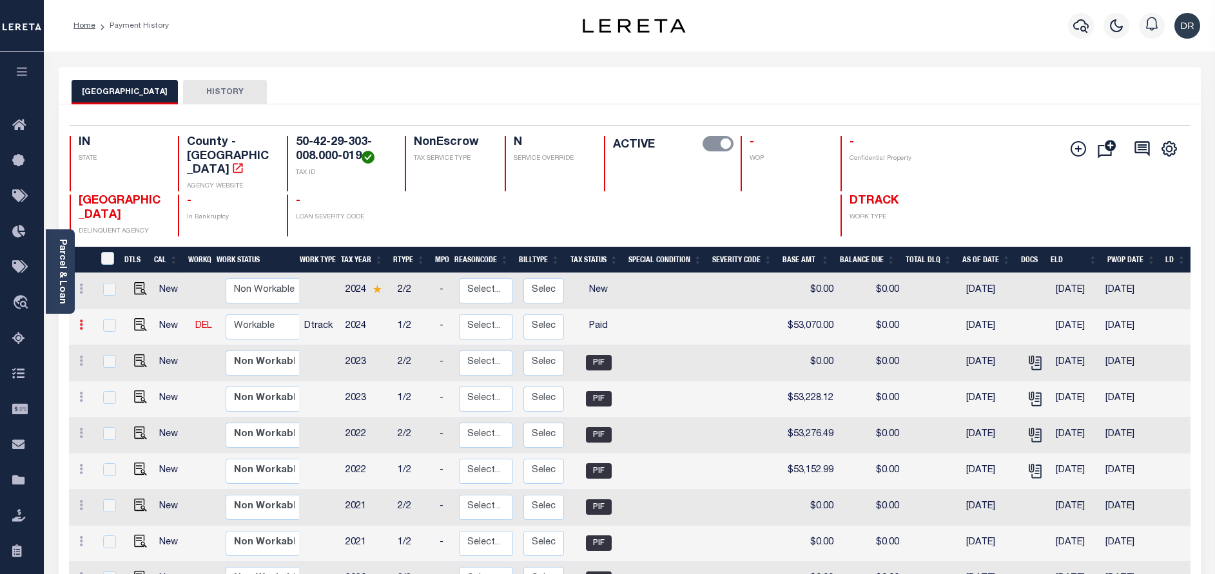
click at [82, 320] on icon at bounding box center [81, 325] width 4 height 10
click at [110, 341] on img at bounding box center [112, 347] width 13 height 13
checkbox input "true"
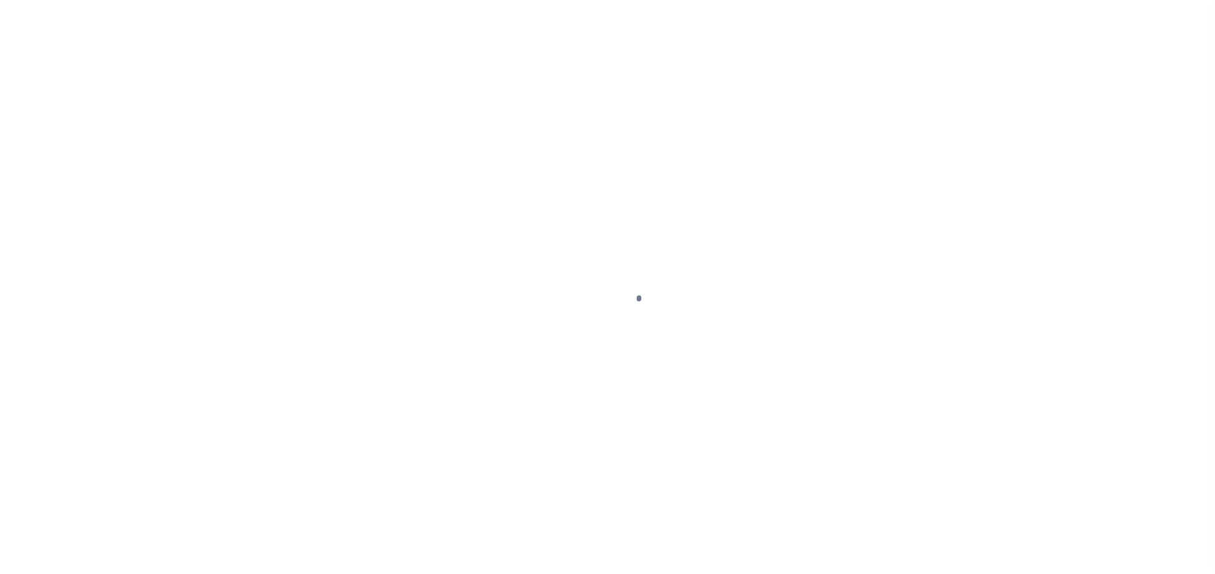
select select "PYD"
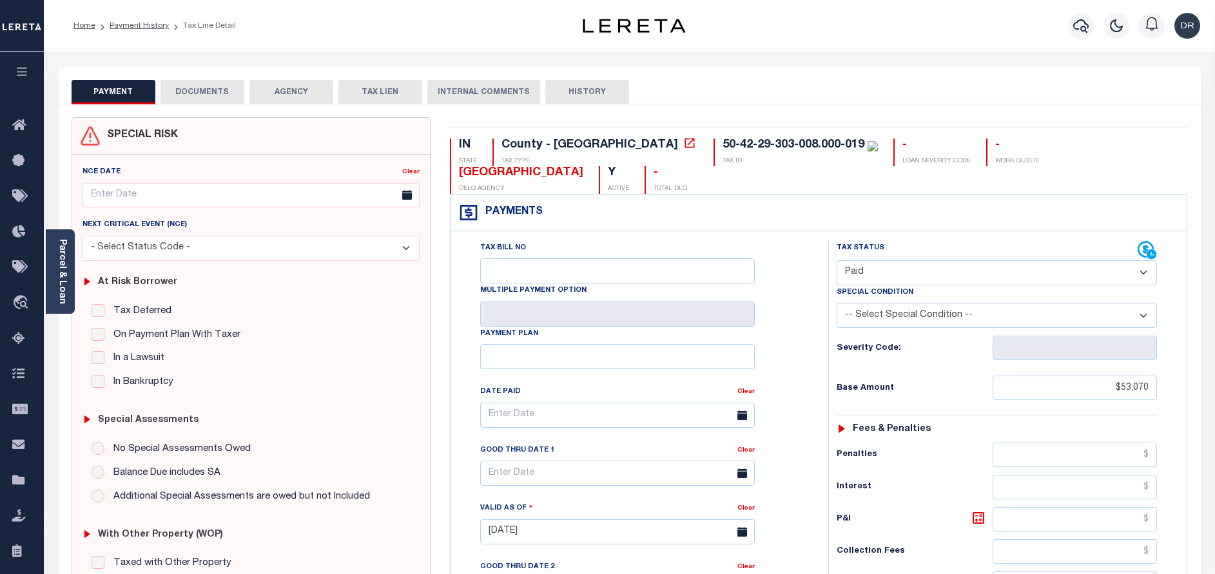
click at [171, 101] on button "DOCUMENTS" at bounding box center [202, 92] width 84 height 24
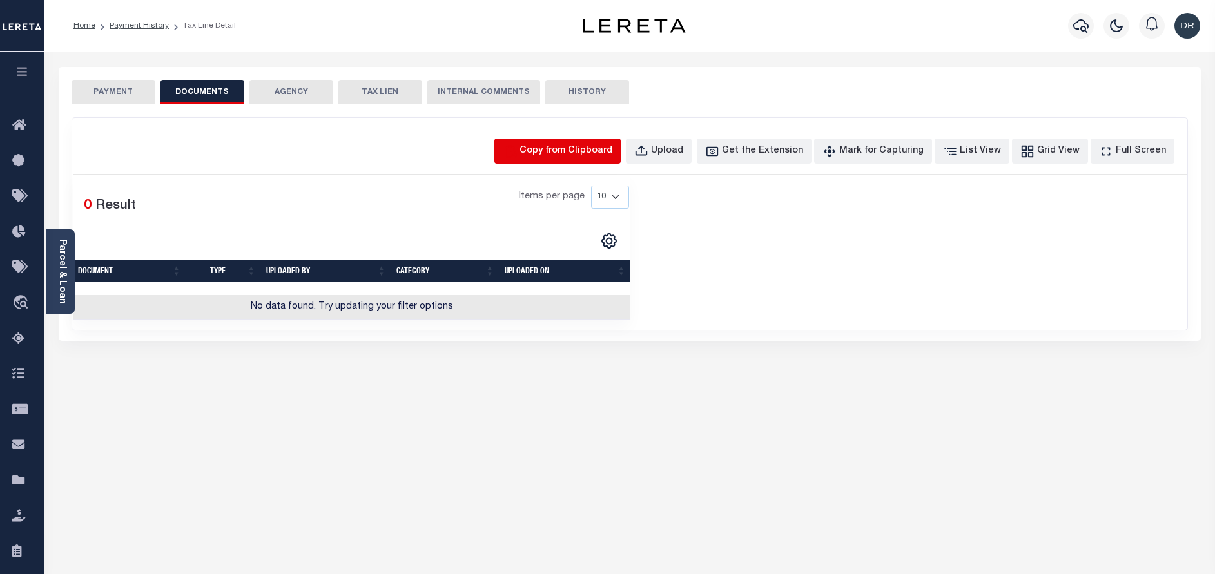
click at [517, 157] on icon "button" at bounding box center [510, 151] width 14 height 14
select select "POP"
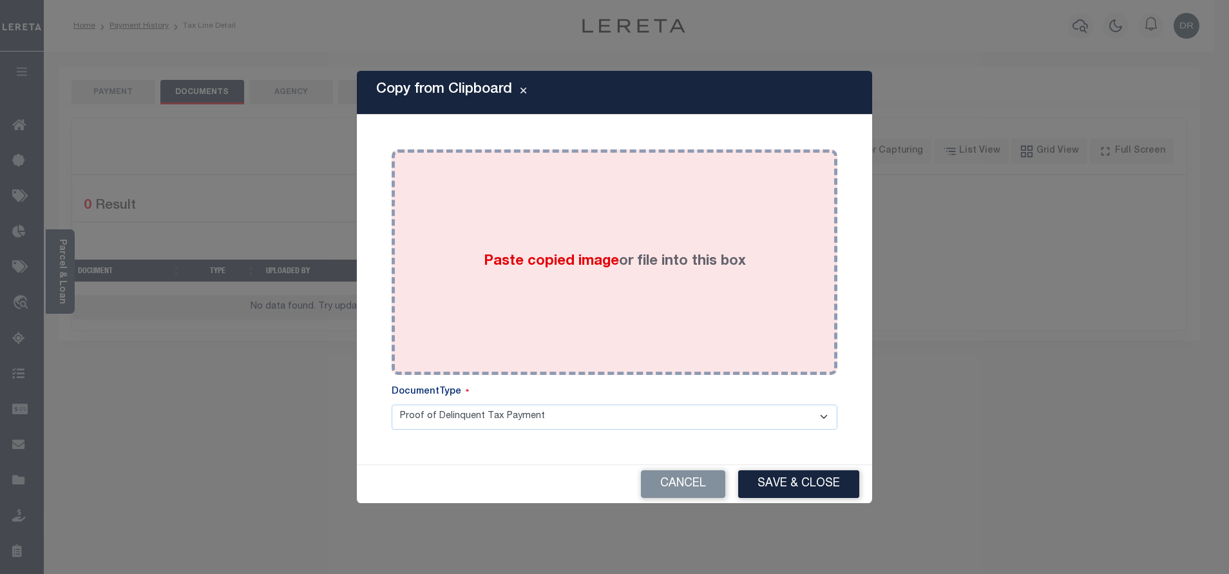
click at [622, 276] on div "Paste copied image or file into this box" at bounding box center [614, 262] width 427 height 206
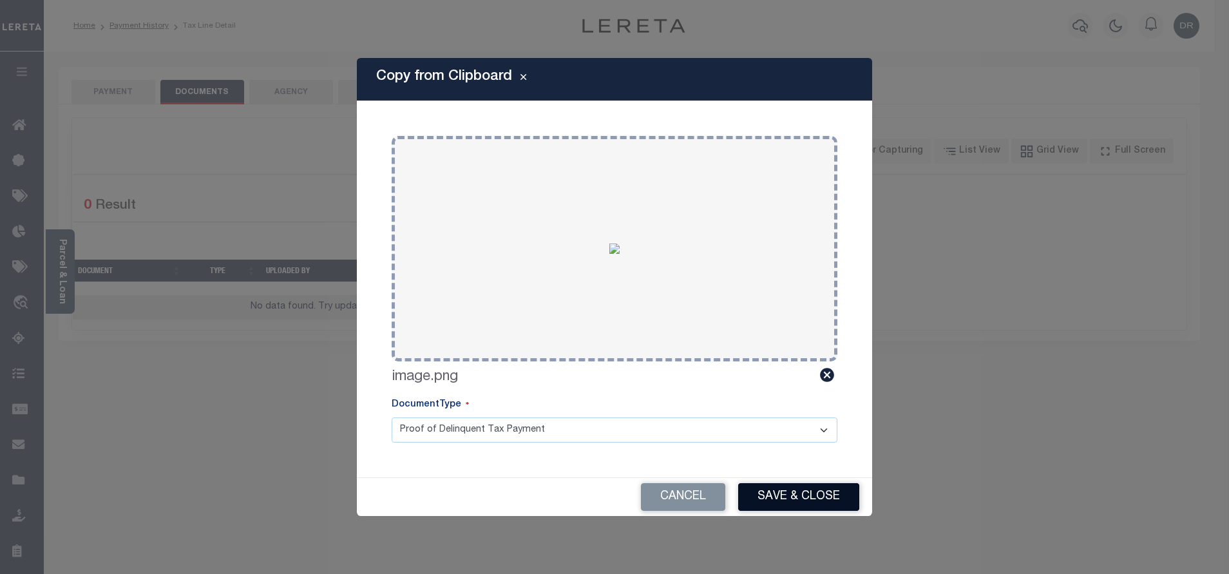
click at [761, 492] on button "Save & Close" at bounding box center [798, 497] width 121 height 28
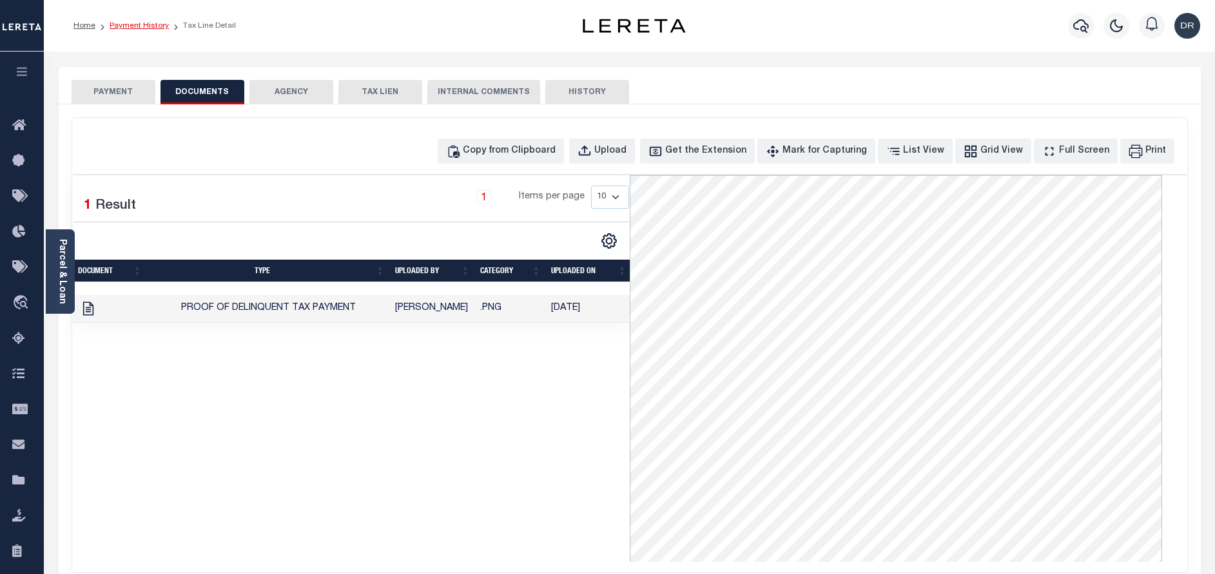
click at [142, 25] on link "Payment History" at bounding box center [139, 26] width 59 height 8
